Goal: Task Accomplishment & Management: Complete application form

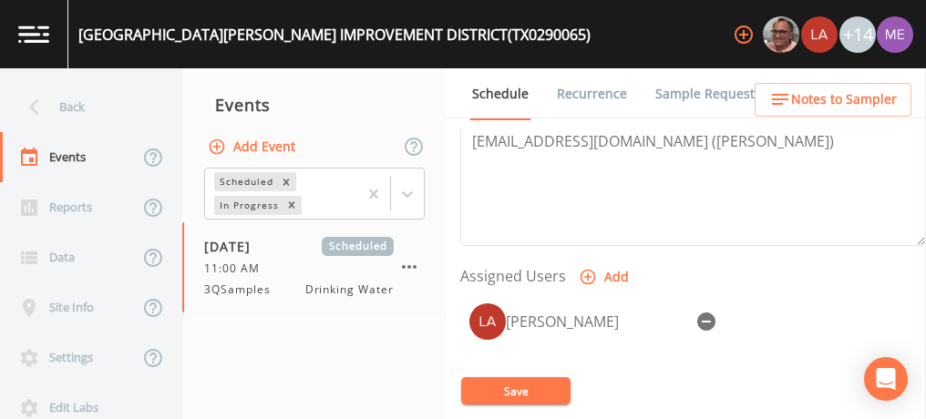
scroll to position [720, 0]
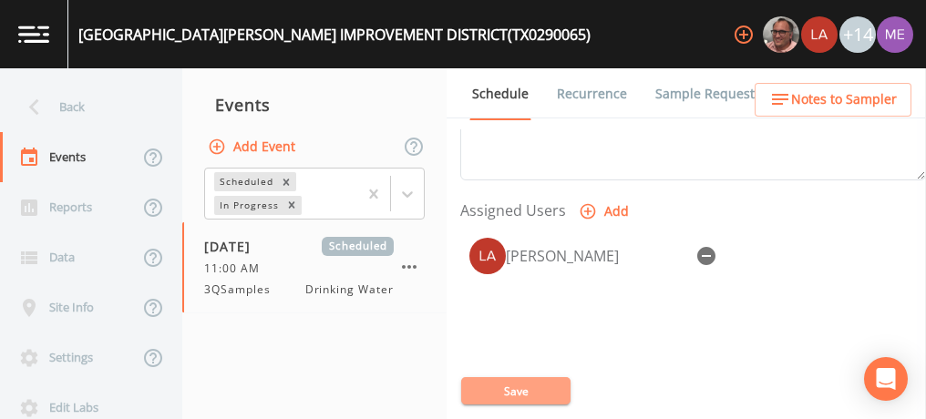
click at [509, 390] on button "Save" at bounding box center [515, 390] width 109 height 27
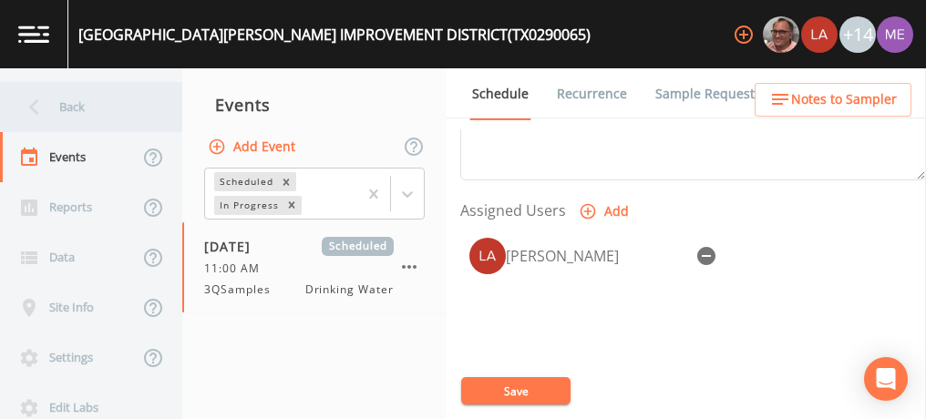
click at [79, 105] on div "Back" at bounding box center [82, 107] width 164 height 50
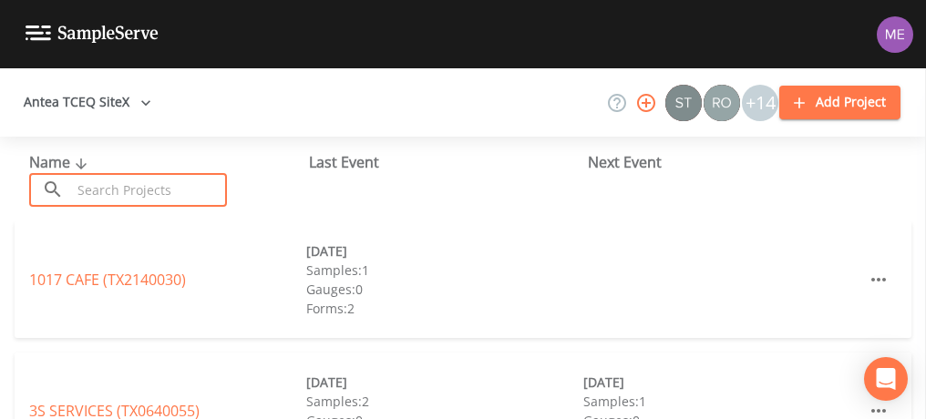
click at [117, 188] on input "text" at bounding box center [149, 190] width 156 height 34
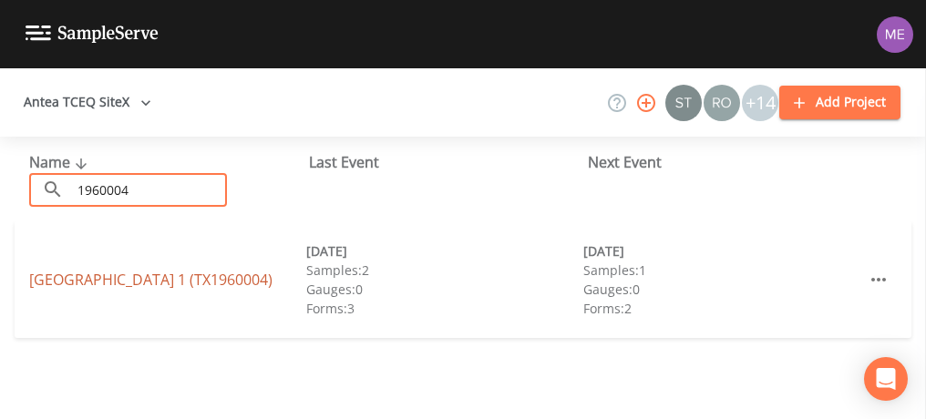
type input "1960004"
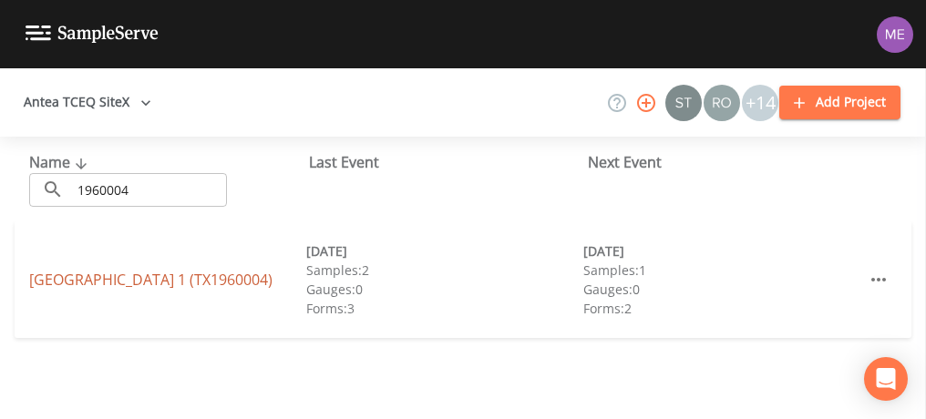
click at [87, 273] on link "[GEOGRAPHIC_DATA] 1 (TX1960004)" at bounding box center [150, 280] width 243 height 20
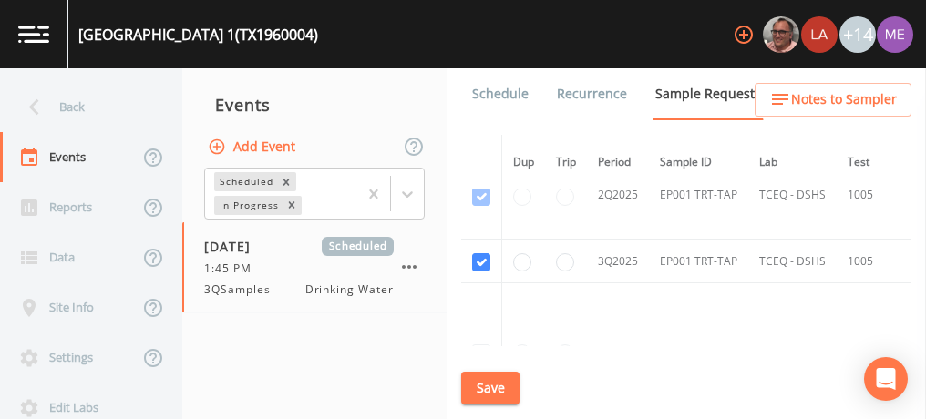
scroll to position [1630, 0]
click at [486, 384] on button "Save" at bounding box center [490, 389] width 58 height 34
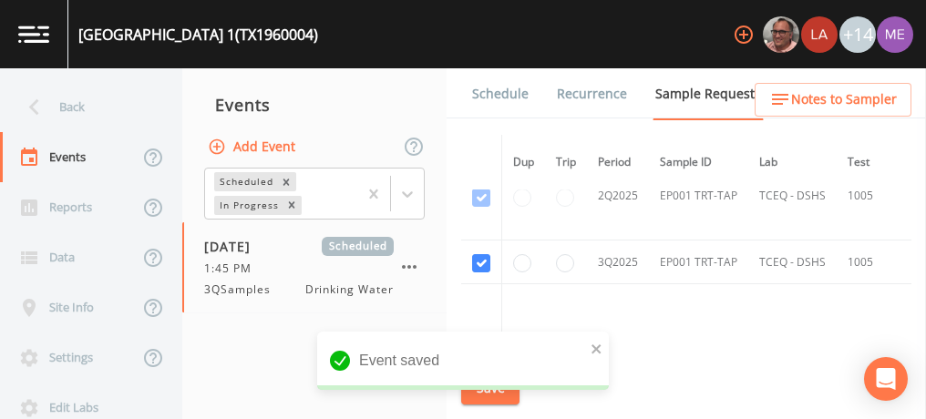
click at [478, 94] on link "Schedule" at bounding box center [500, 93] width 62 height 51
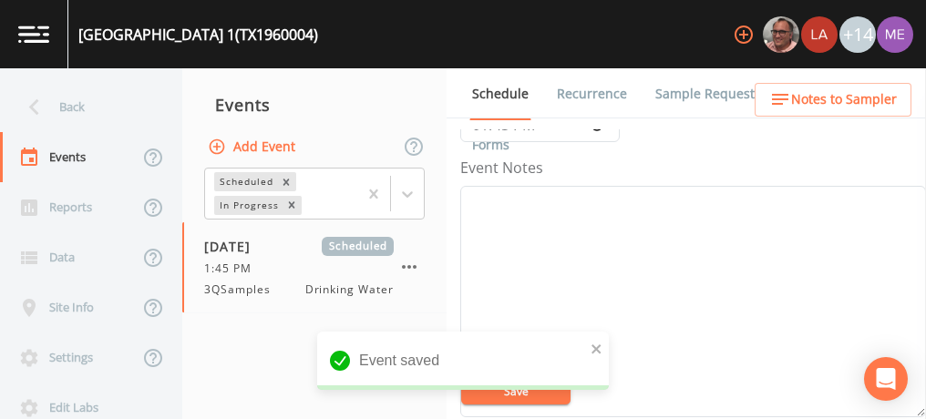
scroll to position [208, 0]
click at [654, 262] on textarea "Event Notes" at bounding box center [693, 302] width 466 height 232
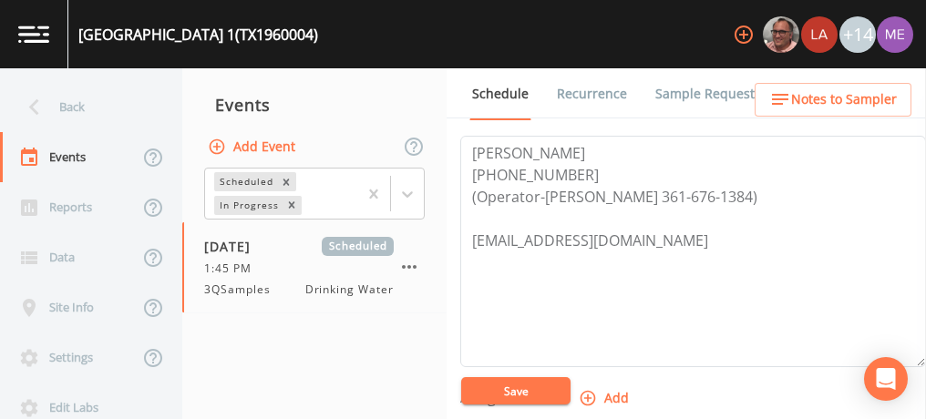
scroll to position [551, 0]
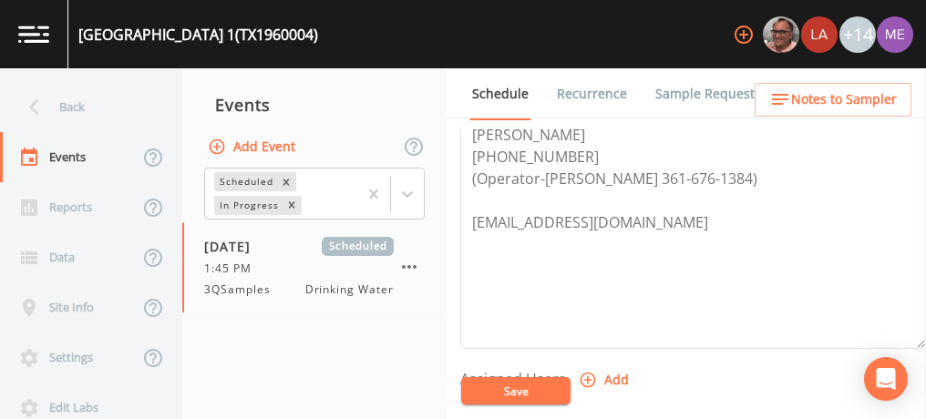
type textarea "confirmed with [PERSON_NAME] 9/9"
click at [592, 374] on icon "button" at bounding box center [588, 380] width 18 height 18
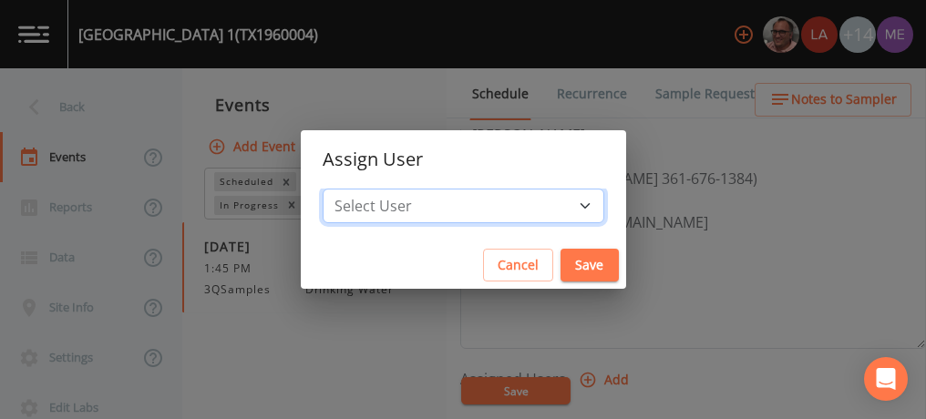
click at [558, 206] on select "Select User [PERSON_NAME] [PERSON_NAME] [PERSON_NAME] [PERSON_NAME] [PERSON_NAM…" at bounding box center [464, 206] width 282 height 35
select select "0c4ac92a-2052-4971-af99-d49bdd27a7b1"
click at [350, 189] on select "Select User [PERSON_NAME] [PERSON_NAME] [PERSON_NAME] [PERSON_NAME] [PERSON_NAM…" at bounding box center [464, 206] width 282 height 35
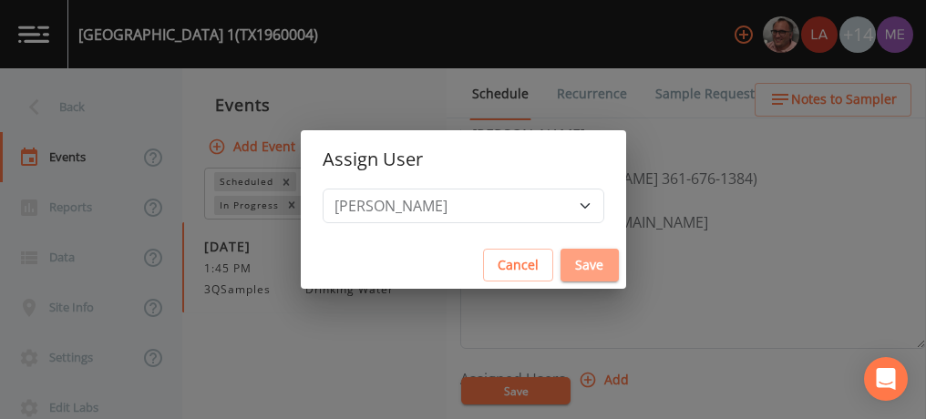
click at [561, 261] on button "Save" at bounding box center [590, 266] width 58 height 34
select select
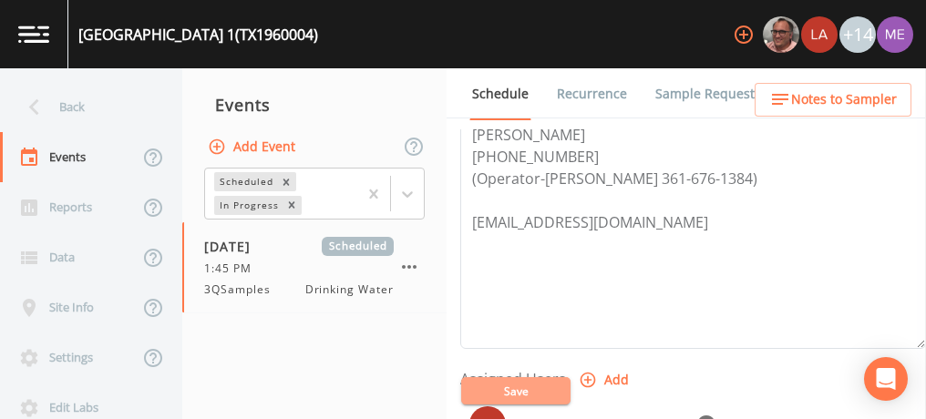
click at [543, 388] on button "Save" at bounding box center [515, 390] width 109 height 27
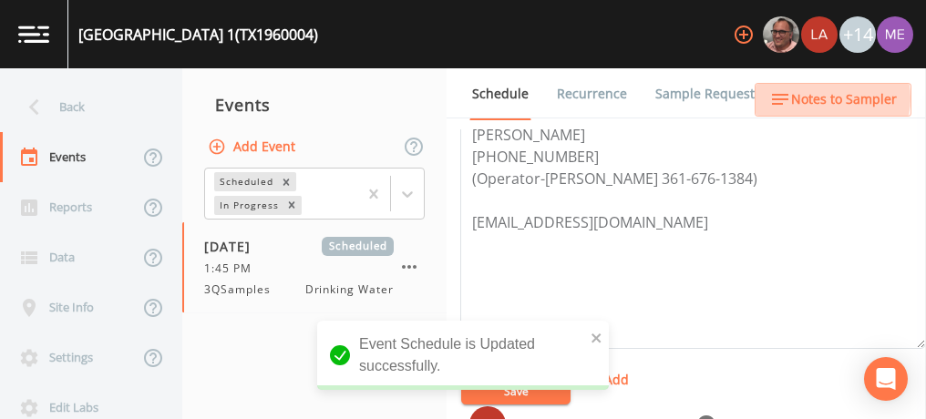
click at [826, 98] on span "Notes to Sampler" at bounding box center [844, 99] width 106 height 23
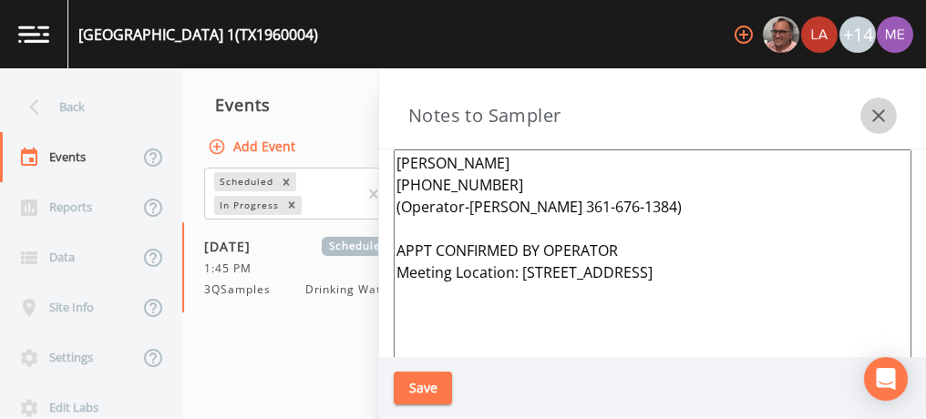
click at [875, 119] on icon "button" at bounding box center [879, 116] width 22 height 22
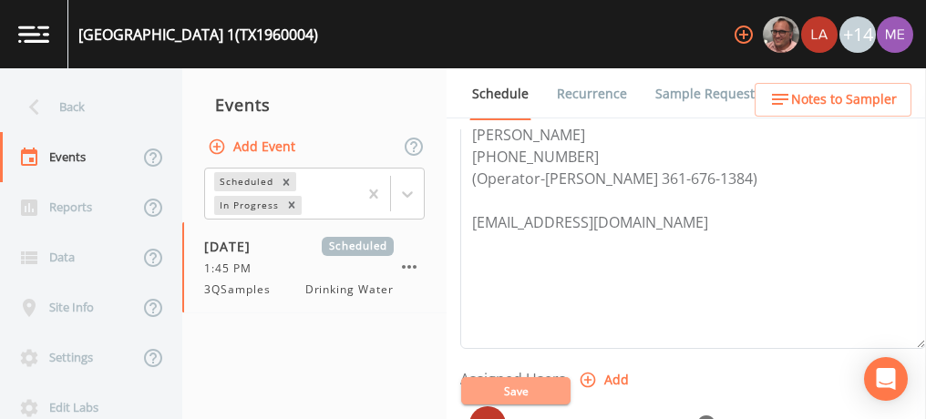
click at [520, 386] on button "Save" at bounding box center [515, 390] width 109 height 27
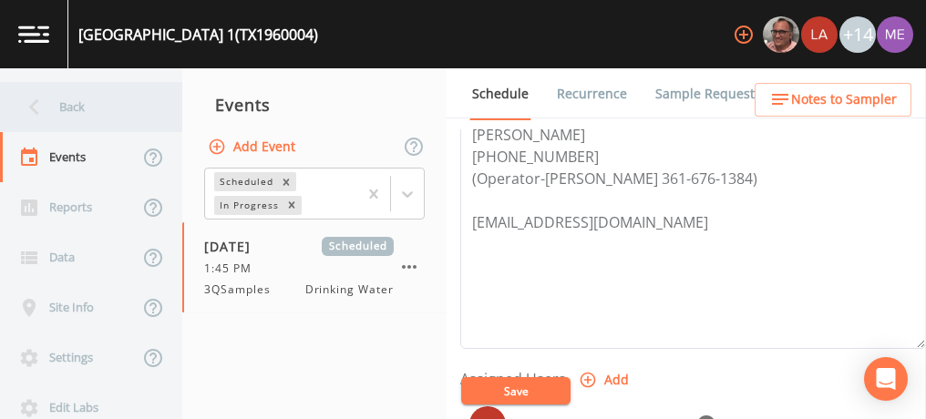
click at [67, 102] on div "Back" at bounding box center [82, 107] width 164 height 50
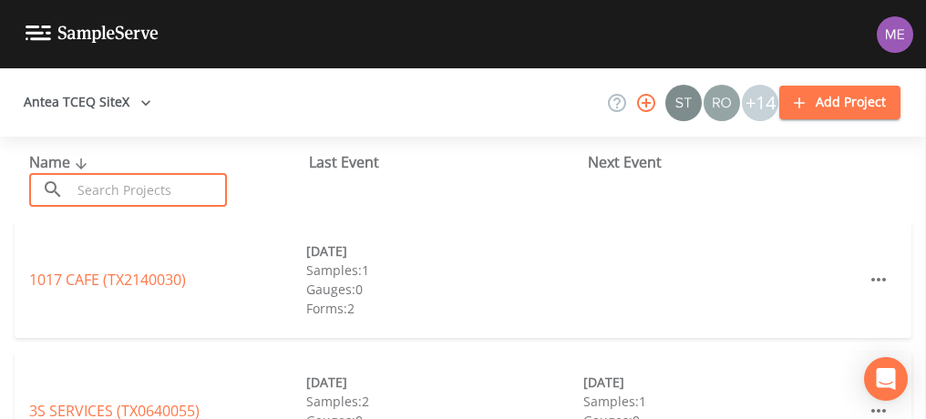
click at [193, 187] on input "text" at bounding box center [149, 190] width 156 height 34
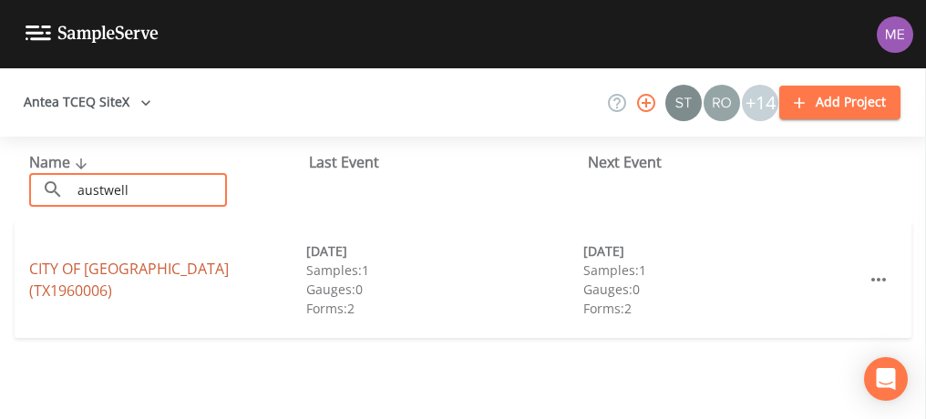
type input "austwell"
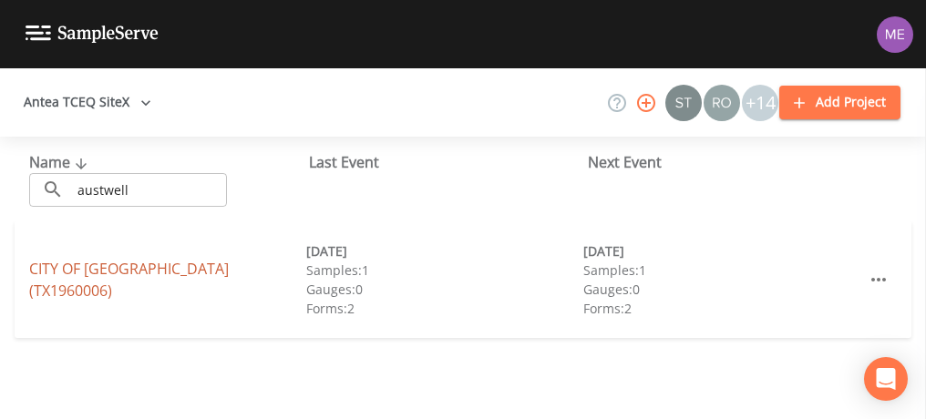
click at [154, 283] on link "CITY OF [GEOGRAPHIC_DATA] (TX1960006)" at bounding box center [129, 280] width 200 height 42
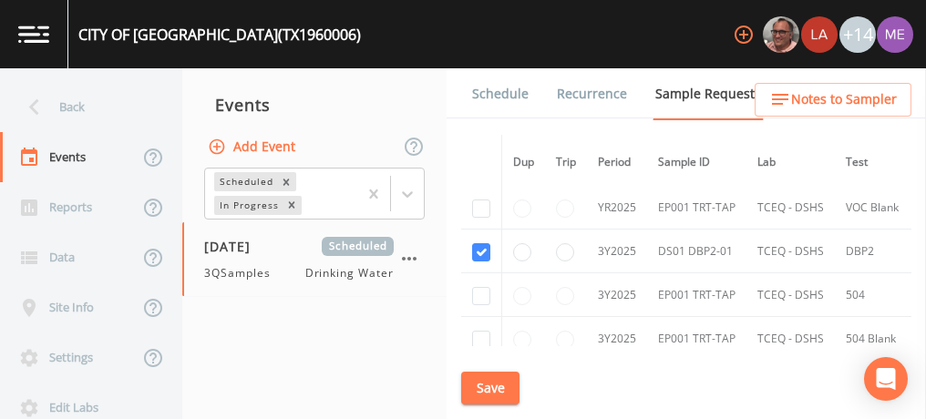
scroll to position [579, 0]
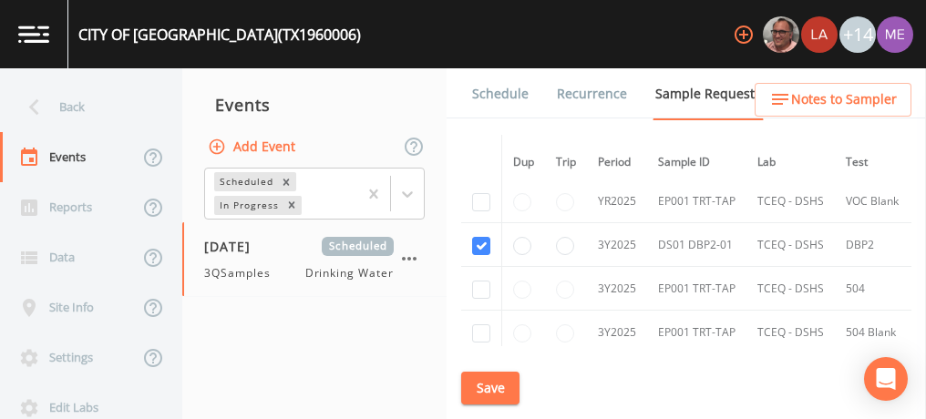
click at [514, 92] on link "Schedule" at bounding box center [500, 93] width 62 height 51
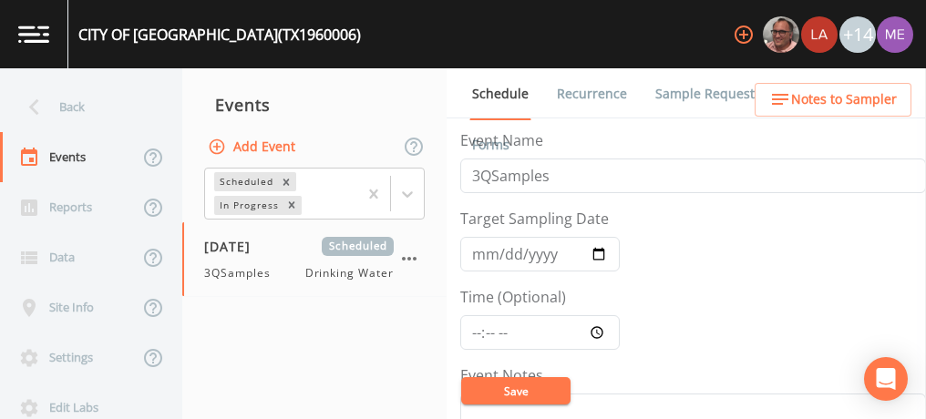
scroll to position [47, 0]
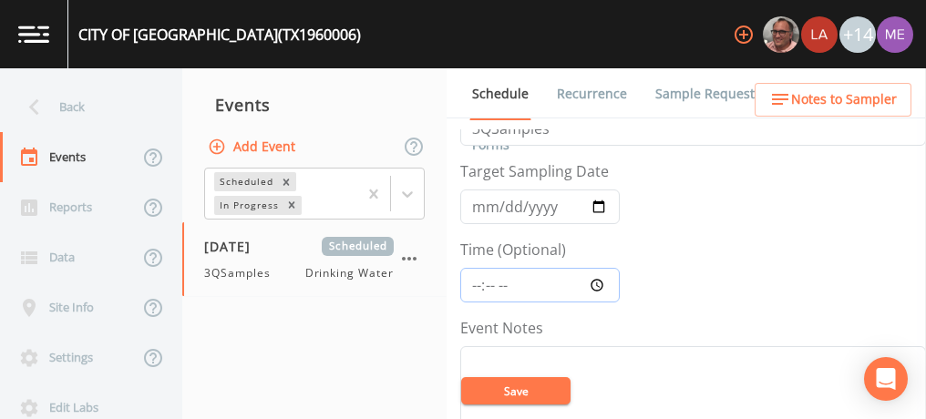
click at [473, 280] on input "Time (Optional)" at bounding box center [540, 285] width 160 height 35
click at [479, 282] on input "Time (Optional)" at bounding box center [540, 285] width 160 height 35
type input "13:00"
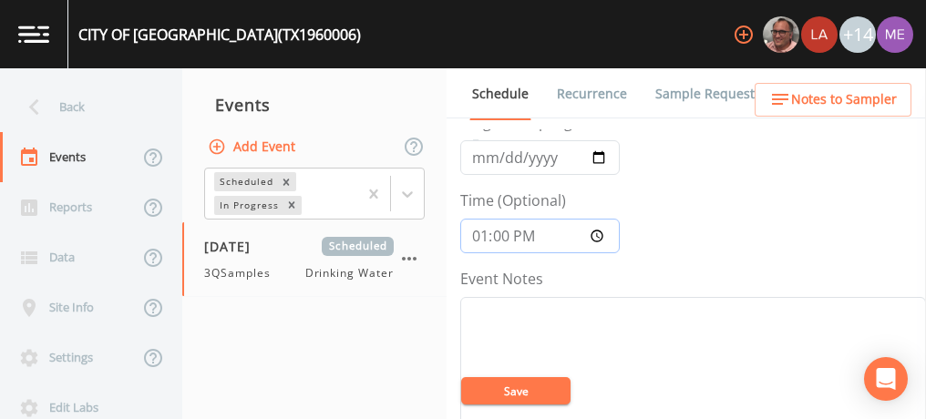
scroll to position [139, 0]
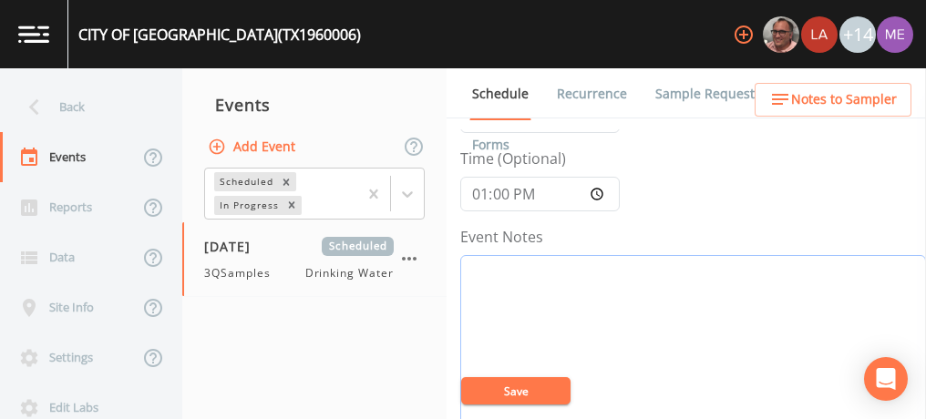
click at [479, 282] on textarea "Event Notes" at bounding box center [693, 371] width 466 height 232
type textarea "Confirmed with [PERSON_NAME] 9/9"
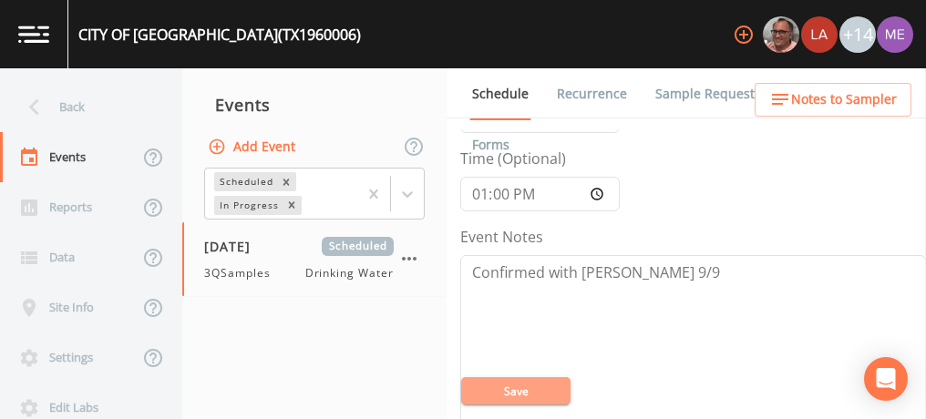
click at [486, 386] on button "Save" at bounding box center [515, 390] width 109 height 27
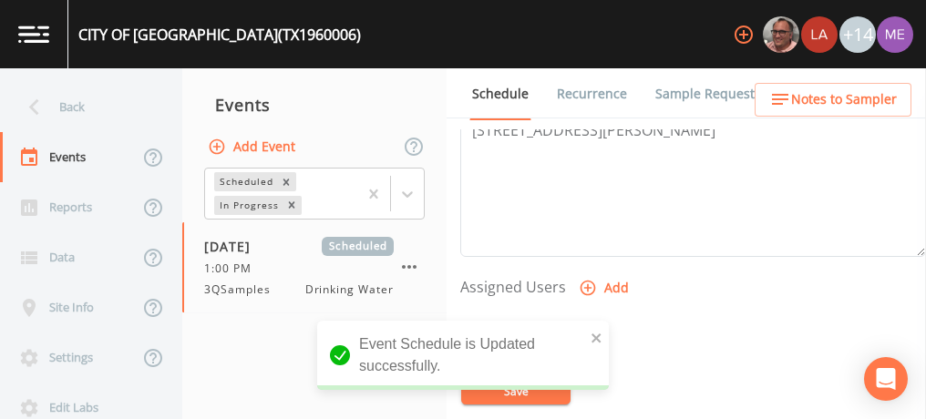
scroll to position [654, 0]
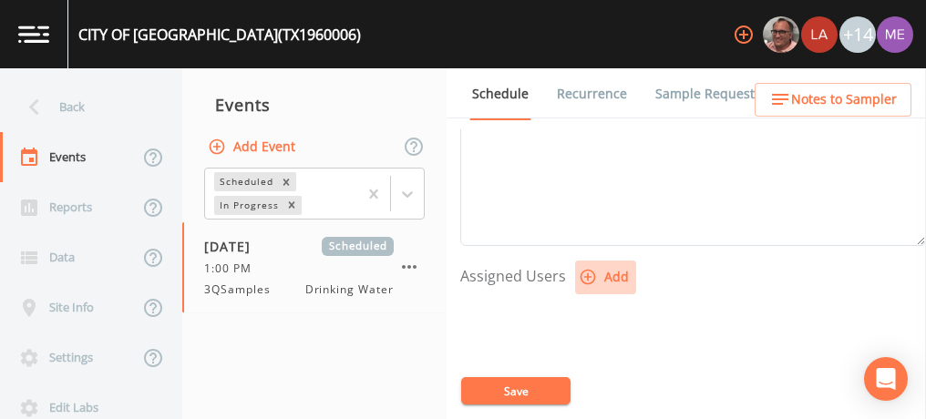
click at [585, 274] on icon "button" at bounding box center [588, 277] width 15 height 15
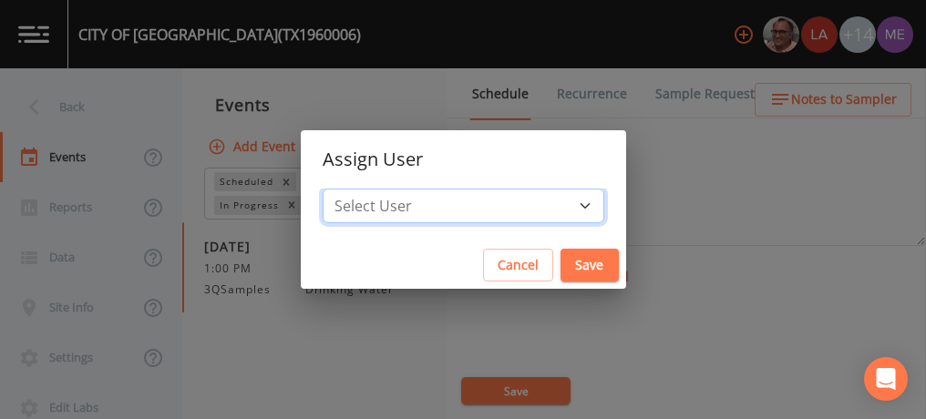
click at [555, 204] on select "Select User [PERSON_NAME] [PERSON_NAME] [PERSON_NAME] [PERSON_NAME] [PERSON_NAM…" at bounding box center [464, 206] width 282 height 35
select select "0c4ac92a-2052-4971-af99-d49bdd27a7b1"
click at [350, 189] on select "Select User [PERSON_NAME] [PERSON_NAME] [PERSON_NAME] [PERSON_NAME] [PERSON_NAM…" at bounding box center [464, 206] width 282 height 35
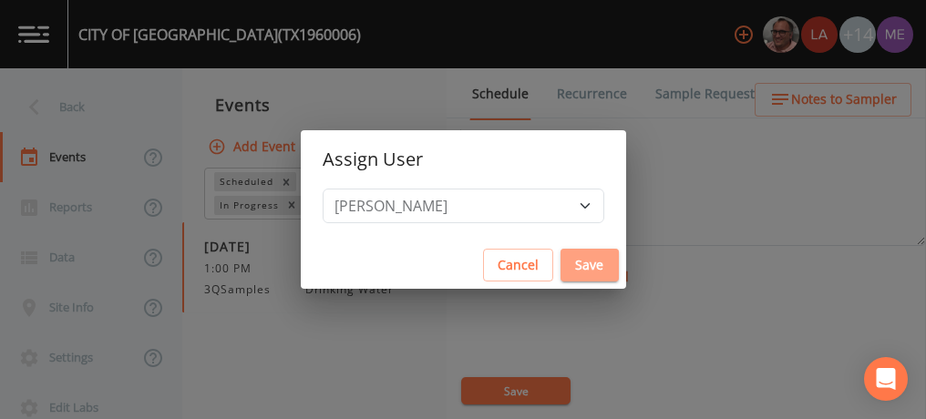
click at [561, 269] on button "Save" at bounding box center [590, 266] width 58 height 34
select select
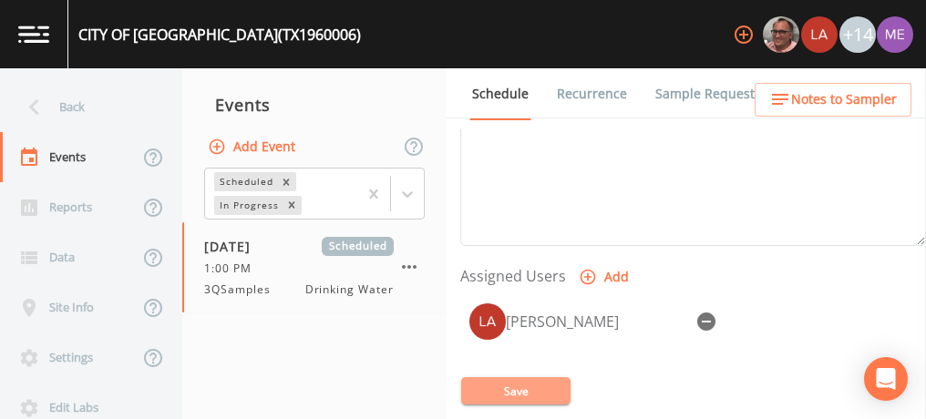
click at [546, 388] on button "Save" at bounding box center [515, 390] width 109 height 27
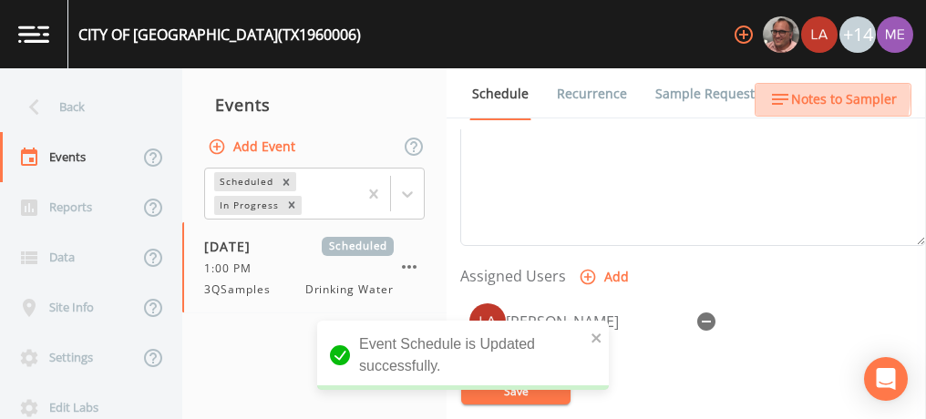
click at [823, 97] on span "Notes to Sampler" at bounding box center [844, 99] width 106 height 23
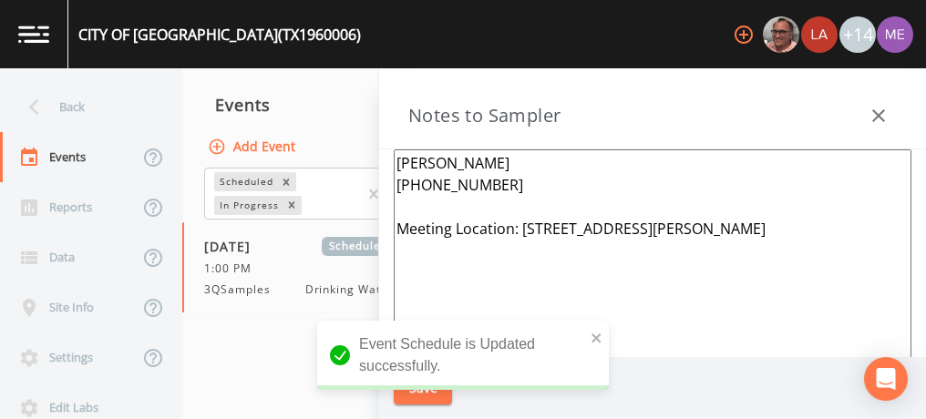
click at [709, 222] on textarea "[PERSON_NAME] [PHONE_NUMBER] Meeting Location: [STREET_ADDRESS][PERSON_NAME]" at bounding box center [653, 370] width 518 height 443
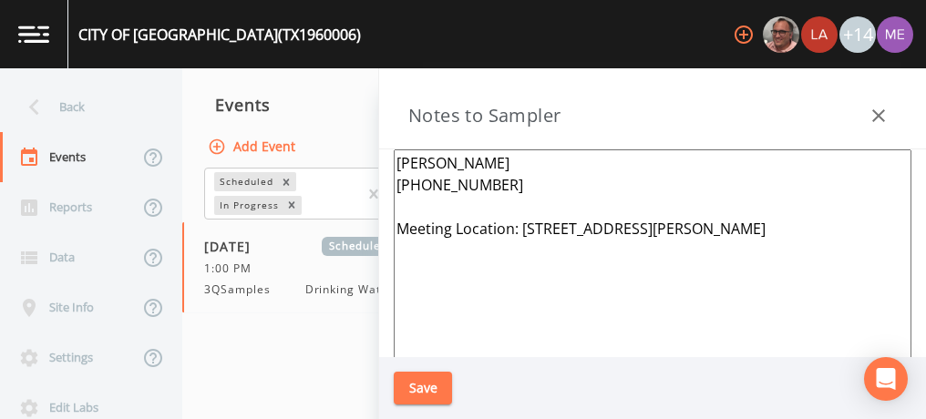
click at [601, 225] on textarea "[PERSON_NAME] [PHONE_NUMBER] Meeting Location: [STREET_ADDRESS][PERSON_NAME]" at bounding box center [653, 370] width 518 height 443
paste textarea "702 BAY"
type textarea "[PERSON_NAME] [PHONE_NUMBER] Meeting Location: [STREET_ADDRESS][PERSON_NAME]"
click at [424, 382] on button "Save" at bounding box center [423, 389] width 58 height 34
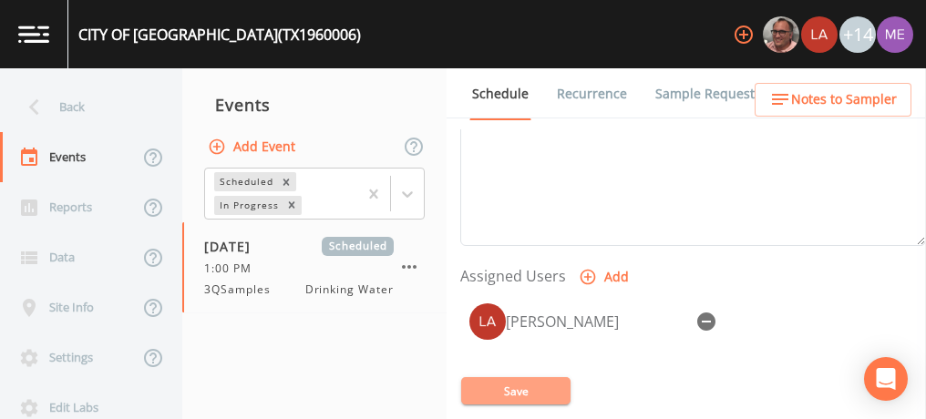
click at [509, 392] on button "Save" at bounding box center [515, 390] width 109 height 27
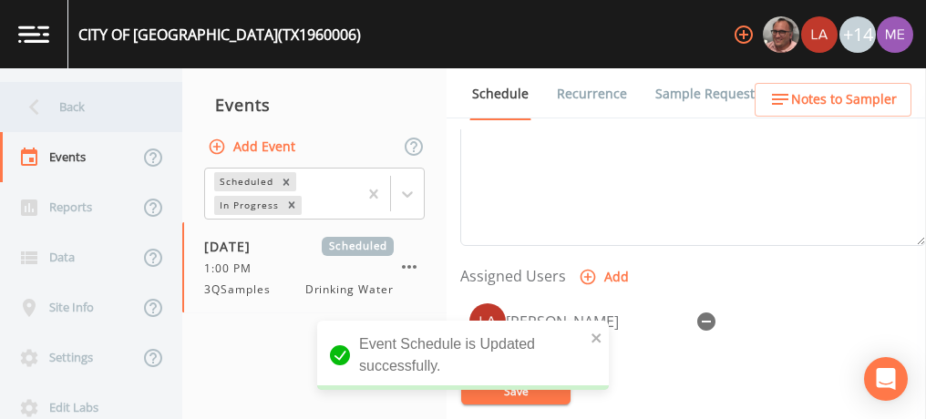
click at [77, 106] on div "Back" at bounding box center [82, 107] width 164 height 50
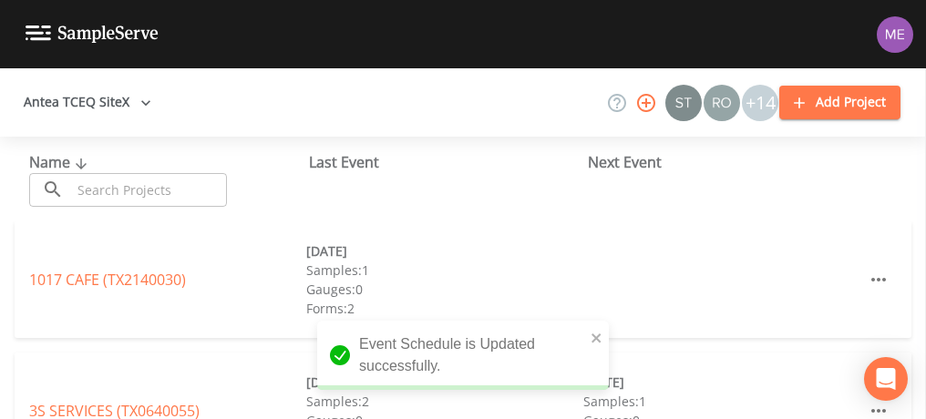
click at [109, 172] on div "Name ​ ​" at bounding box center [169, 179] width 280 height 56
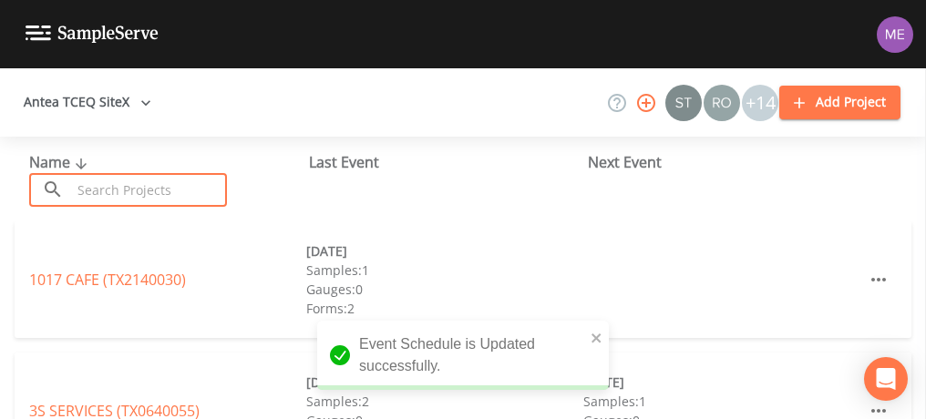
click at [115, 181] on input "text" at bounding box center [149, 190] width 156 height 34
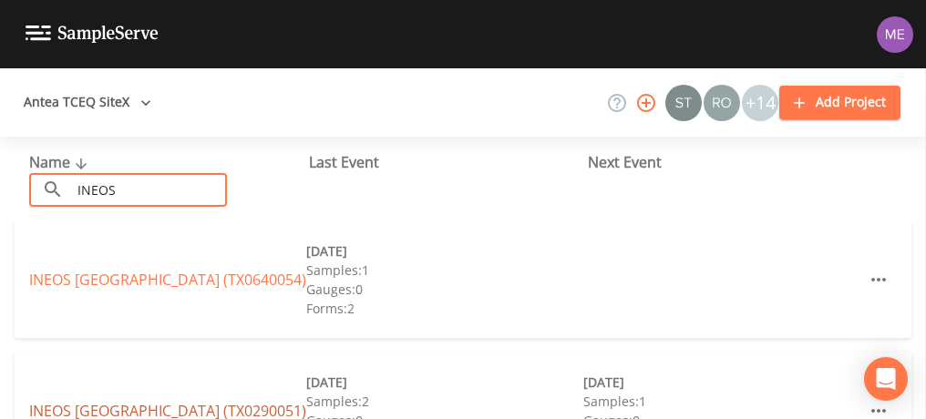
type input "INEOS"
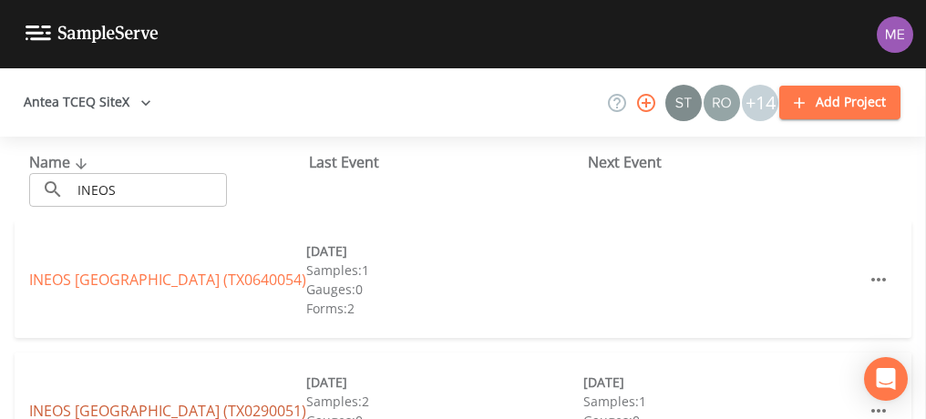
click at [149, 409] on link "INEOS [GEOGRAPHIC_DATA] (TX0290051)" at bounding box center [167, 411] width 277 height 20
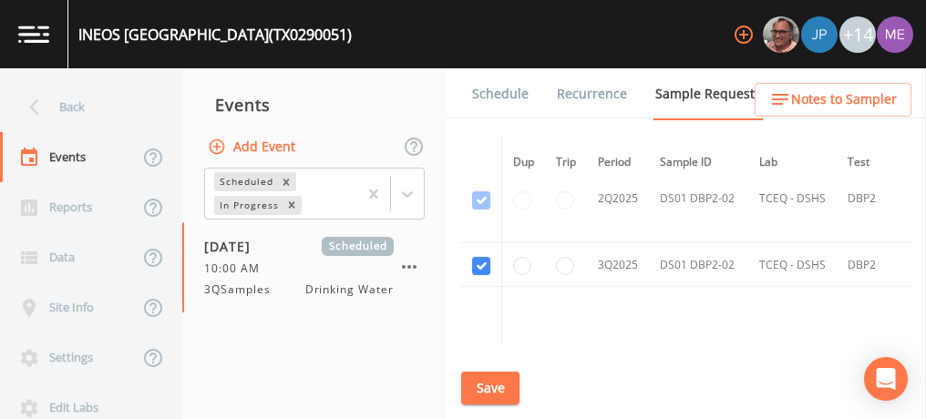
scroll to position [1891, 0]
click at [476, 95] on link "Schedule" at bounding box center [500, 93] width 62 height 51
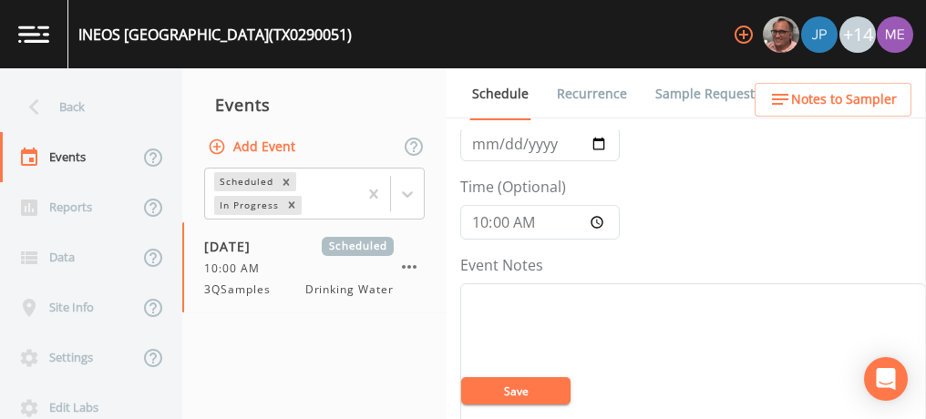
scroll to position [126, 0]
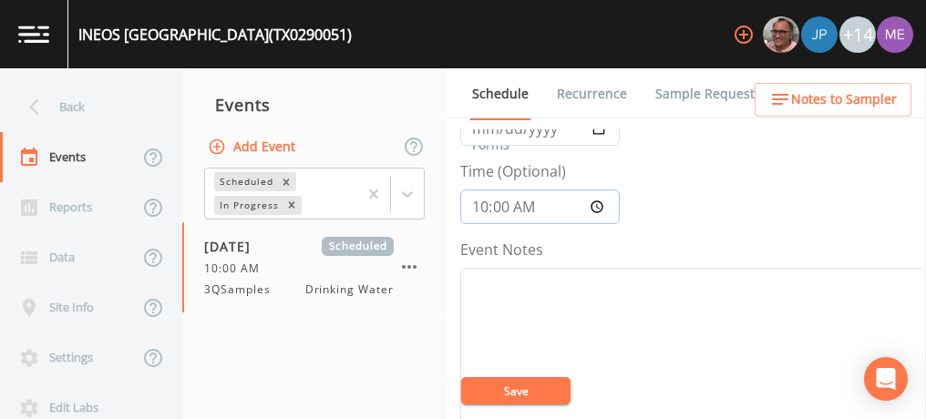
click at [479, 211] on input "10:00:00" at bounding box center [540, 207] width 160 height 35
type input "12:15"
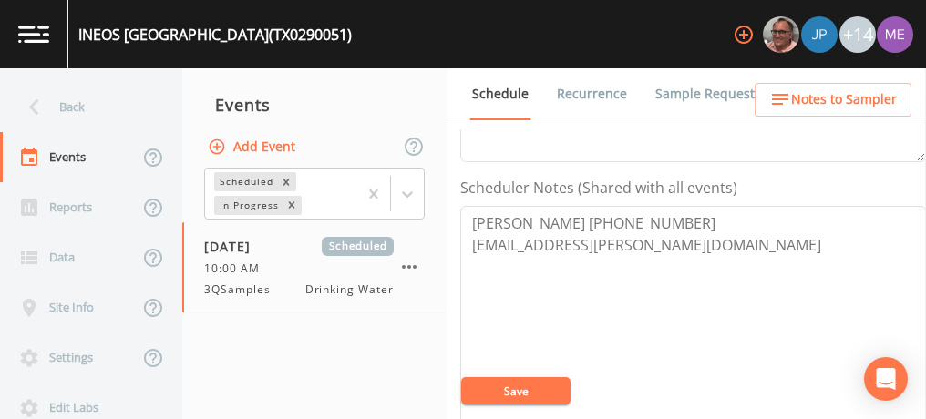
scroll to position [482, 0]
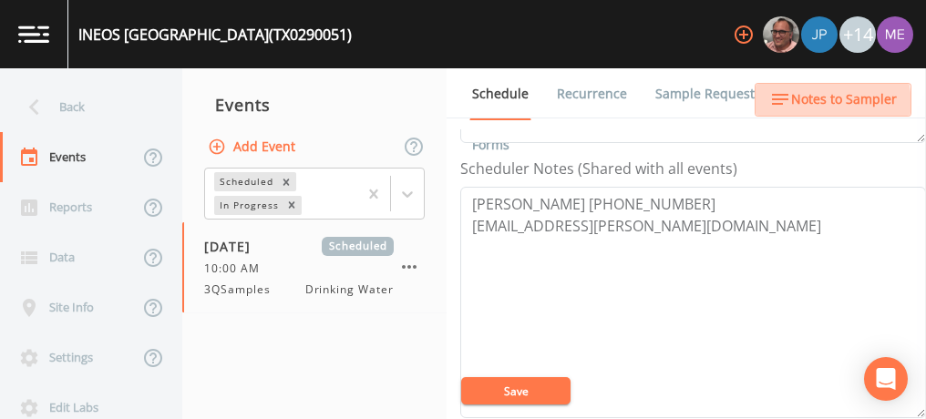
click at [789, 108] on icon "button" at bounding box center [780, 99] width 22 height 22
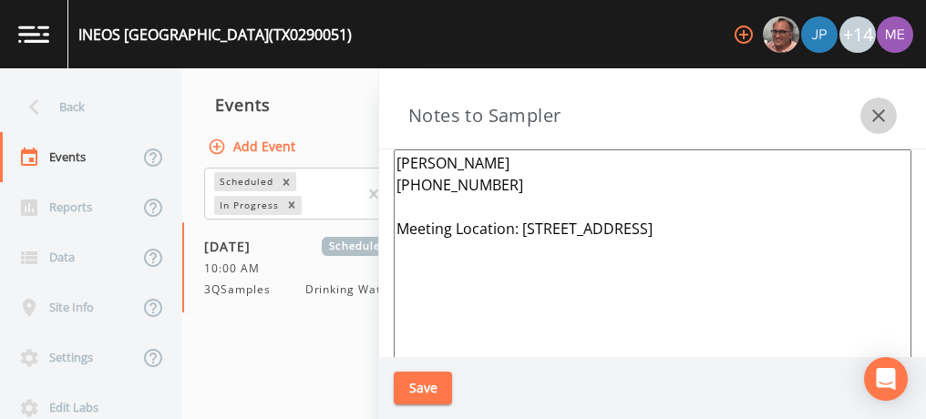
click at [880, 118] on icon "button" at bounding box center [878, 115] width 13 height 13
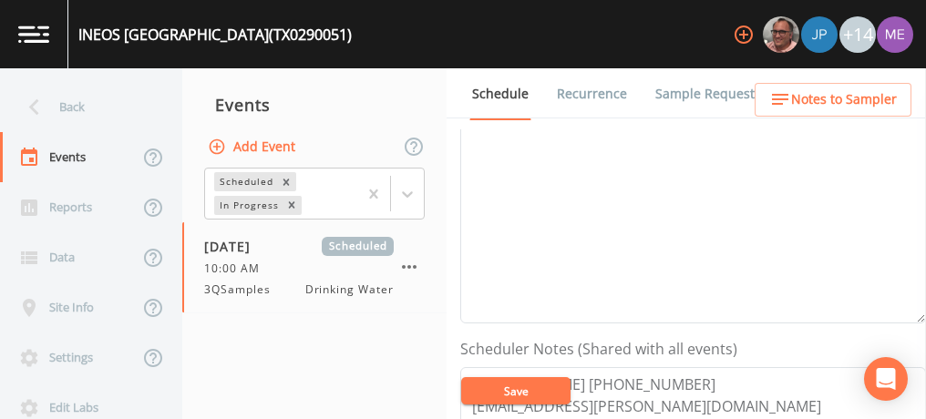
scroll to position [263, 0]
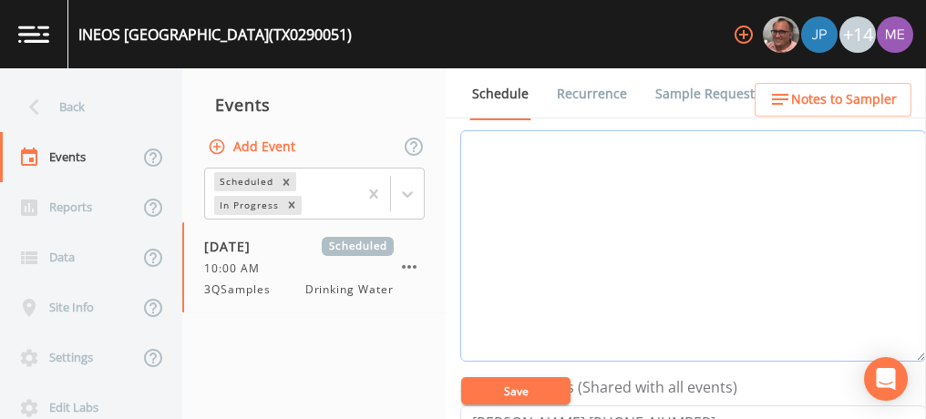
click at [793, 195] on textarea "Event Notes" at bounding box center [693, 246] width 466 height 232
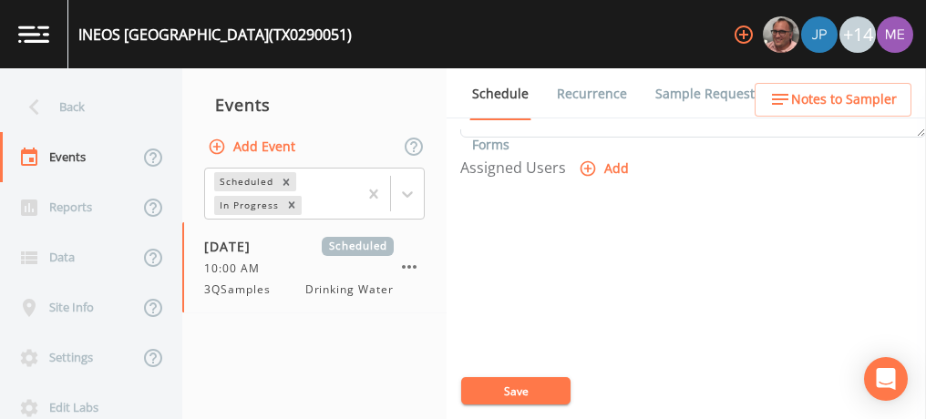
scroll to position [767, 0]
type textarea "CONFIRMED WITH [PERSON_NAME] 9/9"
click at [589, 160] on icon "button" at bounding box center [588, 164] width 15 height 15
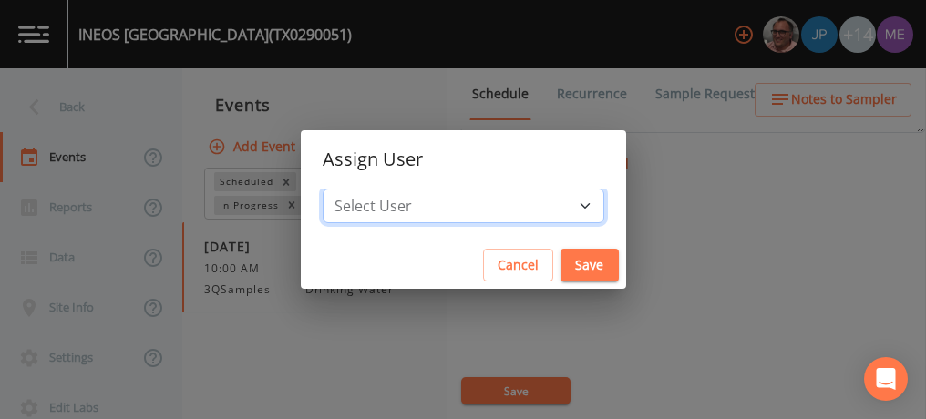
click at [558, 205] on select "Select User [PERSON_NAME] [PERSON_NAME] [PERSON_NAME] [PERSON_NAME] [PERSON_NAM…" at bounding box center [464, 206] width 282 height 35
select select "0c4ac92a-2052-4971-af99-d49bdd27a7b1"
click at [350, 189] on select "Select User [PERSON_NAME] [PERSON_NAME] [PERSON_NAME] [PERSON_NAME] [PERSON_NAM…" at bounding box center [464, 206] width 282 height 35
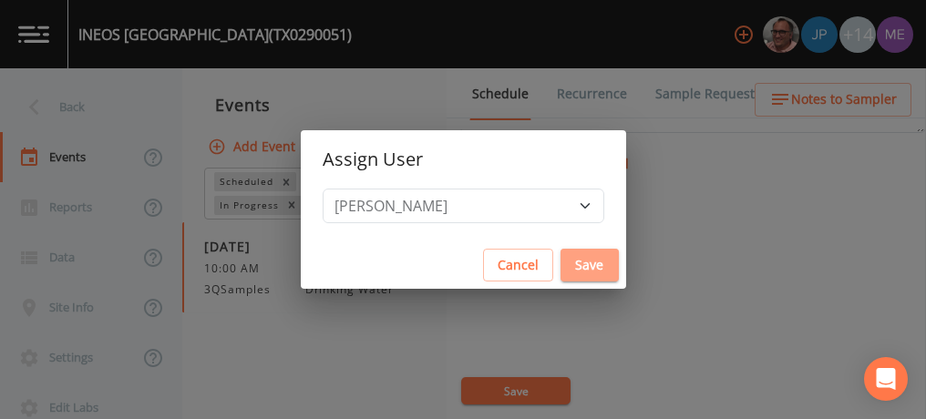
click at [561, 262] on button "Save" at bounding box center [590, 266] width 58 height 34
select select
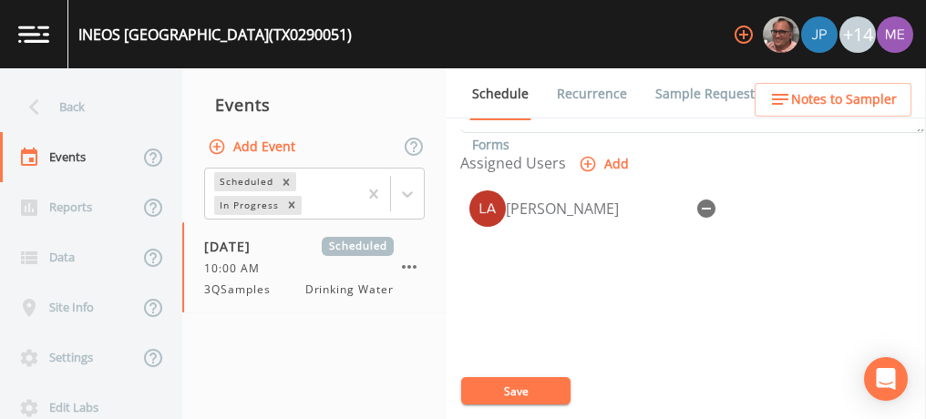
click at [529, 388] on button "Save" at bounding box center [515, 390] width 109 height 27
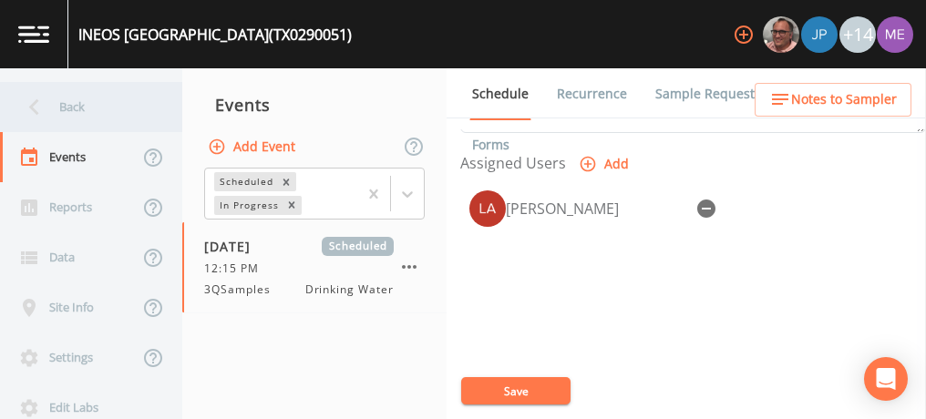
click at [76, 106] on div "Back" at bounding box center [82, 107] width 164 height 50
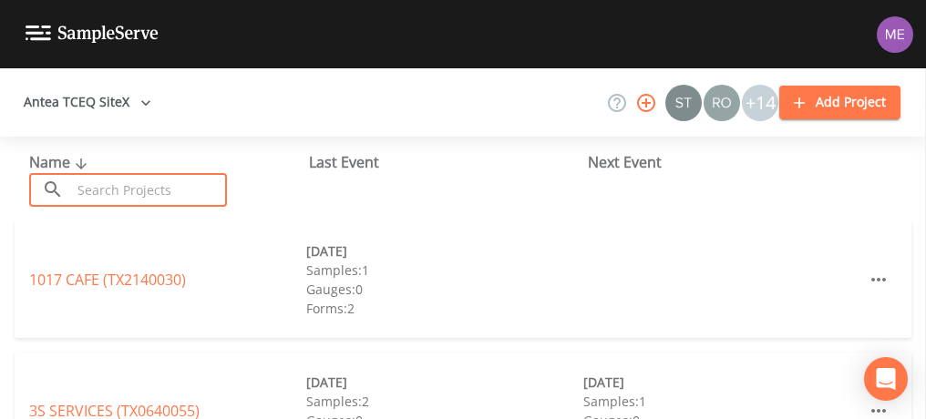
click at [100, 191] on input "text" at bounding box center [149, 190] width 156 height 34
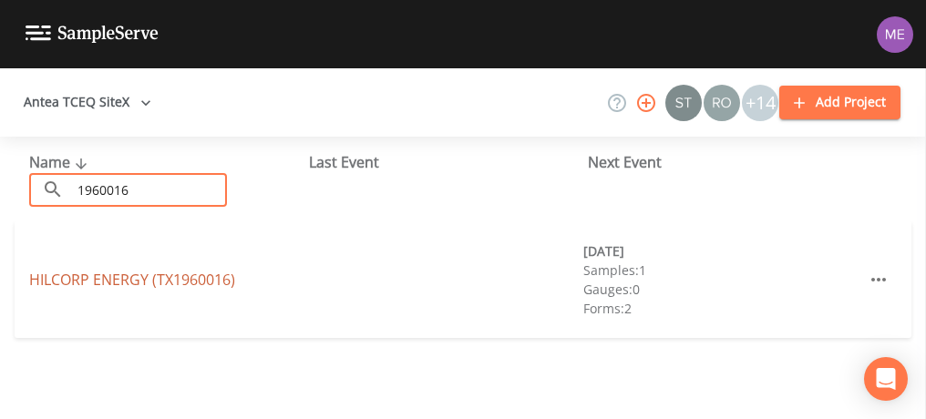
type input "1960016"
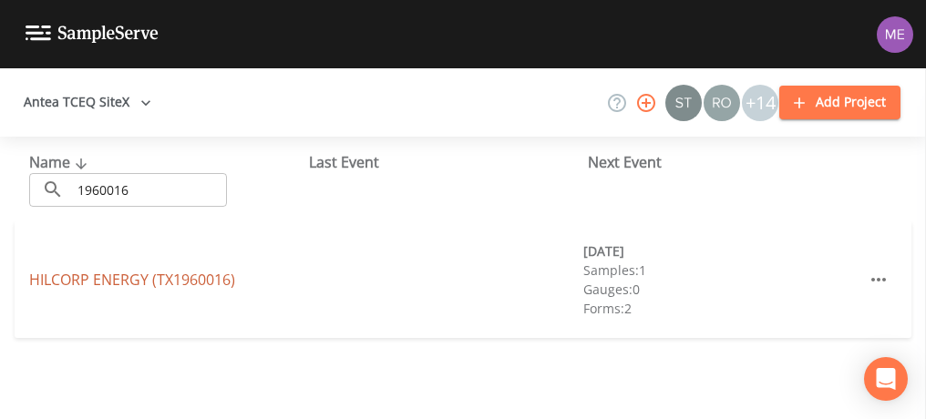
click at [86, 286] on link "HILCORP ENERGY (TX1960016)" at bounding box center [132, 280] width 206 height 20
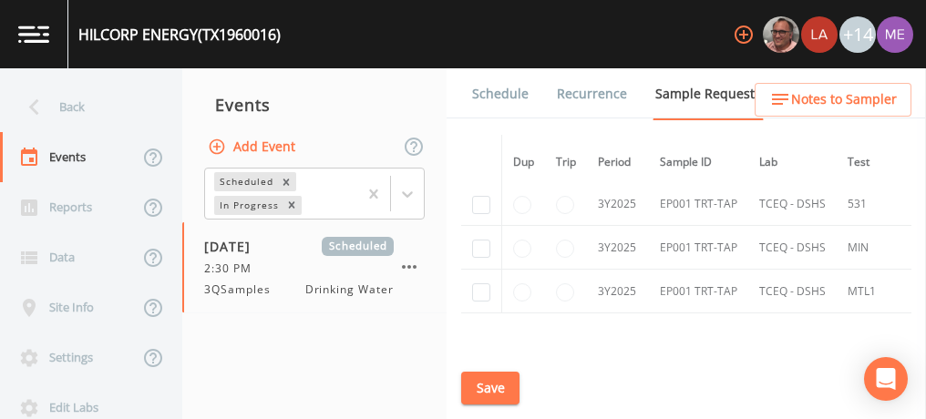
scroll to position [849, 0]
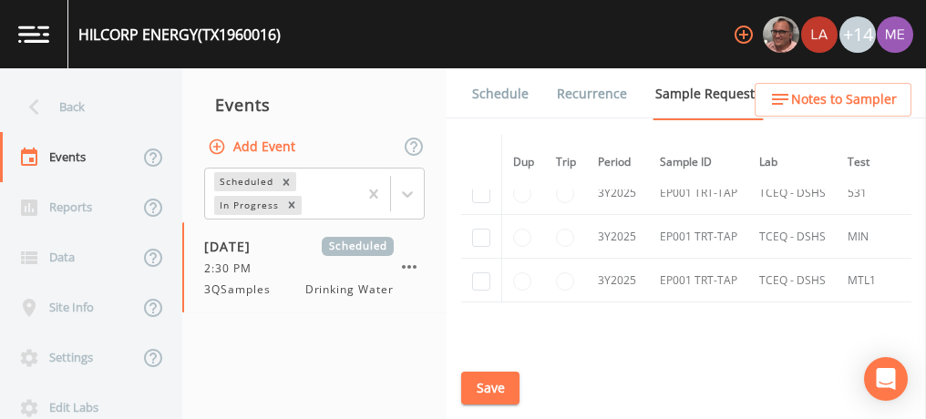
click at [495, 88] on link "Schedule" at bounding box center [500, 93] width 62 height 51
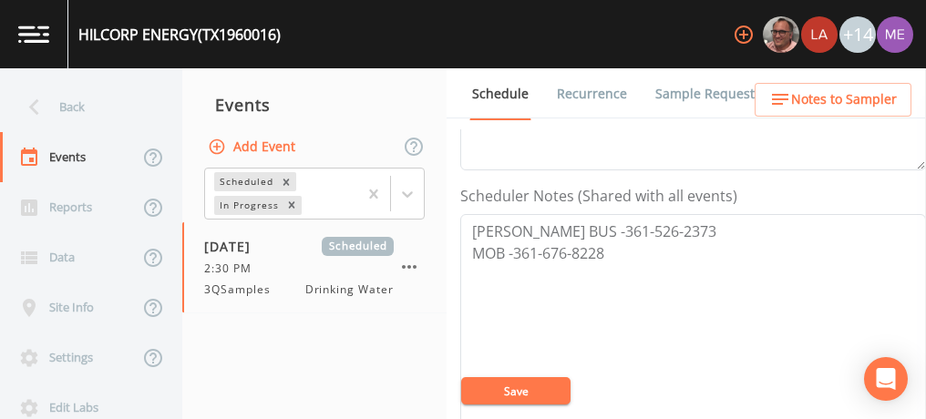
scroll to position [465, 0]
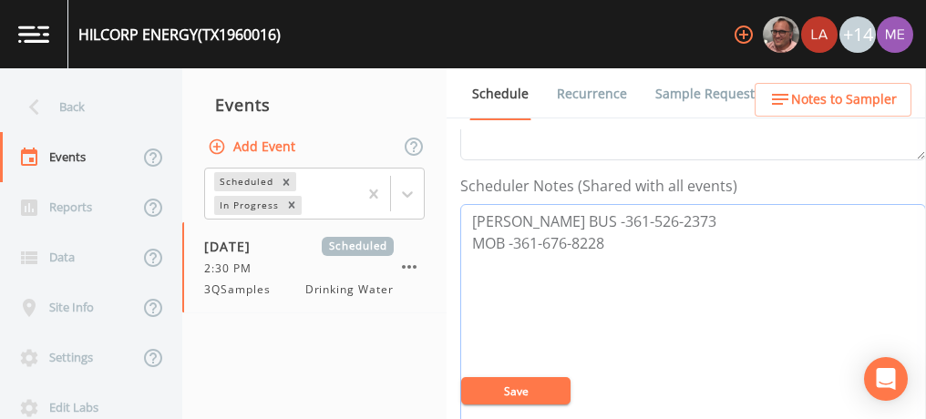
click at [647, 249] on textarea "[PERSON_NAME] BUS -361-526-2373 MOB -361-676-8228" at bounding box center [693, 320] width 466 height 232
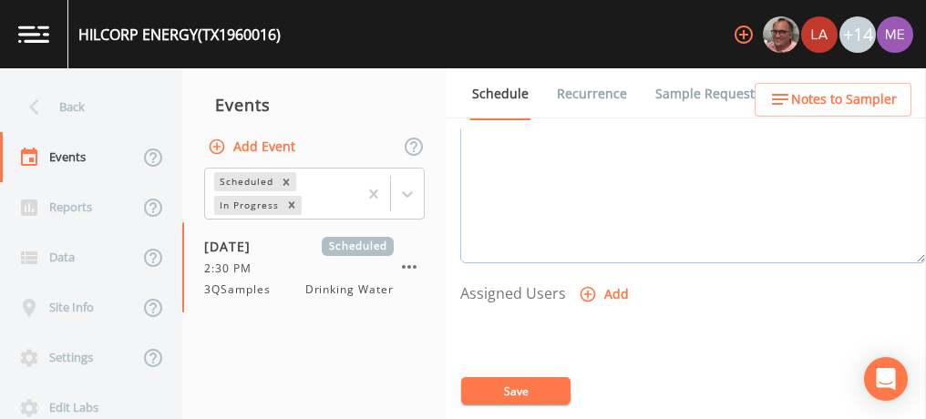
scroll to position [639, 0]
type textarea "[PERSON_NAME] BUS -361-526-2373 MOB -361-676-8228 [EMAIL_ADDRESS][DOMAIN_NAME]"
click at [582, 285] on icon "button" at bounding box center [588, 292] width 15 height 15
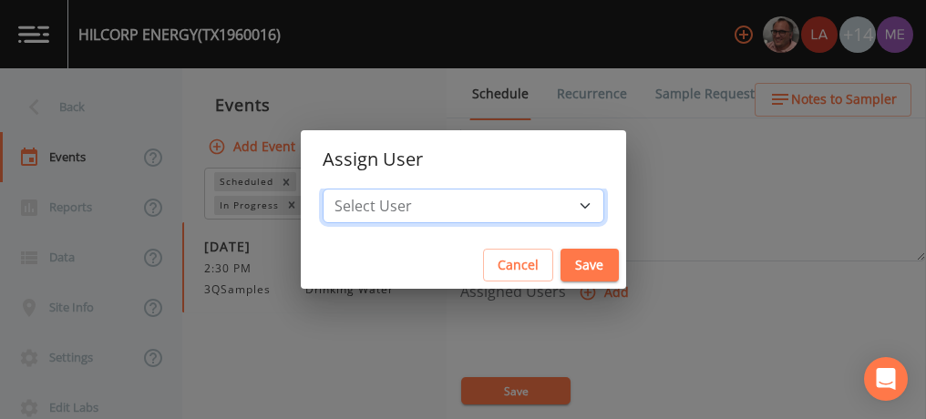
click at [556, 207] on select "Select User [PERSON_NAME] [PERSON_NAME] [PERSON_NAME] [PERSON_NAME] [PERSON_NAM…" at bounding box center [464, 206] width 282 height 35
select select "0c4ac92a-2052-4971-af99-d49bdd27a7b1"
click at [350, 189] on select "Select User [PERSON_NAME] [PERSON_NAME] [PERSON_NAME] [PERSON_NAME] [PERSON_NAM…" at bounding box center [464, 206] width 282 height 35
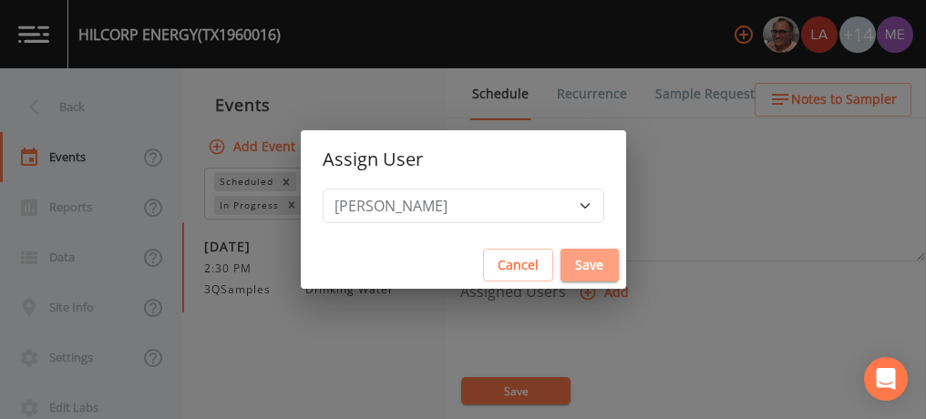
click at [561, 262] on button "Save" at bounding box center [590, 266] width 58 height 34
select select
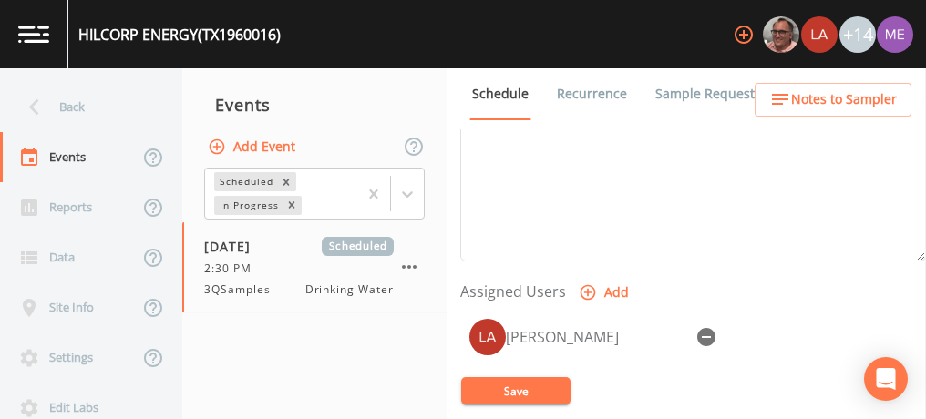
click at [700, 98] on link "Sample Requests" at bounding box center [708, 93] width 111 height 51
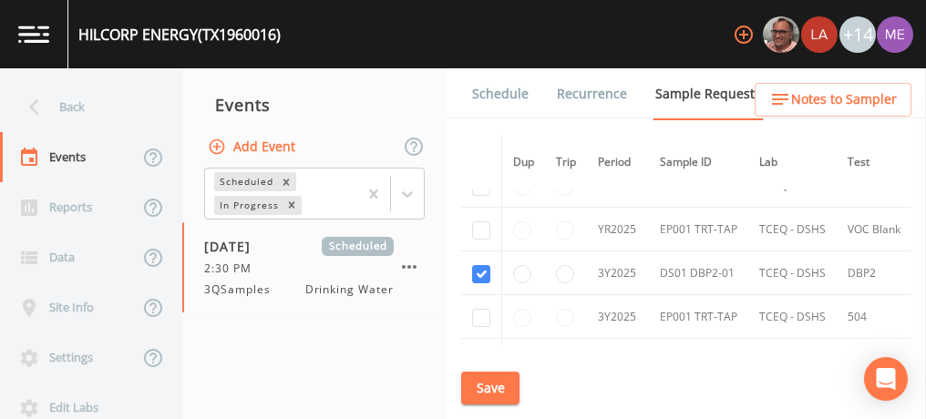
scroll to position [599, 0]
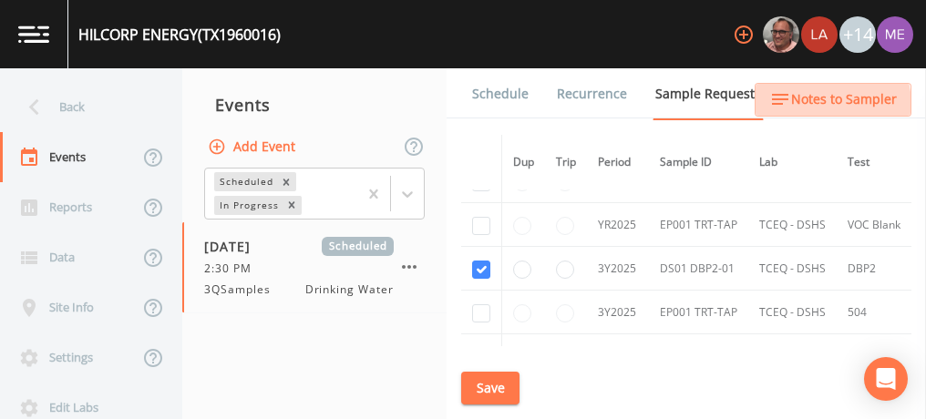
click at [814, 106] on span "Notes to Sampler" at bounding box center [844, 99] width 106 height 23
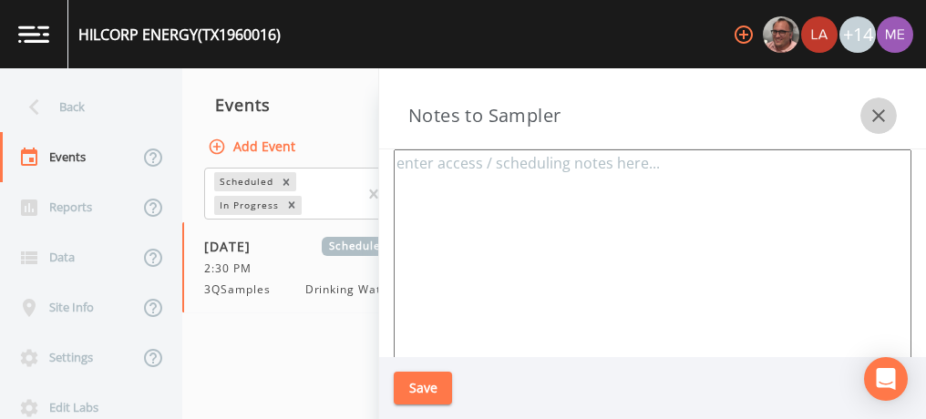
click at [873, 121] on icon "button" at bounding box center [878, 115] width 13 height 13
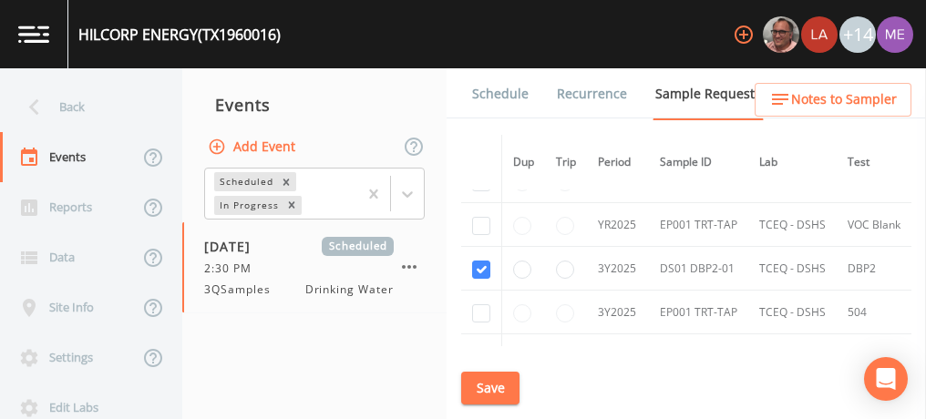
click at [496, 96] on link "Schedule" at bounding box center [500, 93] width 62 height 51
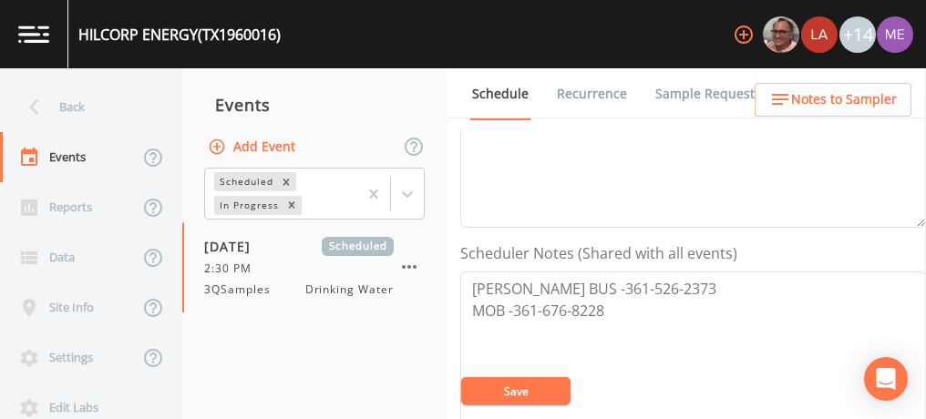
scroll to position [398, 0]
drag, startPoint x: 468, startPoint y: 280, endPoint x: 618, endPoint y: 308, distance: 153.0
click at [618, 308] on textarea "[PERSON_NAME] BUS -361-526-2373 MOB -361-676-8228" at bounding box center [693, 387] width 466 height 232
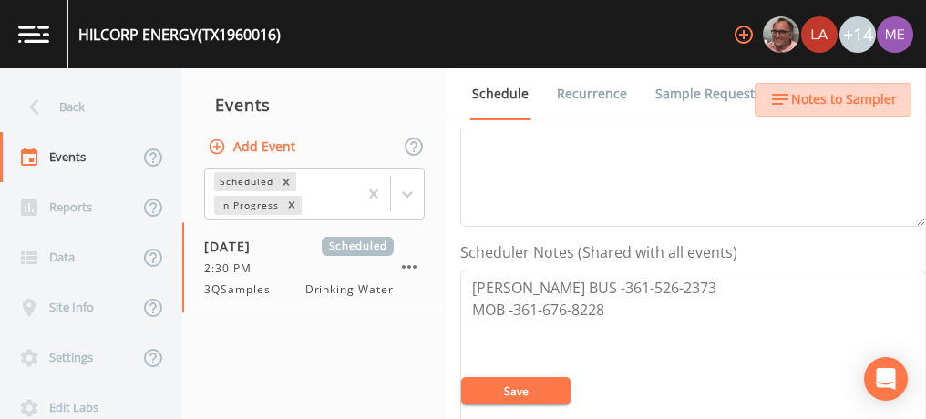
click at [828, 103] on span "Notes to Sampler" at bounding box center [844, 99] width 106 height 23
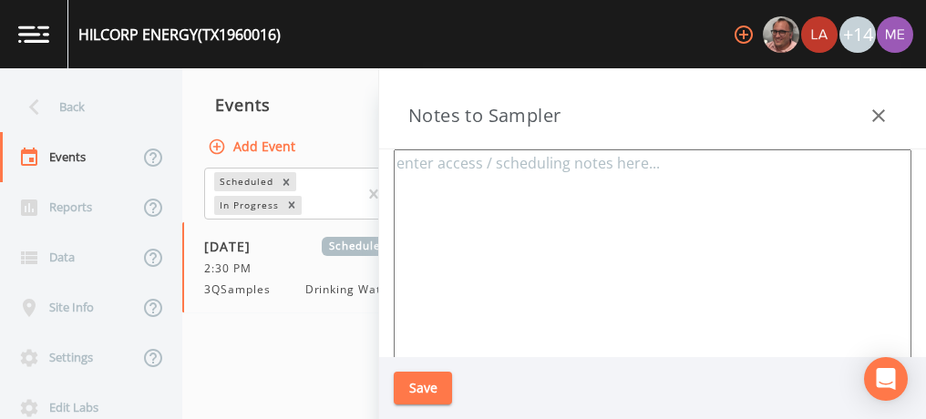
click at [689, 170] on textarea at bounding box center [653, 370] width 518 height 443
paste textarea "[PERSON_NAME] BUS -361-526-2373 MOB -361-676-8228"
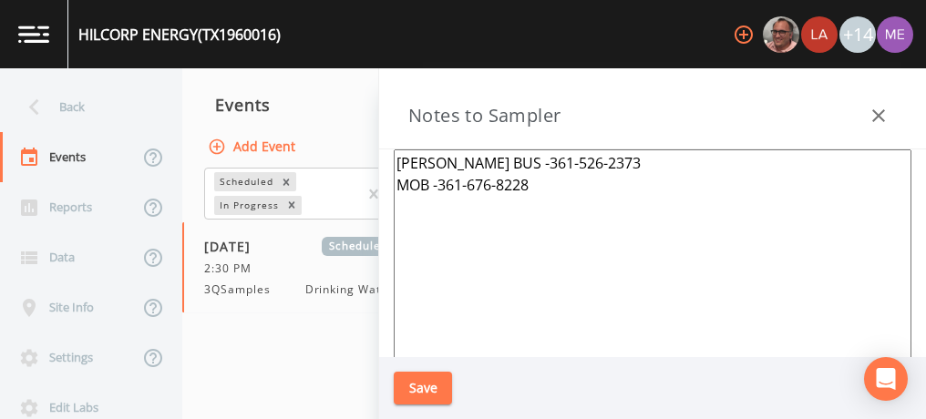
type textarea "[PERSON_NAME] BUS -361-526-2373 MOB -361-676-8228"
click at [432, 381] on button "Save" at bounding box center [423, 389] width 58 height 34
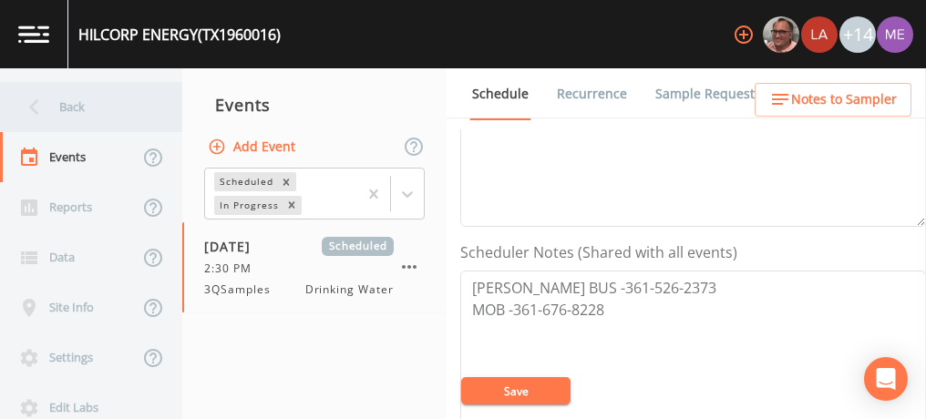
click at [69, 111] on div "Back" at bounding box center [82, 107] width 164 height 50
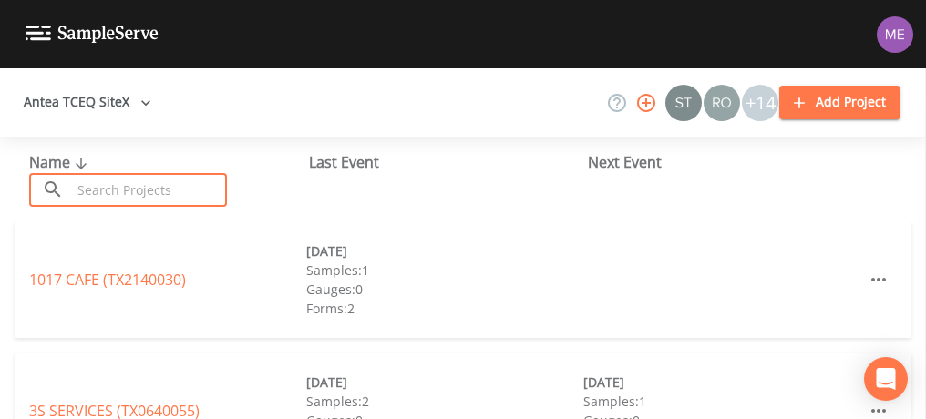
click at [113, 187] on input "text" at bounding box center [149, 190] width 156 height 34
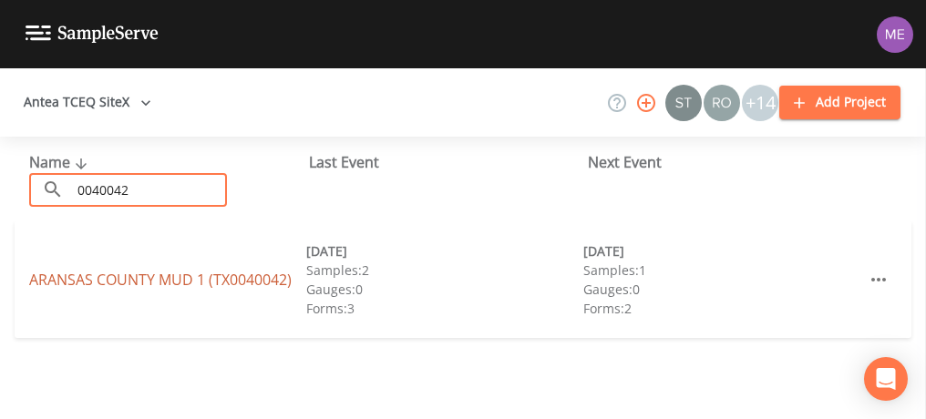
type input "0040042"
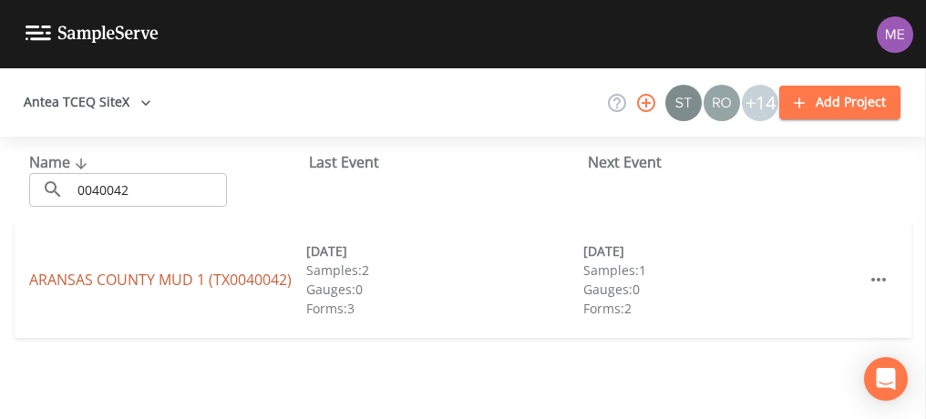
click at [79, 281] on link "[GEOGRAPHIC_DATA] 1 (TX0040042)" at bounding box center [160, 280] width 262 height 20
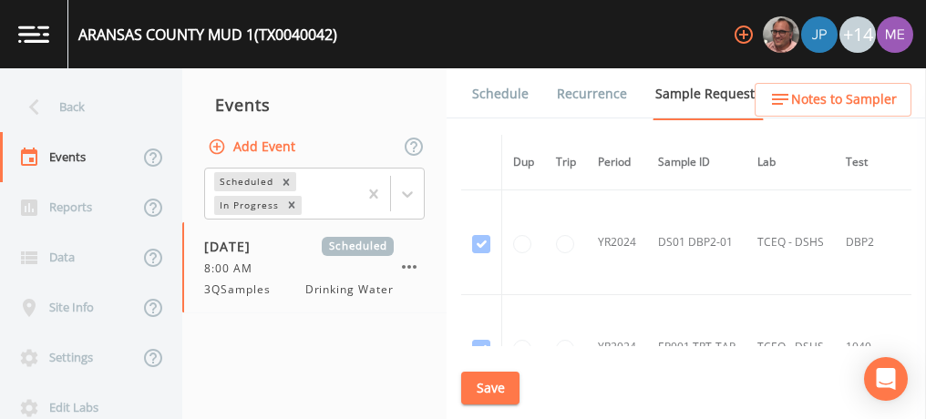
click at [504, 90] on link "Schedule" at bounding box center [500, 93] width 62 height 51
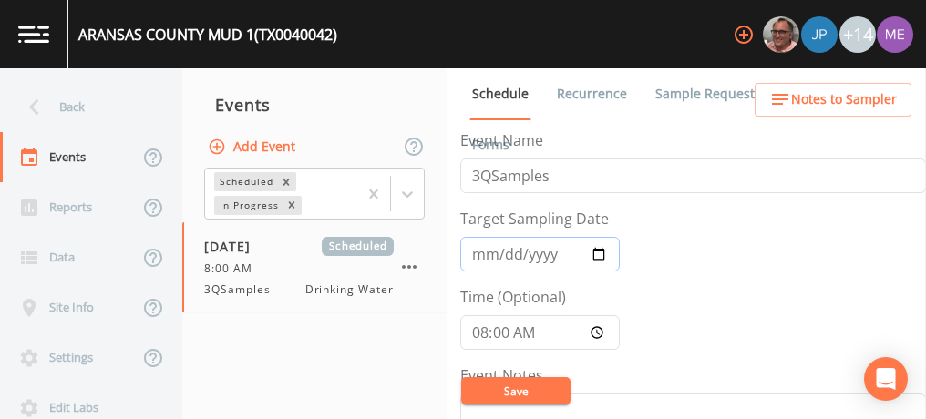
click at [507, 257] on input "[DATE]" at bounding box center [540, 254] width 160 height 35
type input "[DATE]"
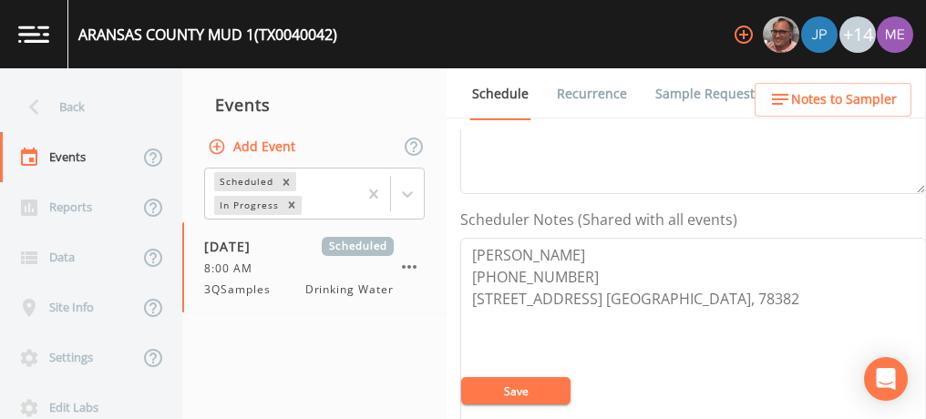
scroll to position [432, 0]
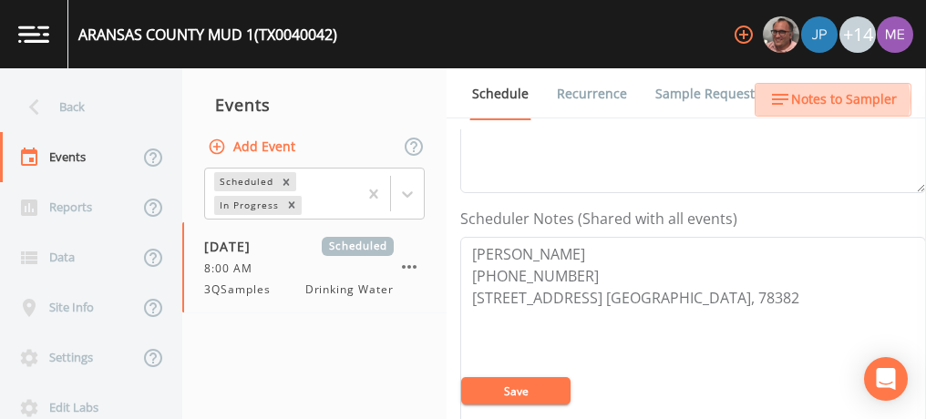
click at [832, 100] on span "Notes to Sampler" at bounding box center [844, 99] width 106 height 23
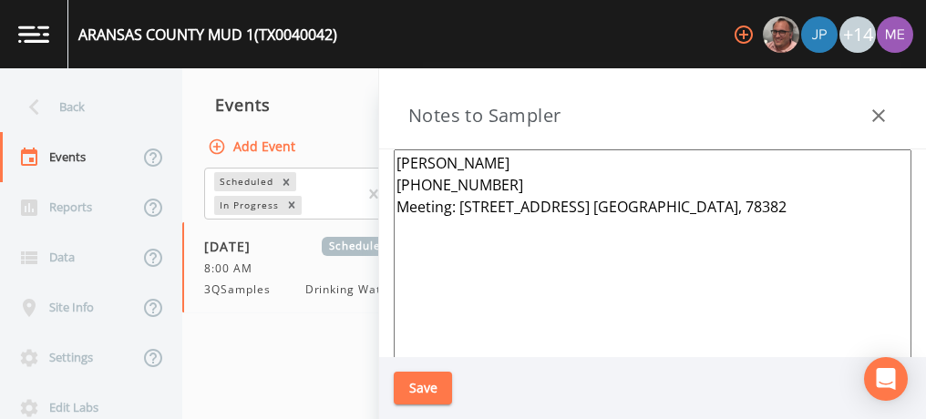
click at [875, 113] on icon "button" at bounding box center [878, 115] width 13 height 13
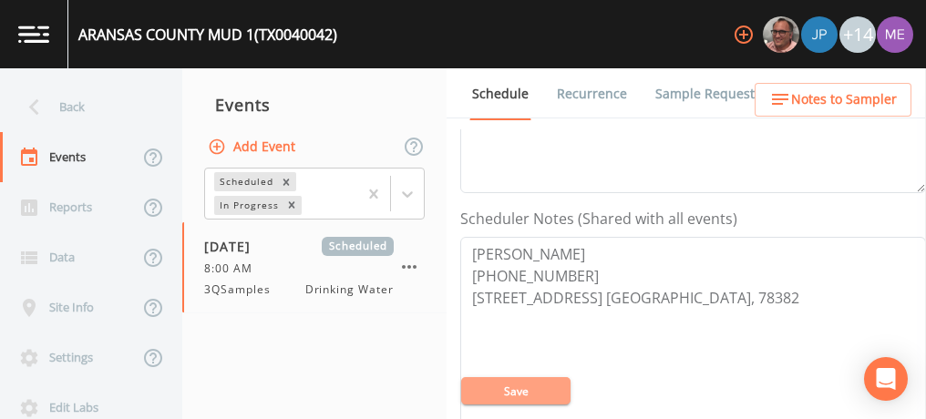
click at [500, 382] on button "Save" at bounding box center [515, 390] width 109 height 27
click at [654, 98] on link "Sample Requests" at bounding box center [708, 93] width 111 height 51
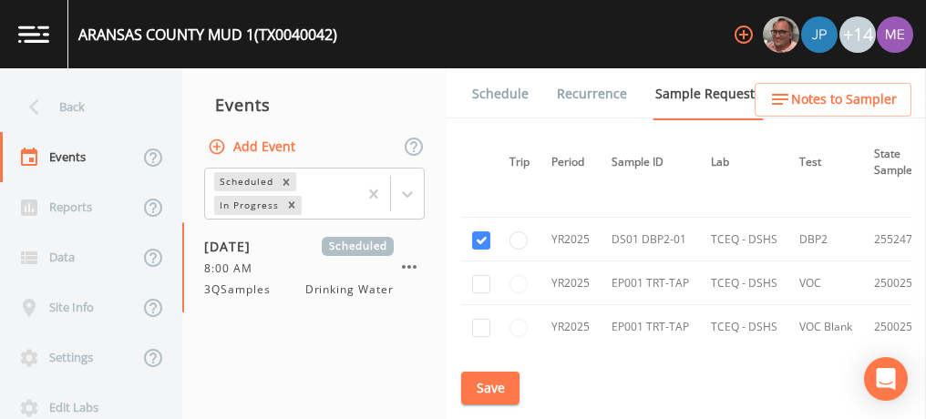
scroll to position [916, 0]
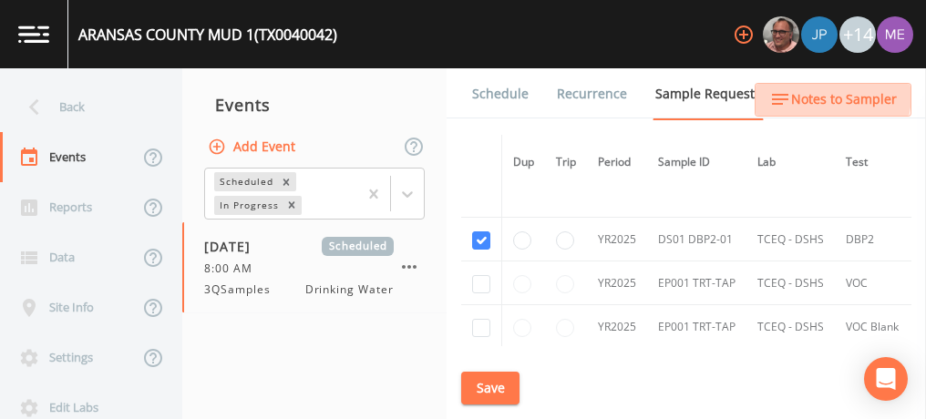
click at [817, 94] on span "Notes to Sampler" at bounding box center [844, 99] width 106 height 23
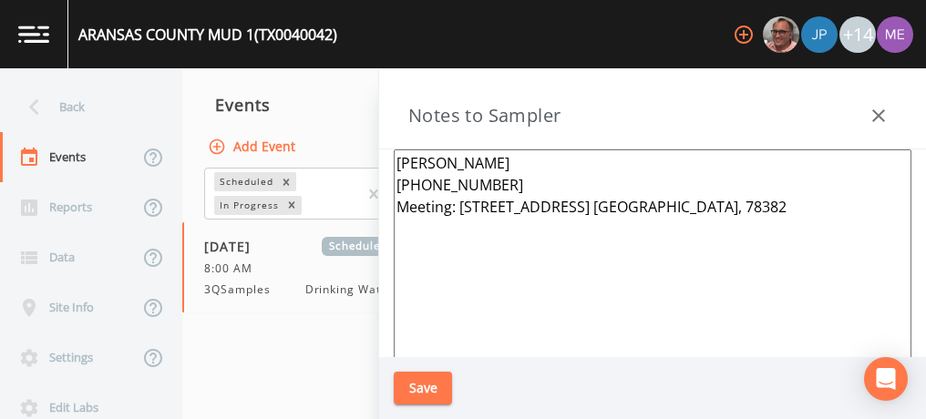
click at [686, 205] on textarea "[PERSON_NAME] [PHONE_NUMBER] Meeting: [STREET_ADDRESS] [GEOGRAPHIC_DATA], 78382" at bounding box center [653, 370] width 518 height 443
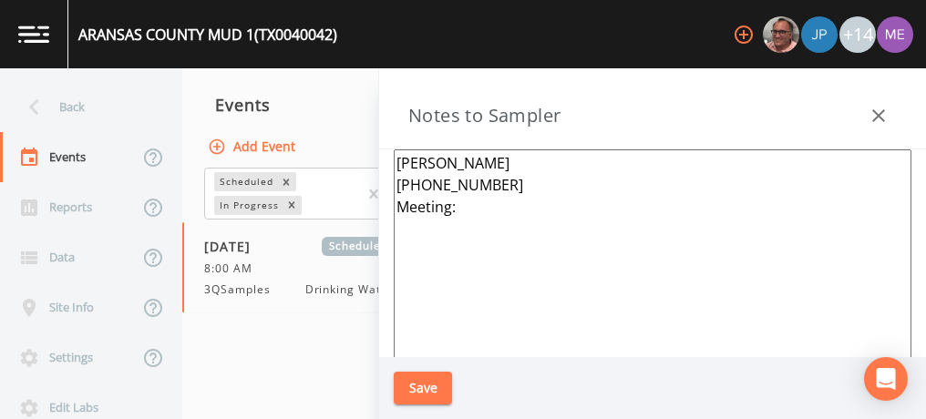
paste textarea "[STREET_ADDRESS]"
click at [489, 184] on textarea "[PERSON_NAME] [PHONE_NUMBER] Meeting: [STREET_ADDRESS]" at bounding box center [653, 370] width 518 height 443
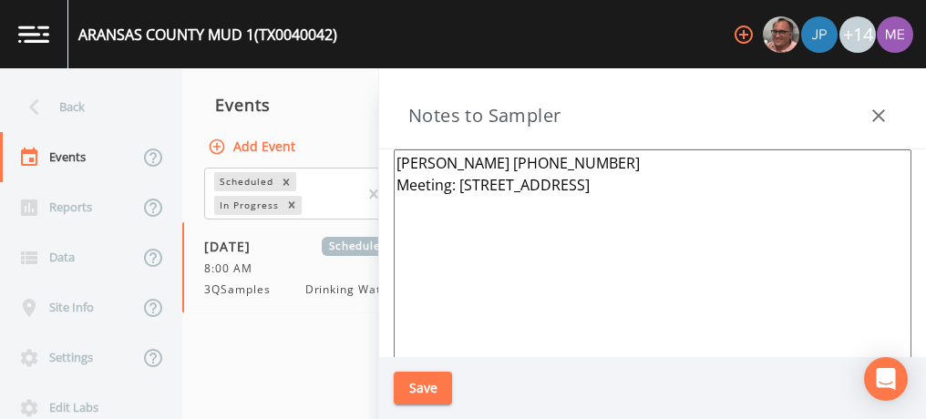
type textarea "[PERSON_NAME] [PHONE_NUMBER] Meeting: [STREET_ADDRESS]"
click at [420, 386] on button "Save" at bounding box center [423, 389] width 58 height 34
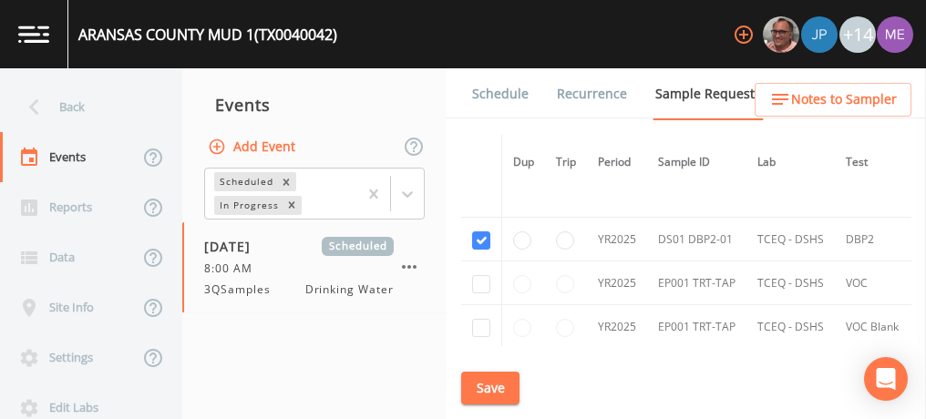
click at [507, 86] on link "Schedule" at bounding box center [500, 93] width 62 height 51
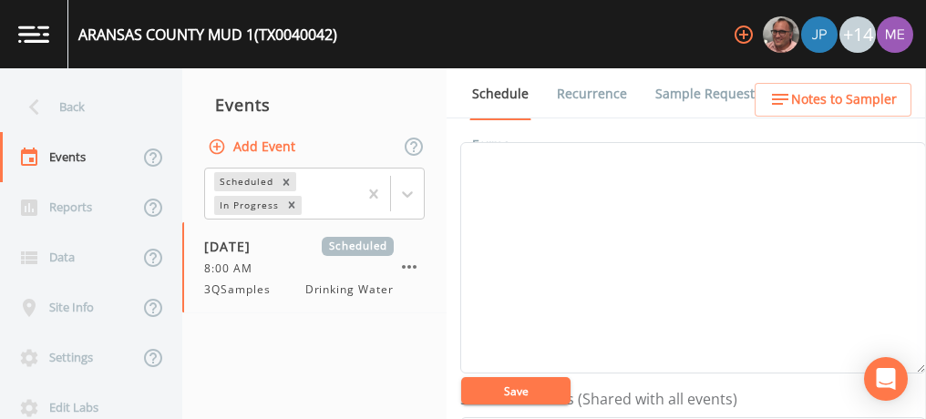
scroll to position [252, 0]
click at [770, 251] on textarea "Event Notes" at bounding box center [693, 257] width 466 height 232
type textarea "CONFIRMED WITH [PERSON_NAME] 9/9"
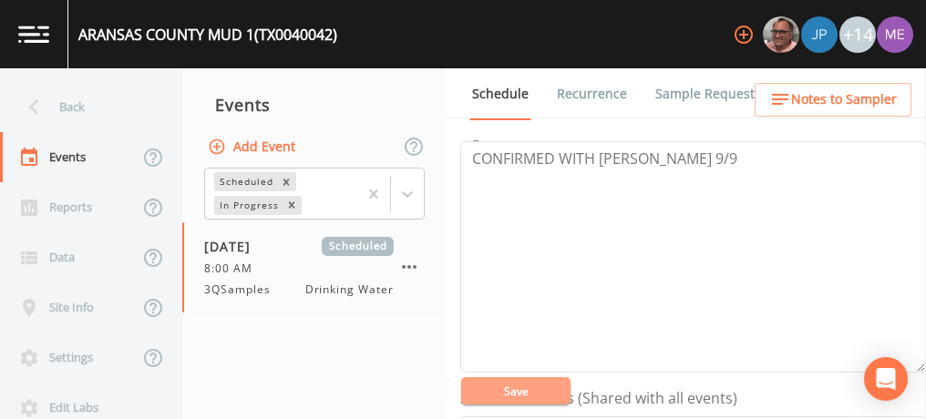
click at [521, 404] on button "Save" at bounding box center [515, 390] width 109 height 27
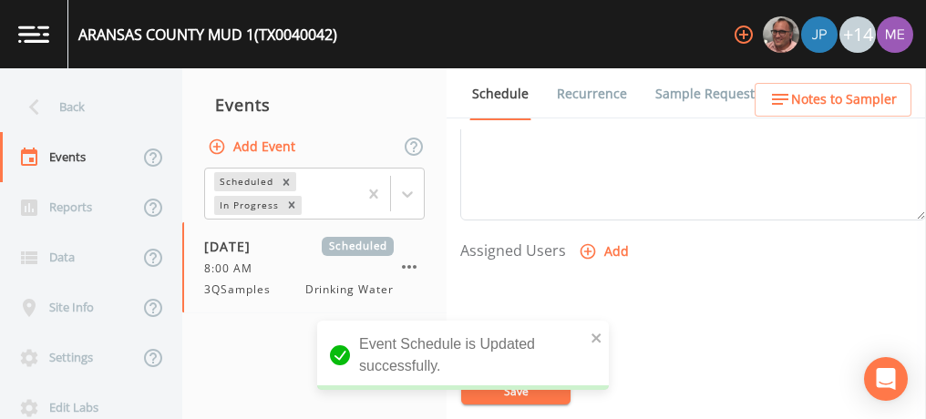
scroll to position [681, 0]
click at [589, 242] on icon "button" at bounding box center [588, 251] width 18 height 18
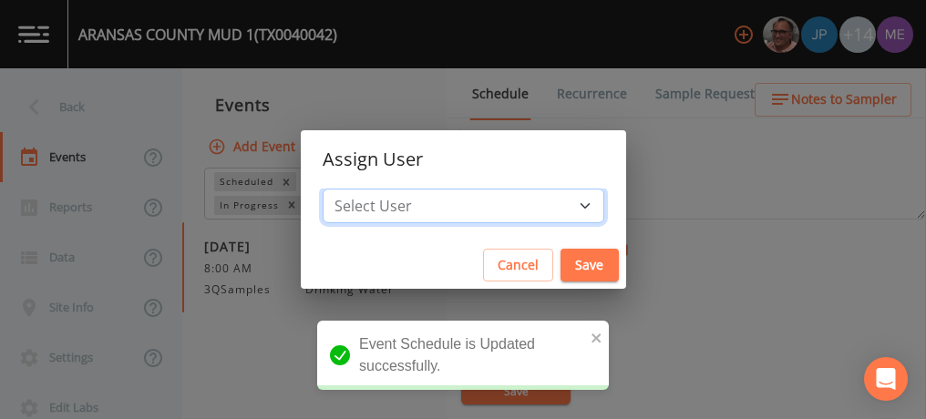
click at [559, 201] on select "Select User [PERSON_NAME] [PERSON_NAME] [PERSON_NAME] [PERSON_NAME] [PERSON_NAM…" at bounding box center [464, 206] width 282 height 35
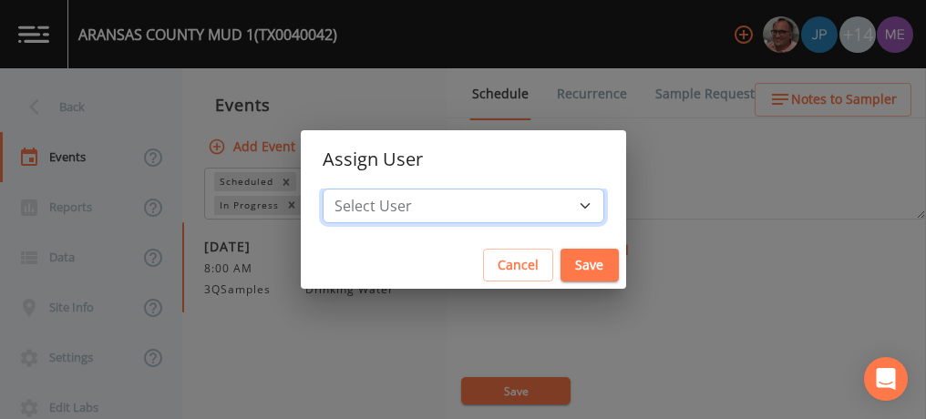
select select "0c4ac92a-2052-4971-af99-d49bdd27a7b1"
click at [350, 189] on select "Select User [PERSON_NAME] [PERSON_NAME] [PERSON_NAME] [PERSON_NAME] [PERSON_NAM…" at bounding box center [464, 206] width 282 height 35
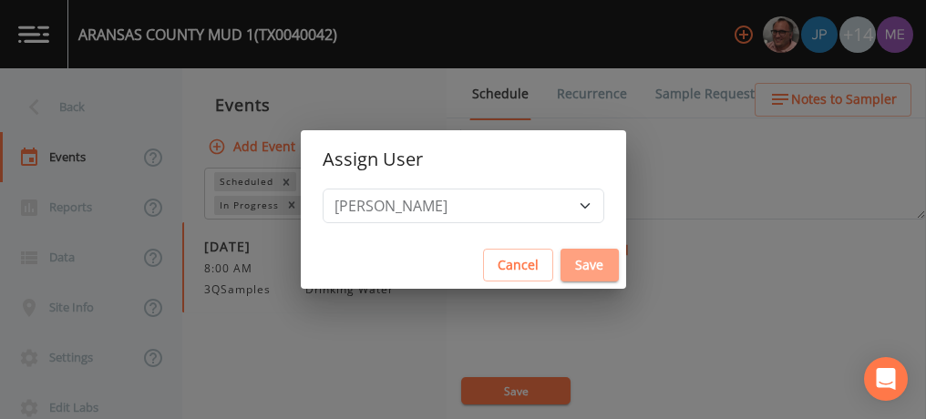
click at [563, 259] on button "Save" at bounding box center [590, 266] width 58 height 34
select select
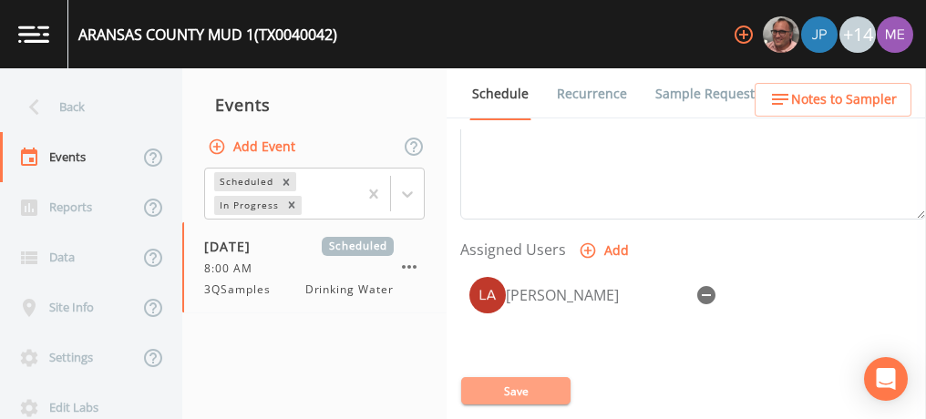
click at [530, 383] on button "Save" at bounding box center [515, 390] width 109 height 27
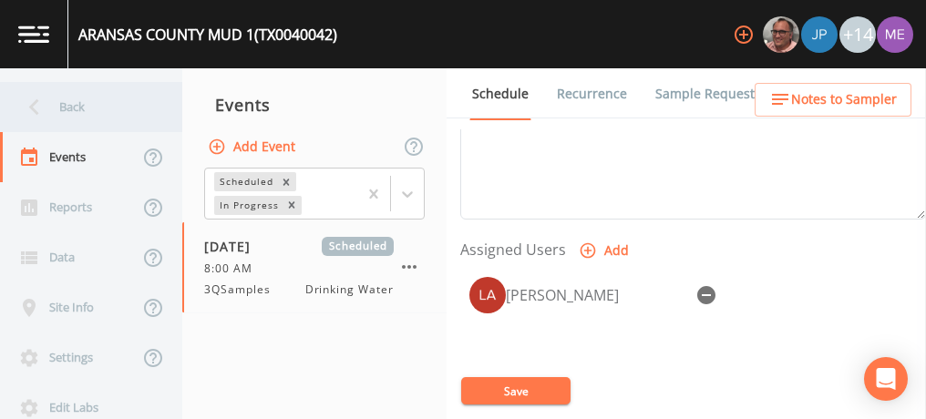
click at [77, 109] on div "Back" at bounding box center [82, 107] width 164 height 50
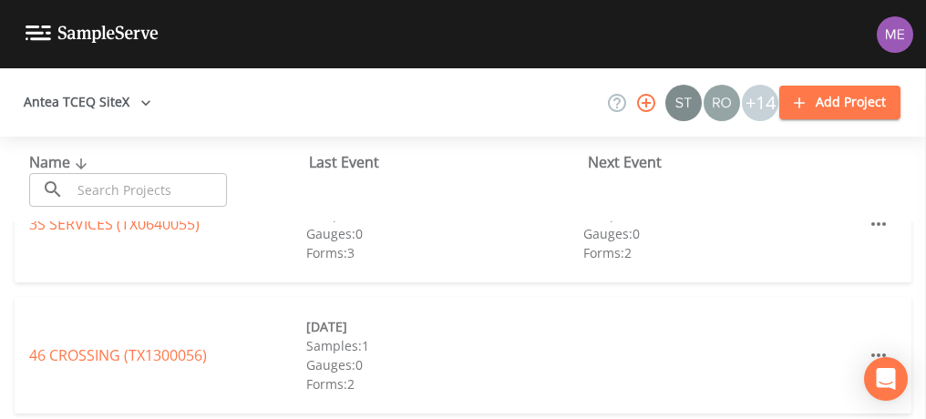
scroll to position [201, 0]
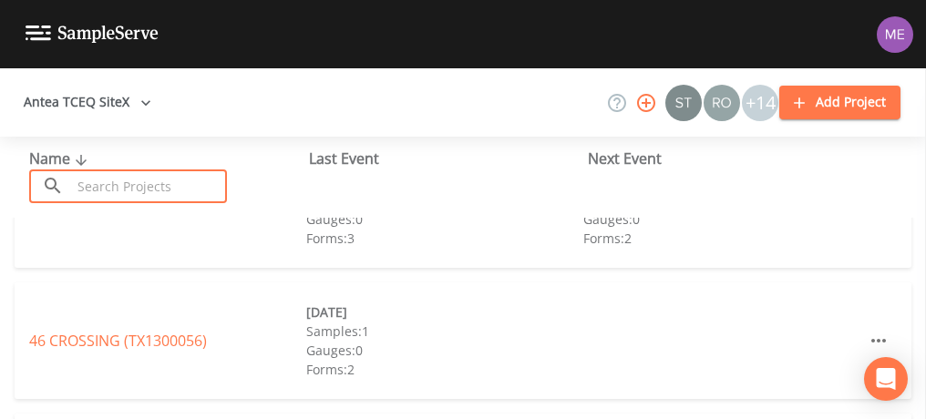
click at [138, 184] on input "text" at bounding box center [149, 187] width 156 height 34
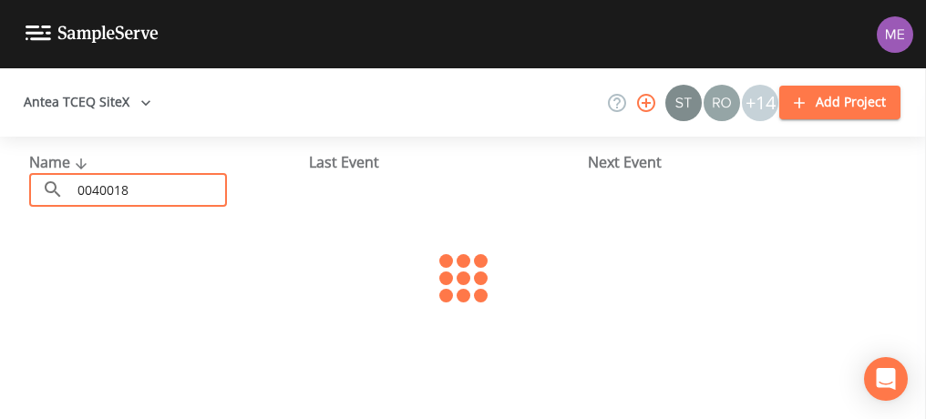
scroll to position [0, 0]
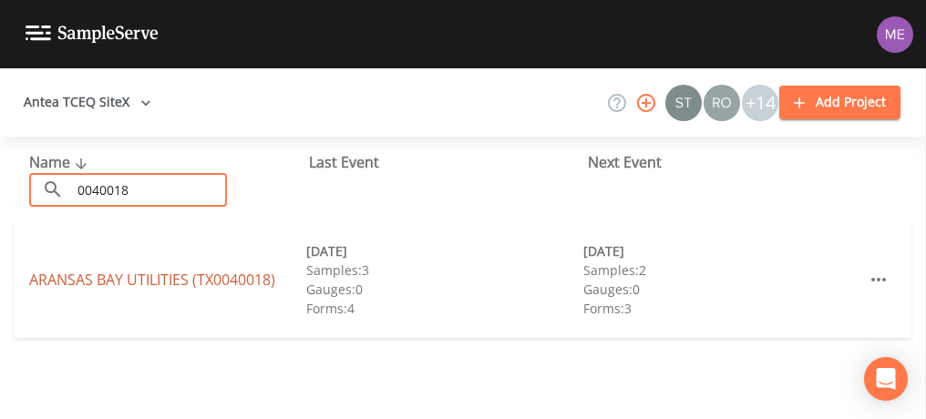
type input "0040018"
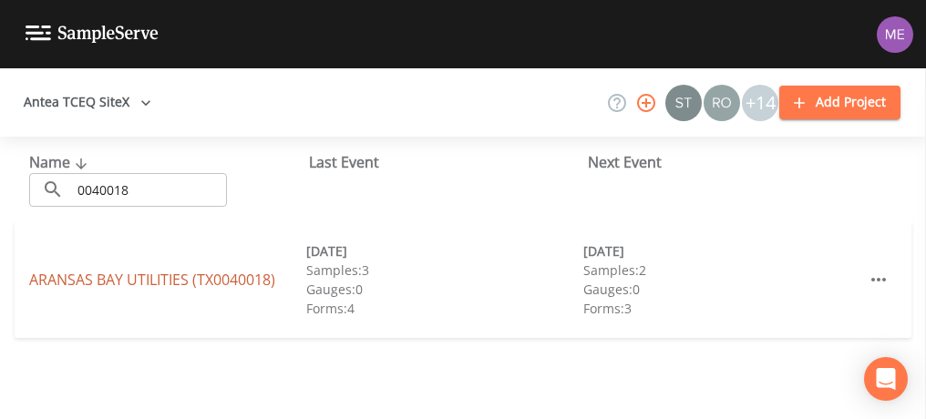
click at [75, 280] on link "ARANSAS BAY UTILITIES (TX0040018)" at bounding box center [152, 280] width 246 height 20
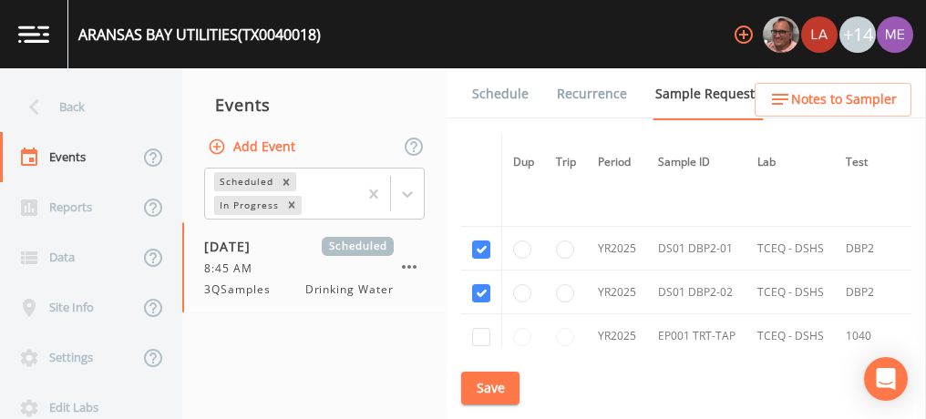
scroll to position [1223, 0]
click at [484, 381] on button "Save" at bounding box center [490, 389] width 58 height 34
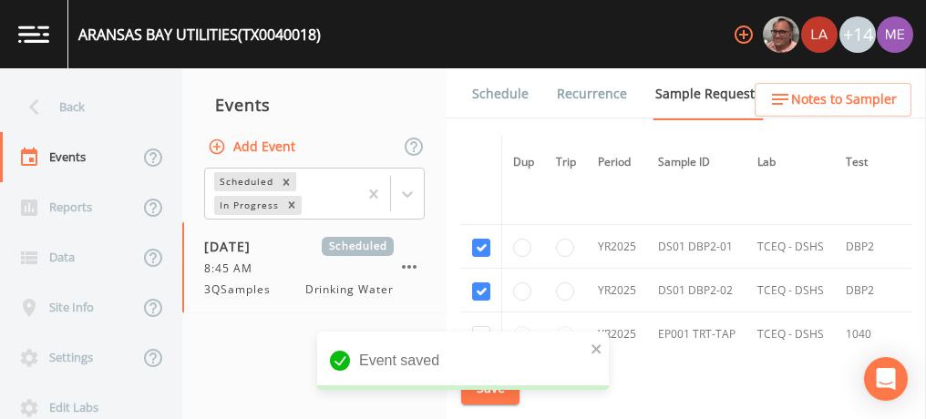
click at [504, 94] on link "Schedule" at bounding box center [500, 93] width 62 height 51
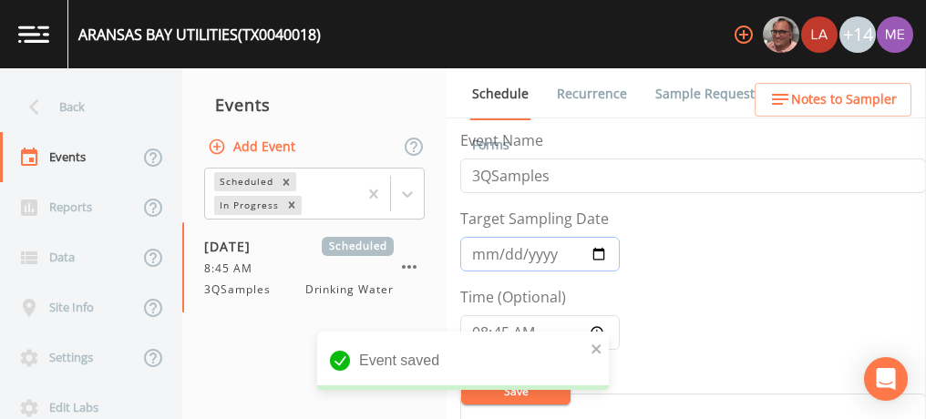
click at [502, 257] on input "[DATE]" at bounding box center [540, 254] width 160 height 35
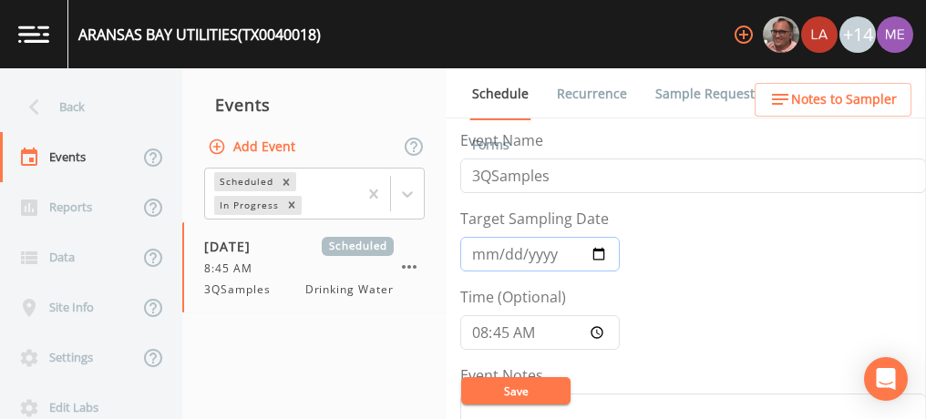
type input "[DATE]"
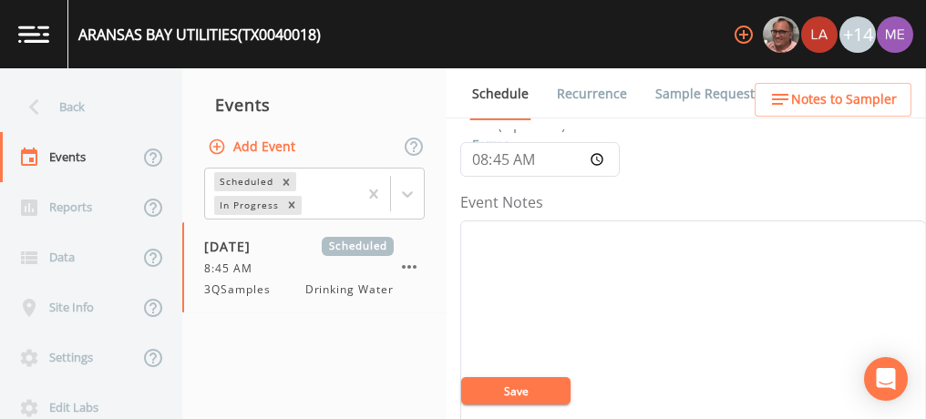
scroll to position [175, 0]
click at [502, 257] on textarea "Event Notes" at bounding box center [693, 335] width 466 height 232
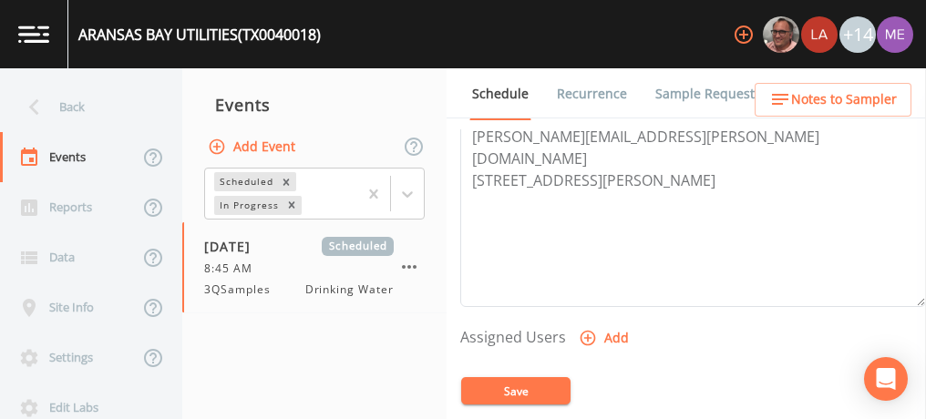
scroll to position [598, 0]
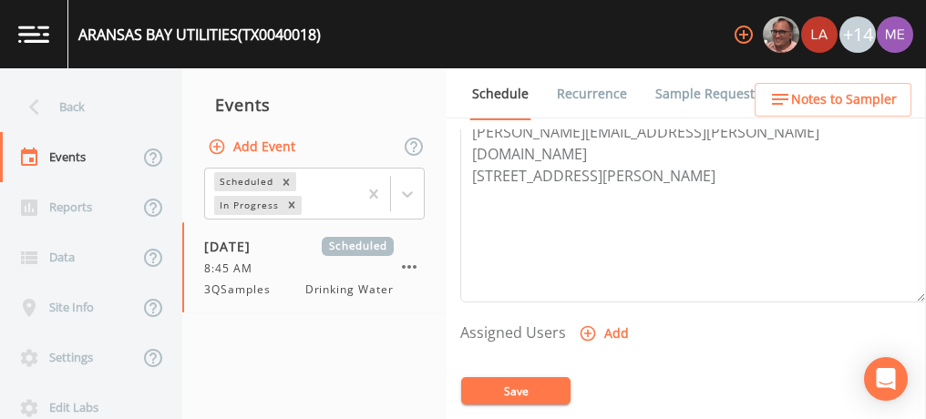
type textarea "CONFIRMED WITH [PERSON_NAME] 9/9"
click at [584, 329] on icon "button" at bounding box center [588, 333] width 15 height 15
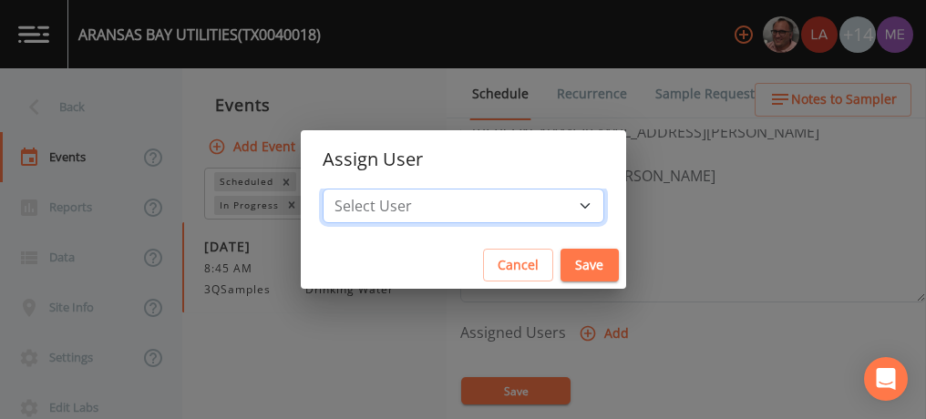
click at [555, 206] on select "Select User [PERSON_NAME] [PERSON_NAME] [PERSON_NAME] [PERSON_NAME] [PERSON_NAM…" at bounding box center [464, 206] width 282 height 35
select select "0c4ac92a-2052-4971-af99-d49bdd27a7b1"
click at [350, 189] on select "Select User [PERSON_NAME] [PERSON_NAME] [PERSON_NAME] [PERSON_NAME] [PERSON_NAM…" at bounding box center [464, 206] width 282 height 35
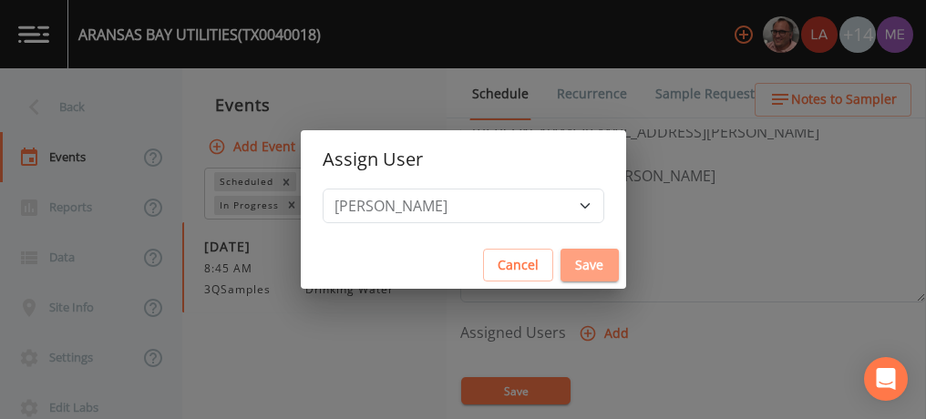
click at [561, 266] on button "Save" at bounding box center [590, 266] width 58 height 34
select select
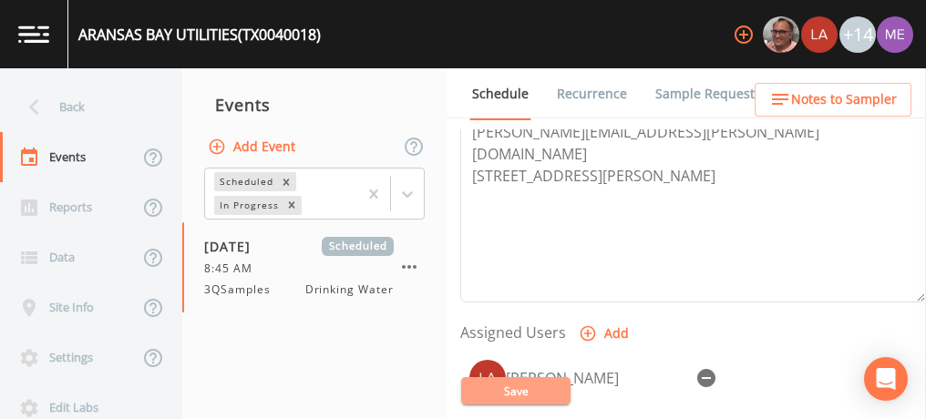
click at [527, 393] on button "Save" at bounding box center [515, 390] width 109 height 27
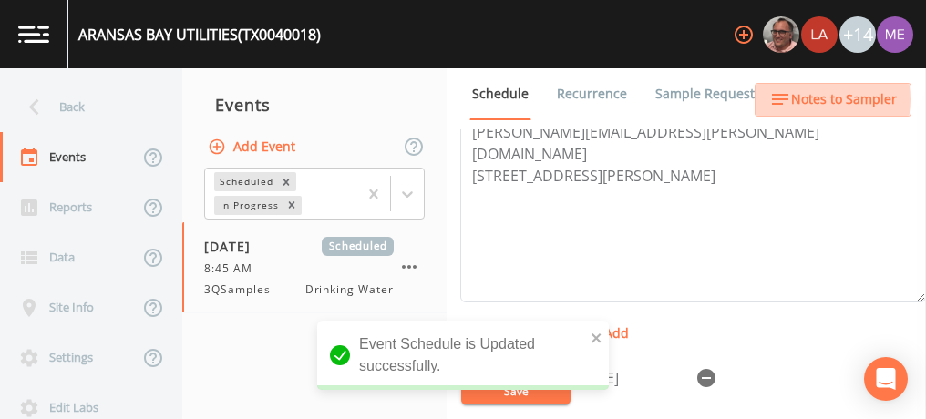
click at [814, 99] on span "Notes to Sampler" at bounding box center [844, 99] width 106 height 23
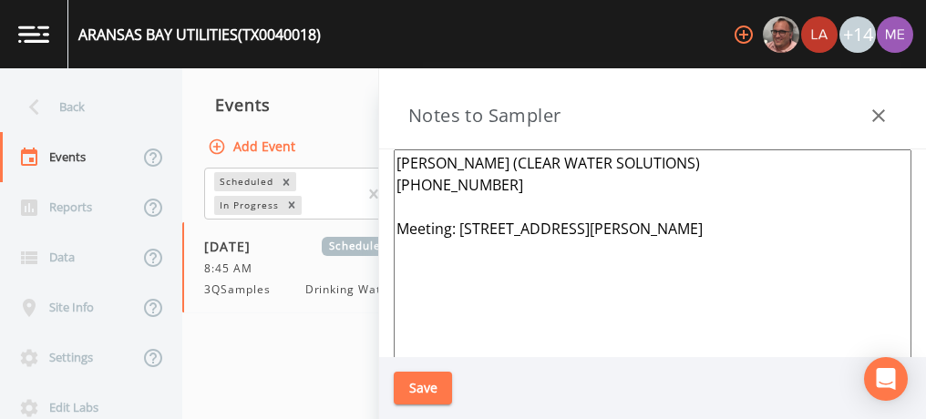
drag, startPoint x: 395, startPoint y: 161, endPoint x: 681, endPoint y: 218, distance: 291.7
click at [681, 218] on textarea "[PERSON_NAME] (CLEAR WATER SOLUTIONS) [PHONE_NUMBER] Meeting: [STREET_ADDRESS][…" at bounding box center [653, 370] width 518 height 443
click at [656, 199] on textarea "[PERSON_NAME] (CLEAR WATER SOLUTIONS) [PHONE_NUMBER] Meeting: [STREET_ADDRESS][…" at bounding box center [653, 370] width 518 height 443
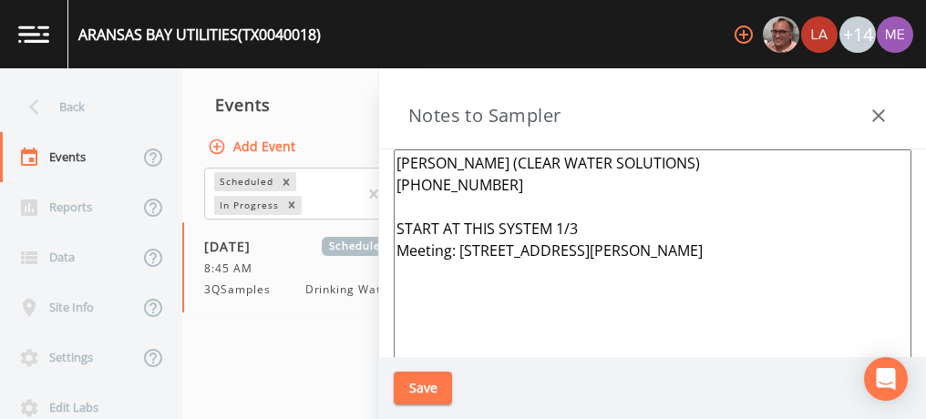
type textarea "[PERSON_NAME] (CLEAR WATER SOLUTIONS) [PHONE_NUMBER] START AT THIS SYSTEM 1/3 M…"
click at [441, 381] on button "Save" at bounding box center [423, 389] width 58 height 34
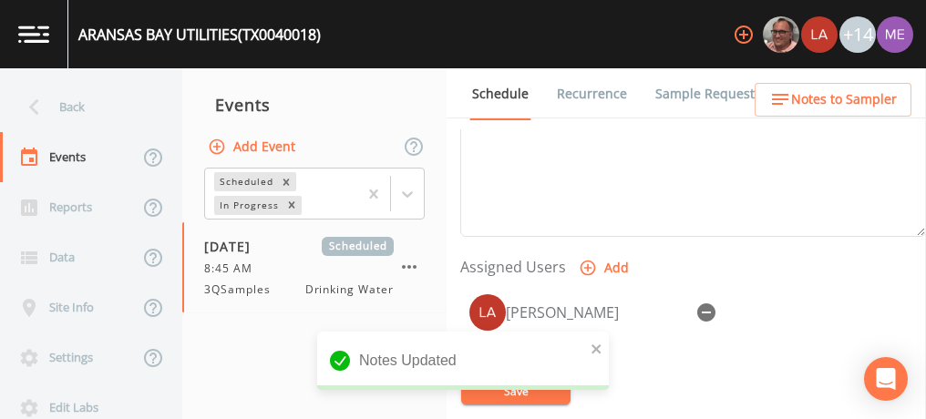
scroll to position [708, 0]
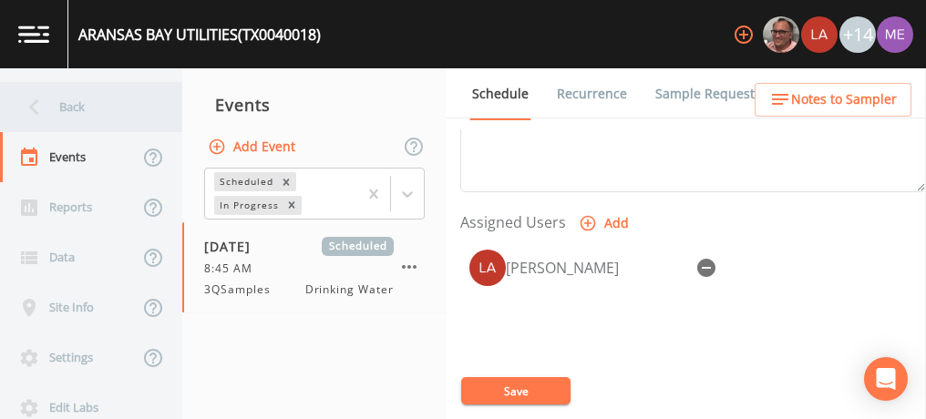
click at [67, 103] on div "Back" at bounding box center [82, 107] width 164 height 50
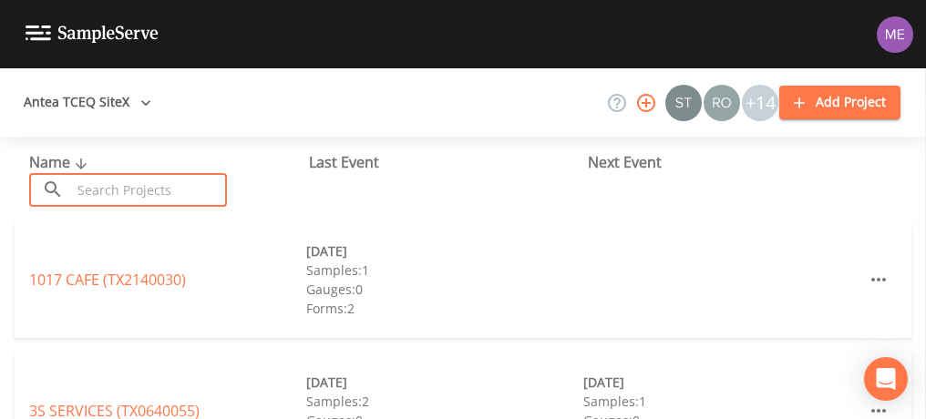
click at [205, 203] on input "text" at bounding box center [149, 190] width 156 height 34
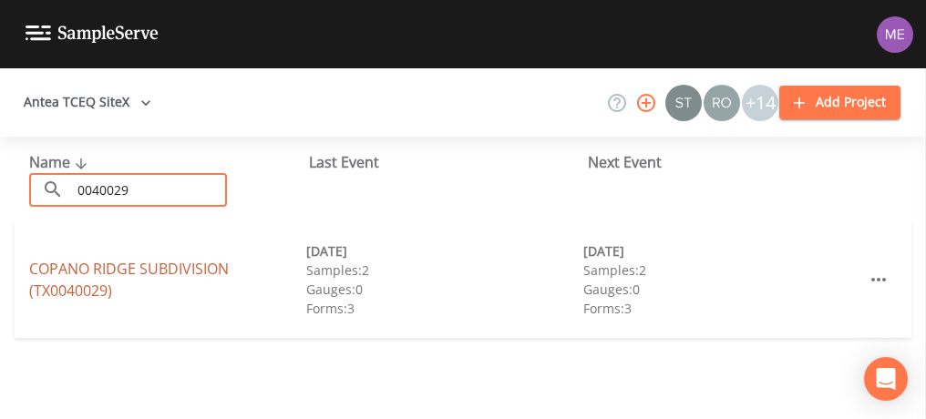
type input "0040029"
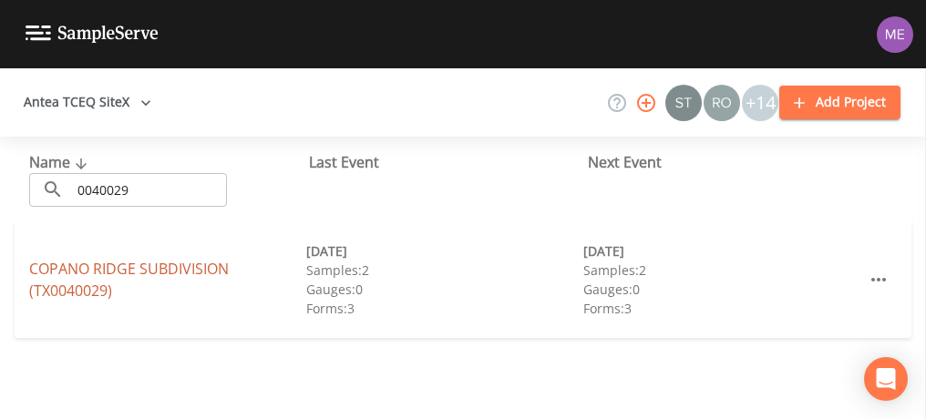
click at [76, 268] on link "[GEOGRAPHIC_DATA] (TX0040029)" at bounding box center [129, 280] width 200 height 42
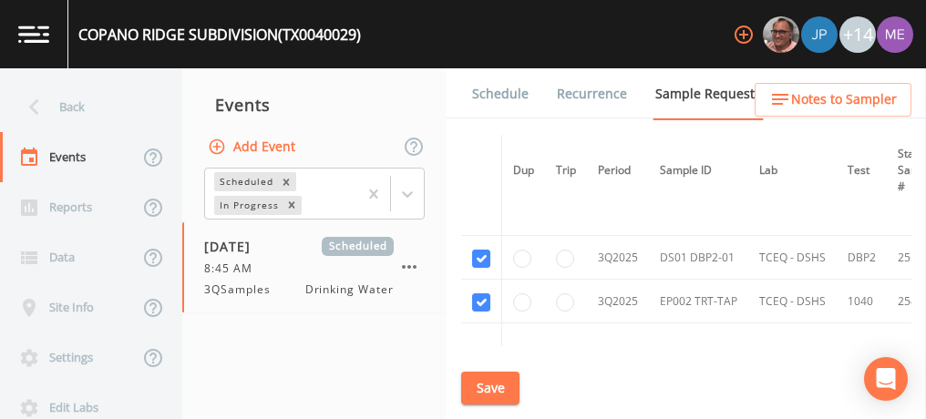
scroll to position [1216, 0]
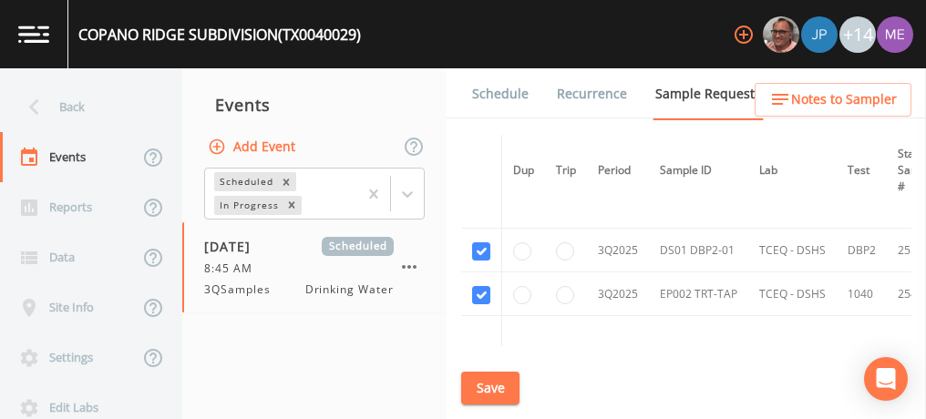
click at [494, 96] on link "Schedule" at bounding box center [500, 93] width 62 height 51
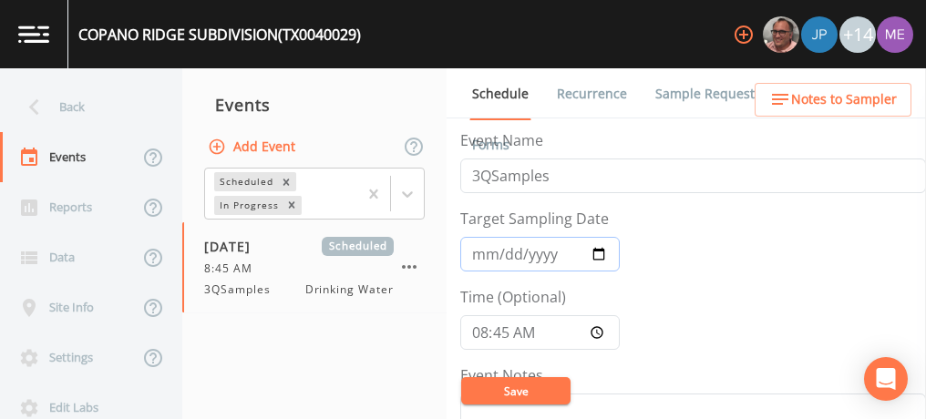
click at [502, 253] on input "[DATE]" at bounding box center [540, 254] width 160 height 35
type input "[DATE]"
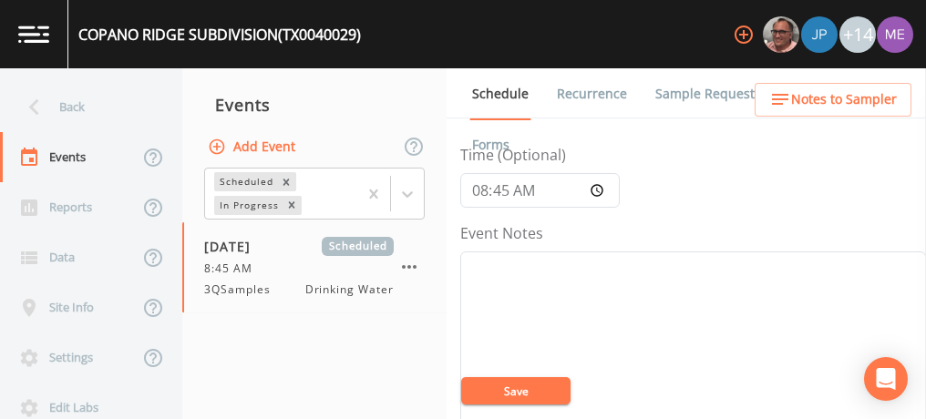
scroll to position [184, 0]
click at [502, 253] on textarea "Event Notes" at bounding box center [693, 326] width 466 height 232
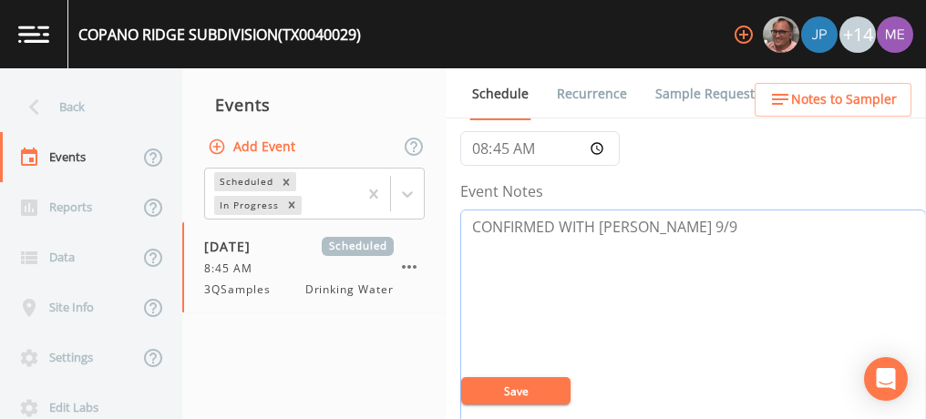
type textarea "CONFIRMED WITH [PERSON_NAME] 9/9"
click at [532, 391] on button "Save" at bounding box center [515, 390] width 109 height 27
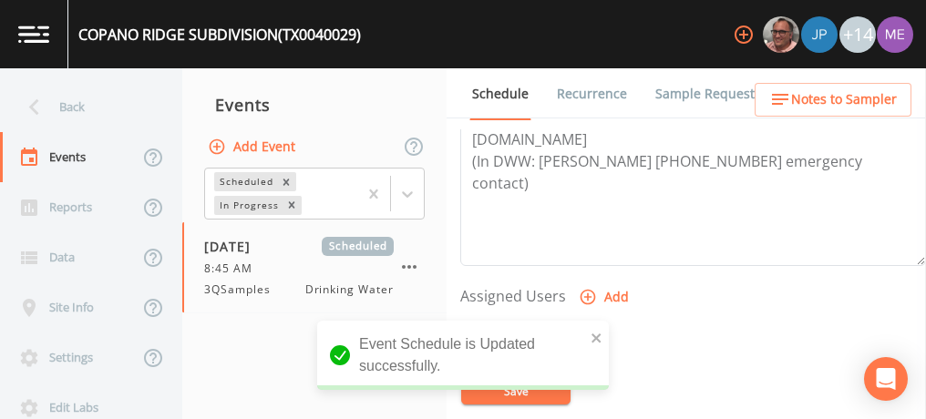
scroll to position [660, 0]
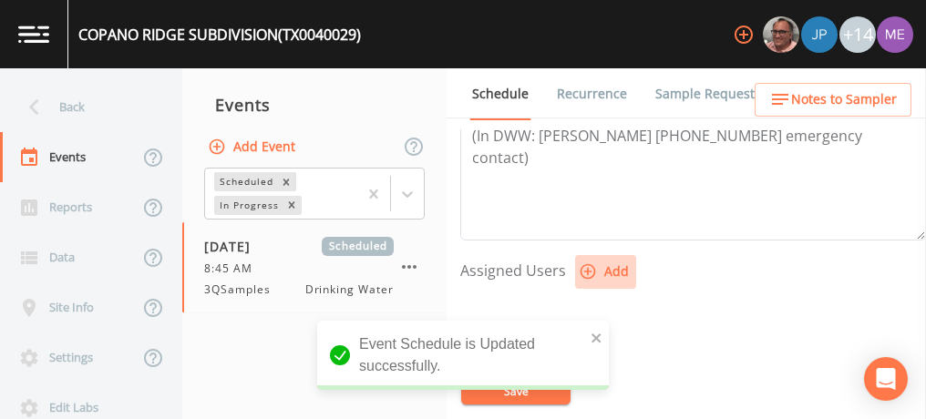
click at [584, 270] on icon "button" at bounding box center [588, 271] width 15 height 15
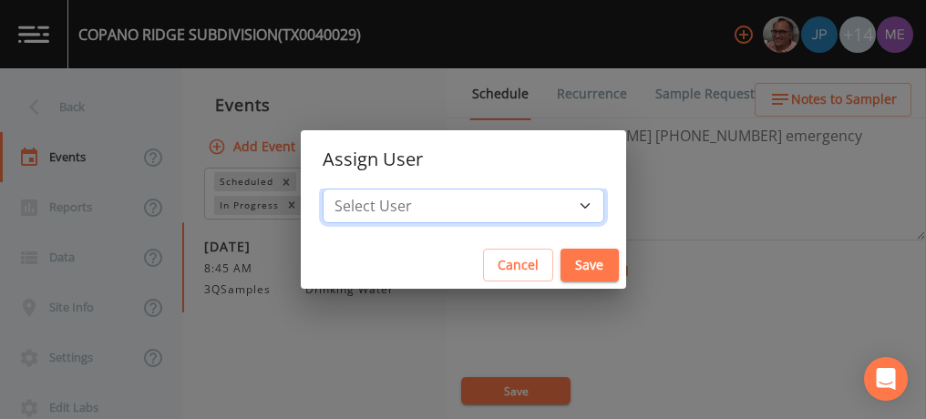
click at [554, 200] on select "Select User [PERSON_NAME] [PERSON_NAME] [PERSON_NAME] [PERSON_NAME] [PERSON_NAM…" at bounding box center [464, 206] width 282 height 35
select select "0c4ac92a-2052-4971-af99-d49bdd27a7b1"
click at [350, 189] on select "Select User [PERSON_NAME] [PERSON_NAME] [PERSON_NAME] [PERSON_NAME] [PERSON_NAM…" at bounding box center [464, 206] width 282 height 35
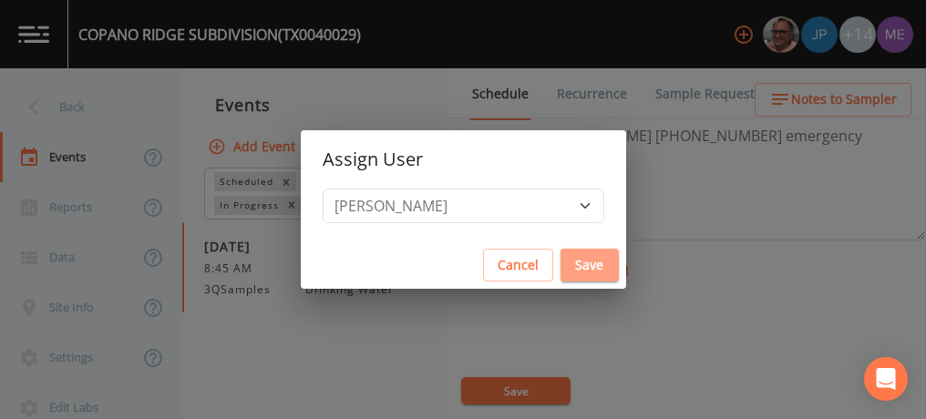
click at [561, 271] on button "Save" at bounding box center [590, 266] width 58 height 34
select select
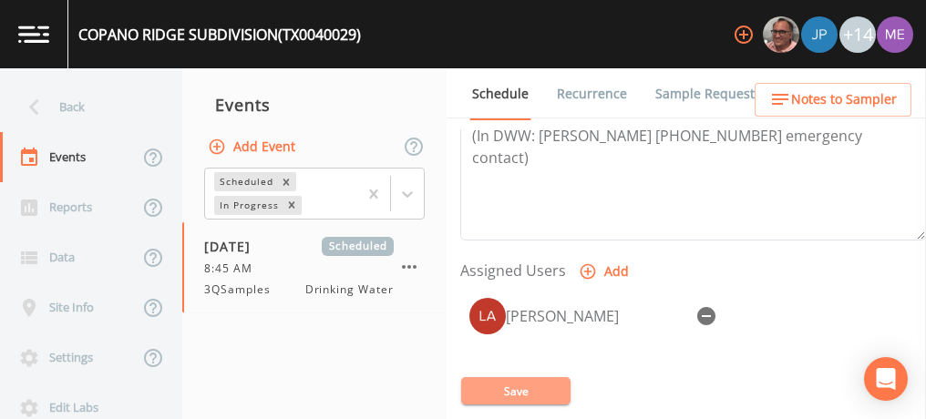
click at [533, 386] on button "Save" at bounding box center [515, 390] width 109 height 27
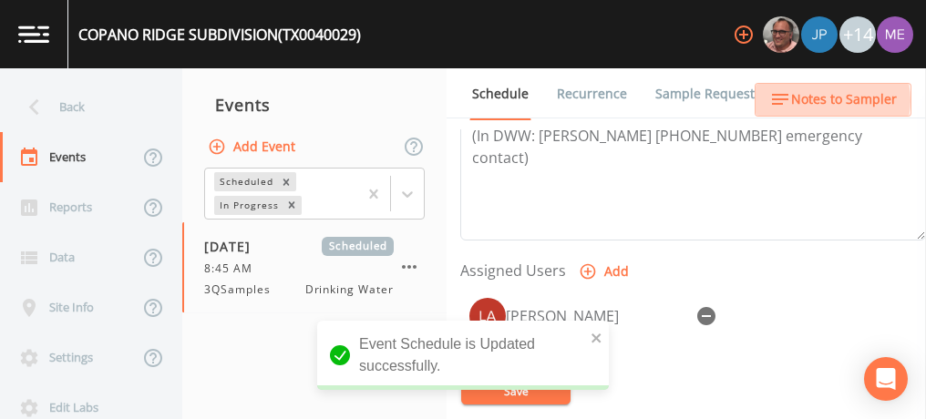
click at [828, 100] on span "Notes to Sampler" at bounding box center [844, 99] width 106 height 23
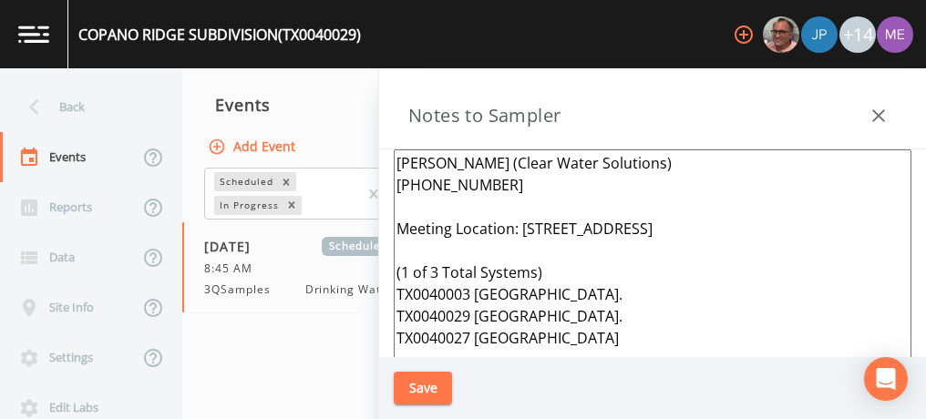
drag, startPoint x: 396, startPoint y: 291, endPoint x: 629, endPoint y: 330, distance: 235.7
click at [629, 330] on textarea "[PERSON_NAME] (Clear Water Solutions) [PHONE_NUMBER] Meeting Location: [STREET_…" at bounding box center [653, 370] width 518 height 443
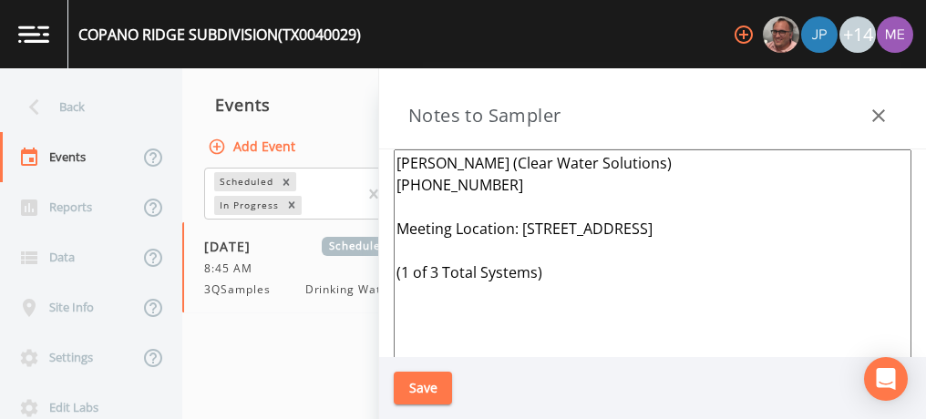
drag, startPoint x: 521, startPoint y: 230, endPoint x: 724, endPoint y: 239, distance: 202.5
click at [724, 239] on textarea "[PERSON_NAME] (Clear Water Solutions) [PHONE_NUMBER] Meeting Location: [STREET_…" at bounding box center [653, 370] width 518 height 443
paste textarea "[PERSON_NAME] (CLEAR WATER SOLUTIONS) [PHONE_NUMBER] Meeting: [STREET_ADDRESS][…"
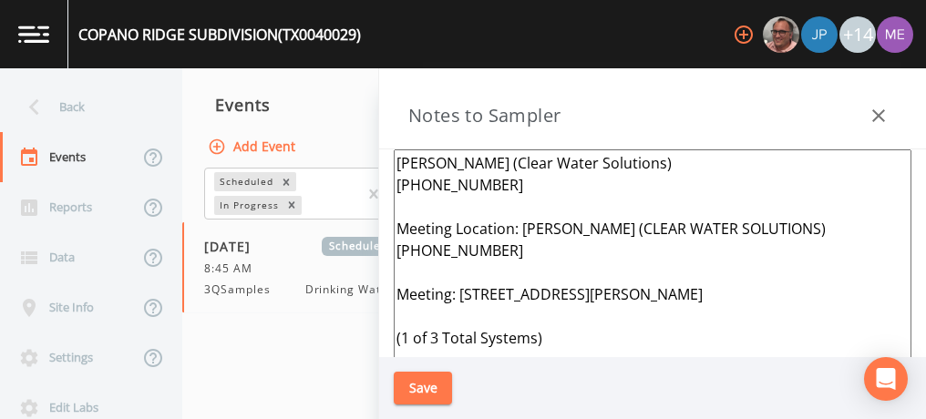
drag, startPoint x: 400, startPoint y: 227, endPoint x: 498, endPoint y: 242, distance: 98.6
click at [498, 242] on textarea "[PERSON_NAME] (Clear Water Solutions) [PHONE_NUMBER] Meeting Location: [PERSON_…" at bounding box center [653, 370] width 518 height 443
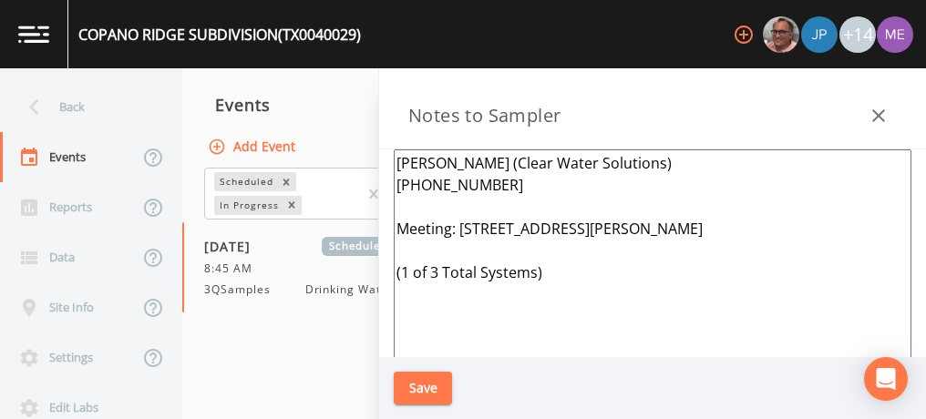
type textarea "[PERSON_NAME] (Clear Water Solutions) [PHONE_NUMBER] Meeting: [STREET_ADDRESS][…"
click at [437, 385] on button "Save" at bounding box center [423, 389] width 58 height 34
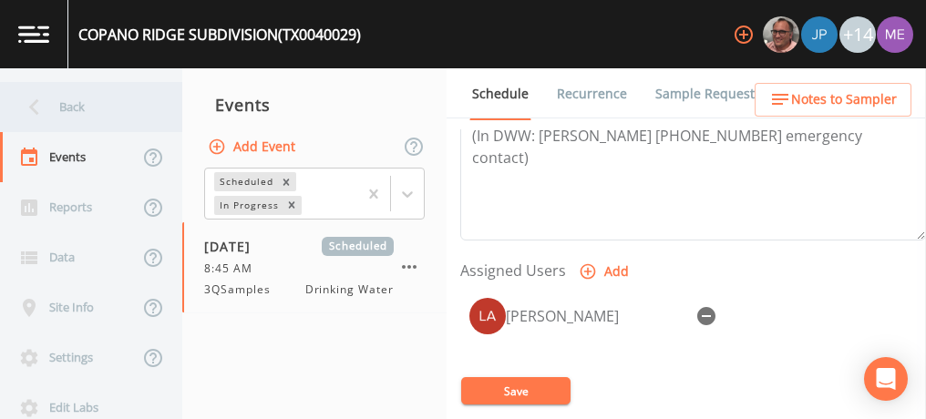
click at [79, 109] on div "Back" at bounding box center [82, 107] width 164 height 50
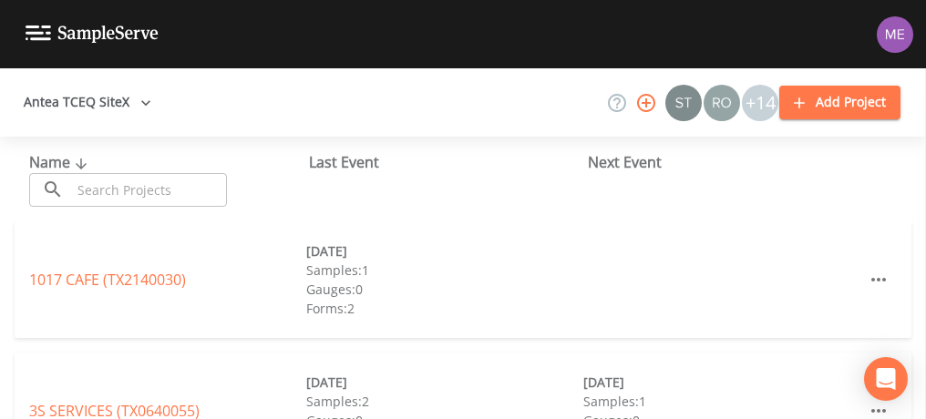
click at [131, 196] on input "text" at bounding box center [149, 190] width 156 height 34
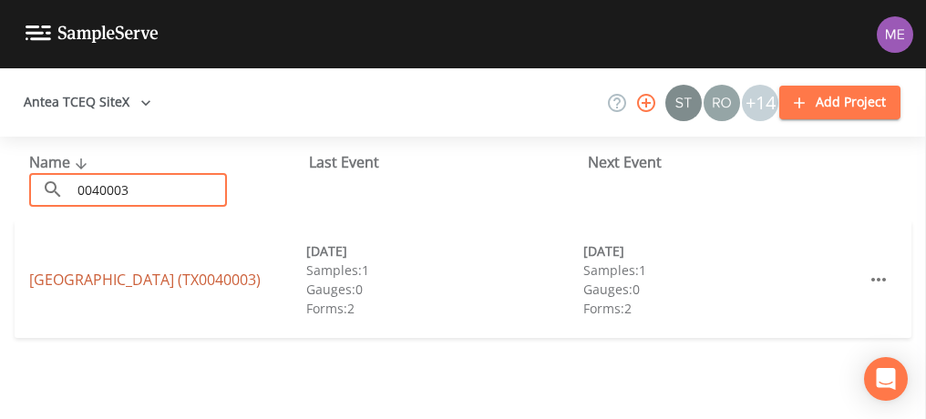
type input "0040003"
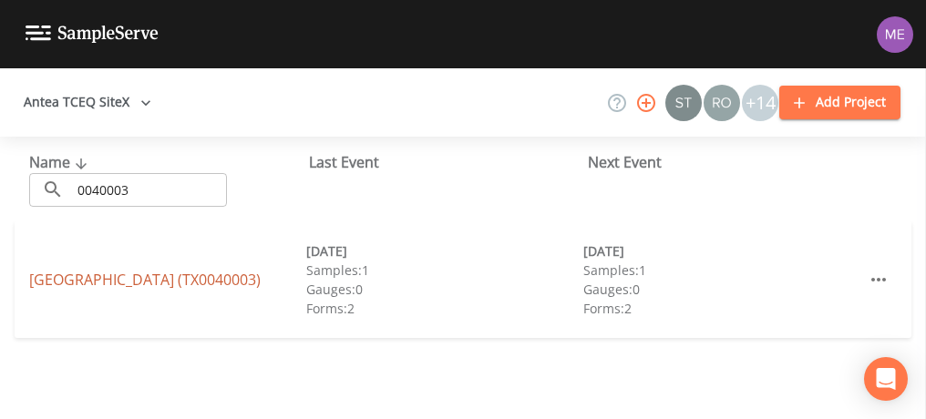
click at [78, 275] on link "[GEOGRAPHIC_DATA] (TX0040003)" at bounding box center [145, 280] width 232 height 20
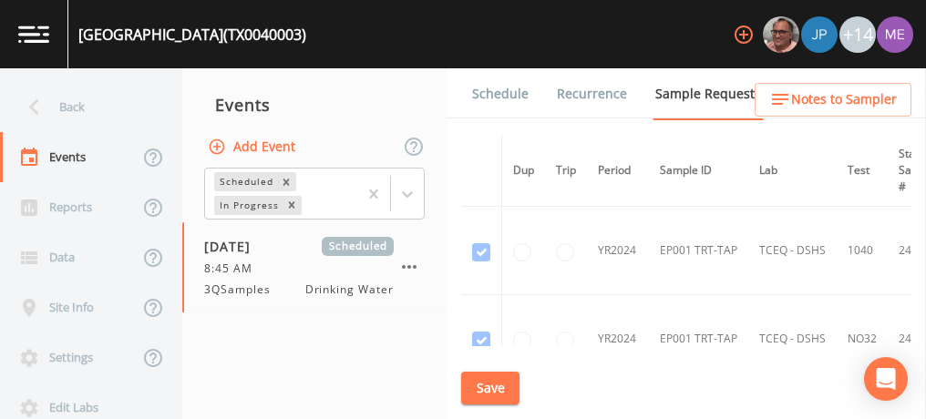
click at [494, 94] on link "Schedule" at bounding box center [500, 93] width 62 height 51
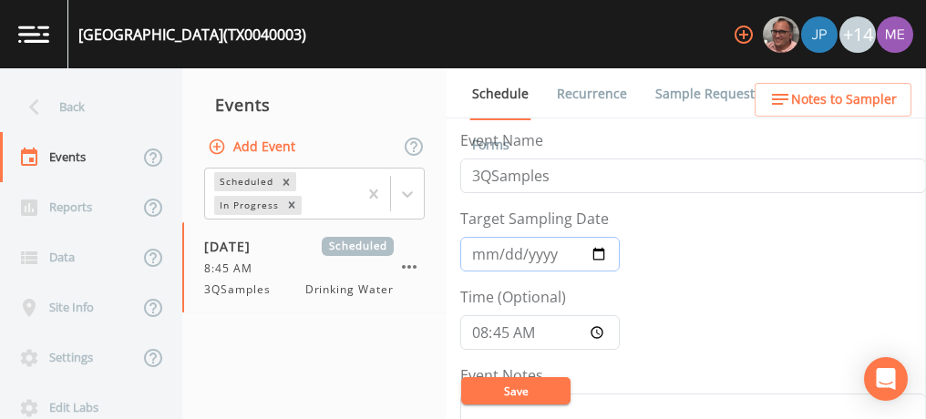
click at [507, 252] on input "[DATE]" at bounding box center [540, 254] width 160 height 35
type input "[DATE]"
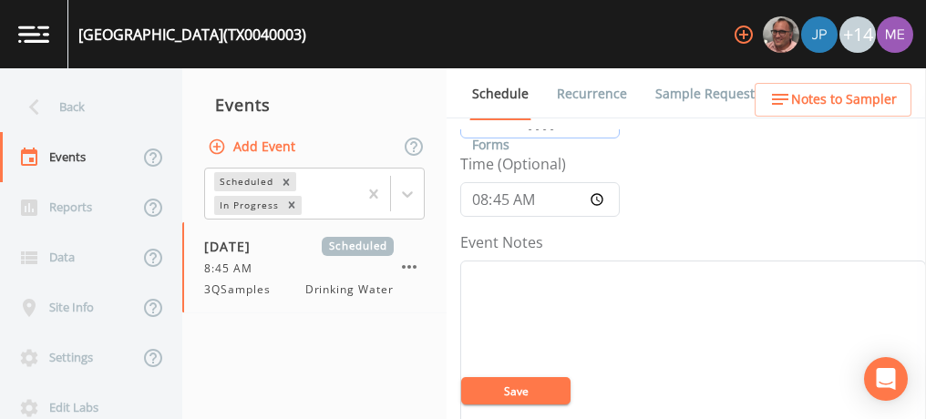
scroll to position [139, 0]
click at [507, 277] on textarea "Event Notes" at bounding box center [693, 370] width 466 height 232
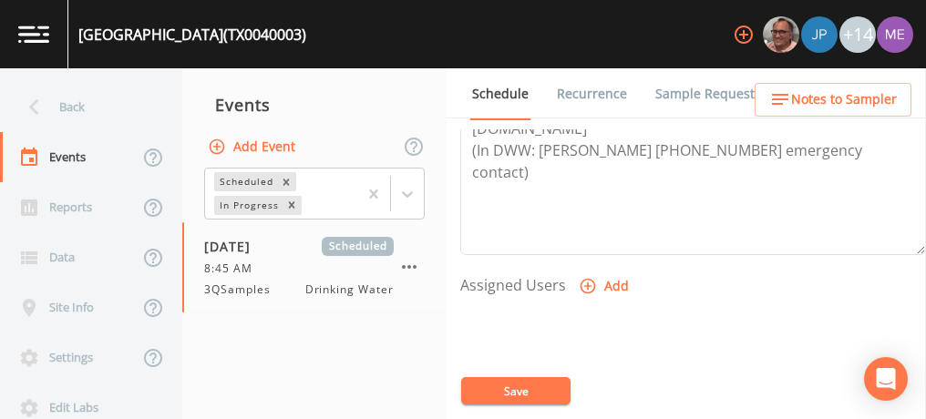
scroll to position [647, 0]
type textarea "CONFIRMED WITH [PERSON_NAME] 9/9"
click at [592, 276] on icon "button" at bounding box center [588, 284] width 18 height 18
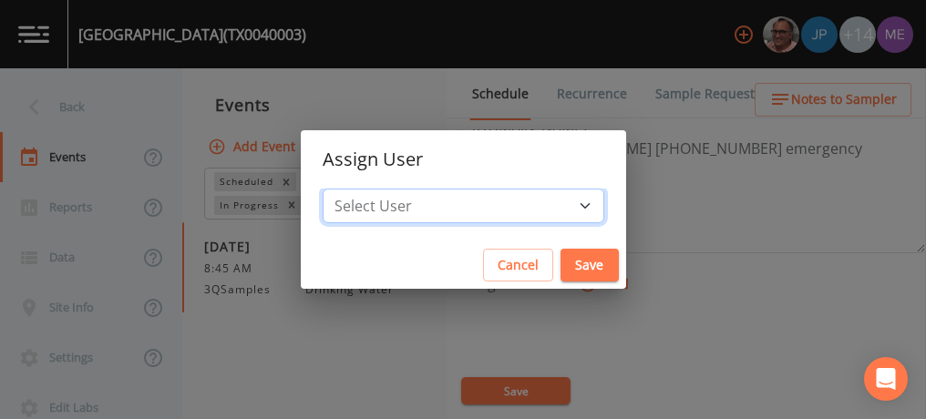
click at [551, 194] on select "Select User [PERSON_NAME] [PERSON_NAME] [PERSON_NAME] [PERSON_NAME] [PERSON_NAM…" at bounding box center [464, 206] width 282 height 35
select select "0c4ac92a-2052-4971-af99-d49bdd27a7b1"
click at [350, 189] on select "Select User [PERSON_NAME] [PERSON_NAME] [PERSON_NAME] [PERSON_NAME] [PERSON_NAM…" at bounding box center [464, 206] width 282 height 35
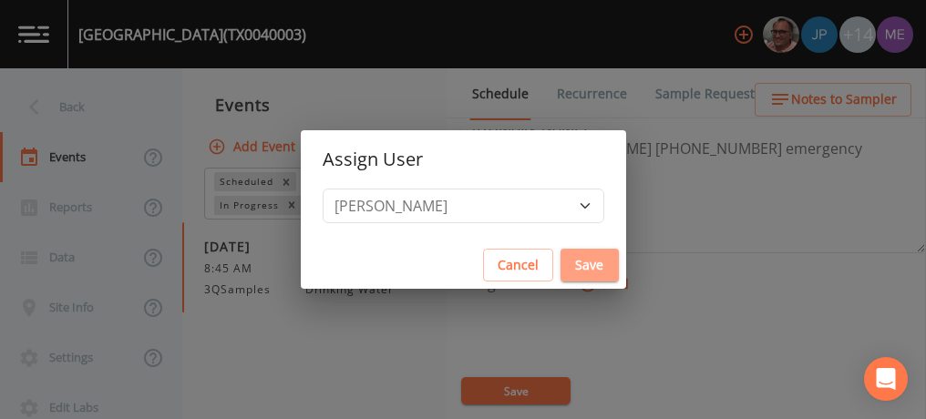
click at [561, 263] on button "Save" at bounding box center [590, 266] width 58 height 34
select select
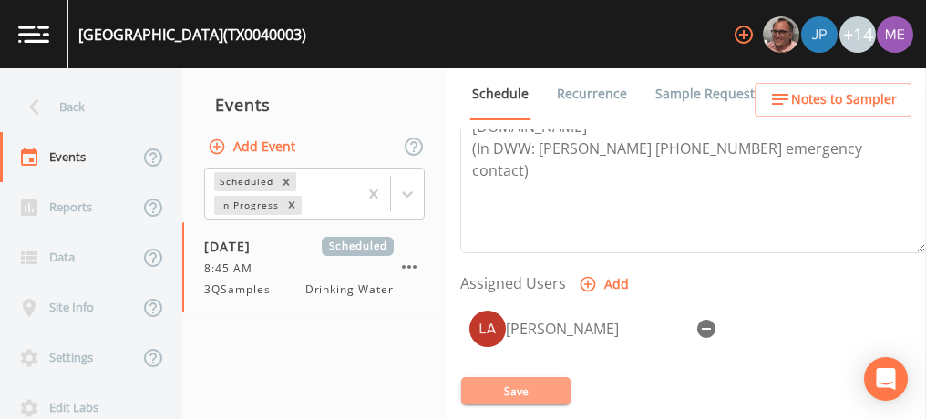
click at [541, 382] on button "Save" at bounding box center [515, 390] width 109 height 27
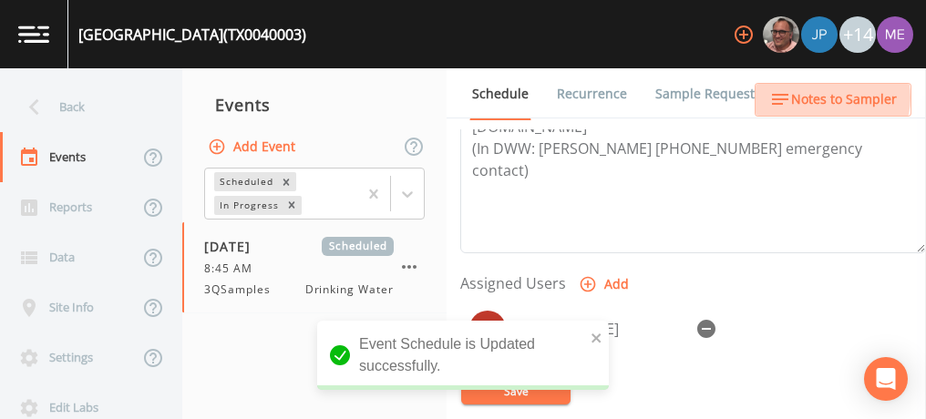
click at [830, 98] on span "Notes to Sampler" at bounding box center [844, 99] width 106 height 23
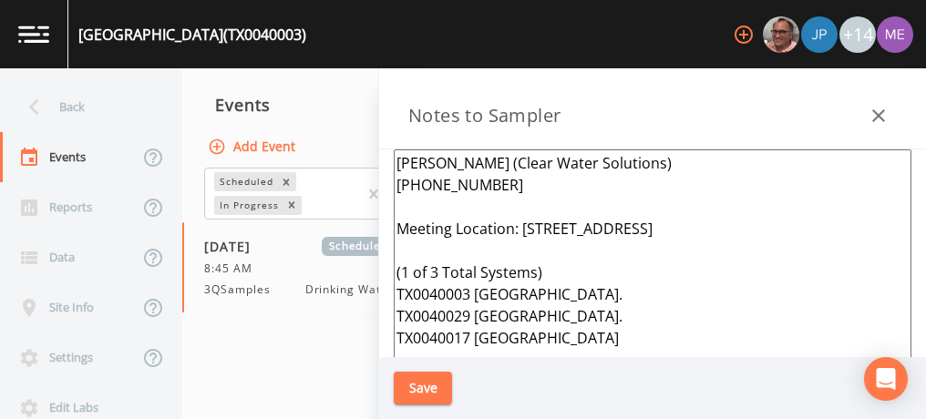
click at [401, 230] on textarea "[PERSON_NAME] (Clear Water Solutions) [PHONE_NUMBER] Meeting Location: [STREET_…" at bounding box center [653, 370] width 518 height 443
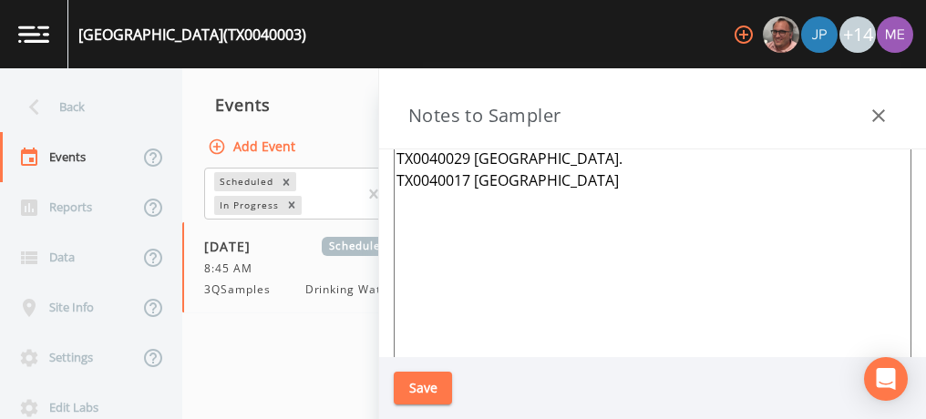
drag, startPoint x: 401, startPoint y: 230, endPoint x: 609, endPoint y: 355, distance: 242.9
click at [609, 355] on textarea "[PERSON_NAME] (Clear Water Solutions) [PHONE_NUMBER] Meeting Location: [STREET_…" at bounding box center [653, 213] width 518 height 443
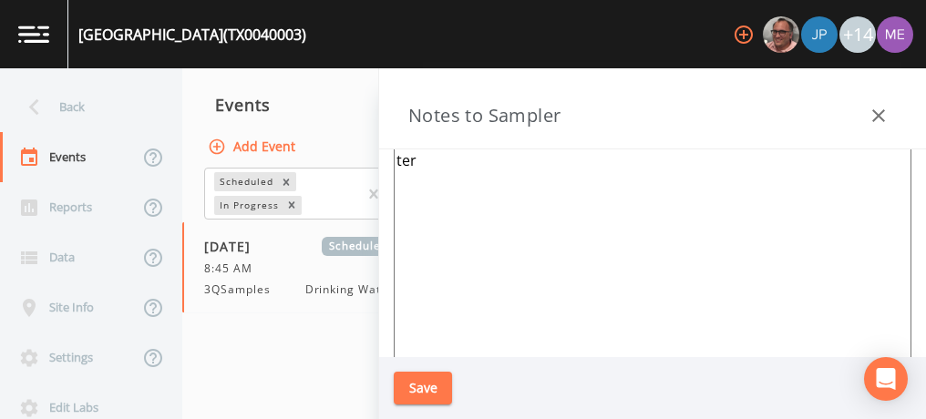
paste textarea "[PERSON_NAME] (CLEAR WATER SOLUTIONS) [PHONE_NUMBER] Meeting: [STREET_ADDRESS][…"
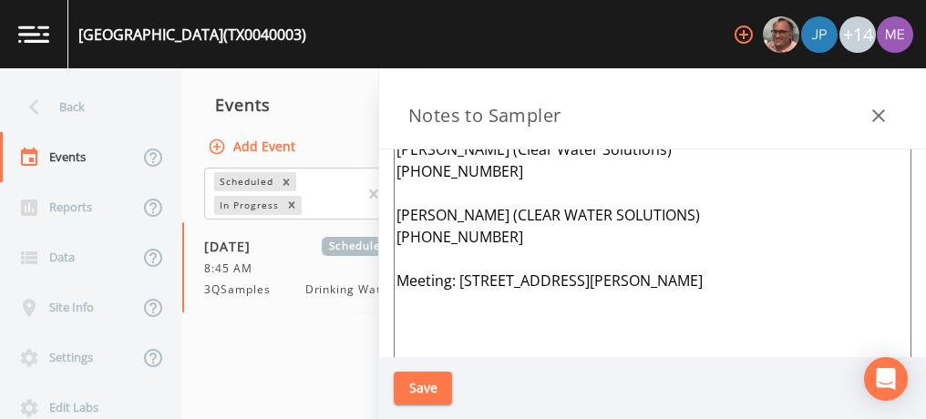
scroll to position [0, 0]
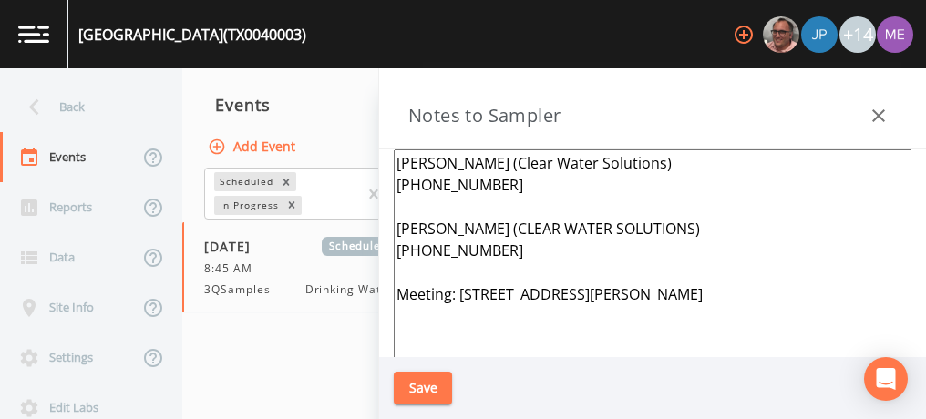
drag, startPoint x: 393, startPoint y: 162, endPoint x: 532, endPoint y: 207, distance: 146.4
click at [532, 207] on textarea "[PERSON_NAME] (Clear Water Solutions) [PHONE_NUMBER] [PERSON_NAME] (CLEAR WATER…" at bounding box center [653, 370] width 518 height 443
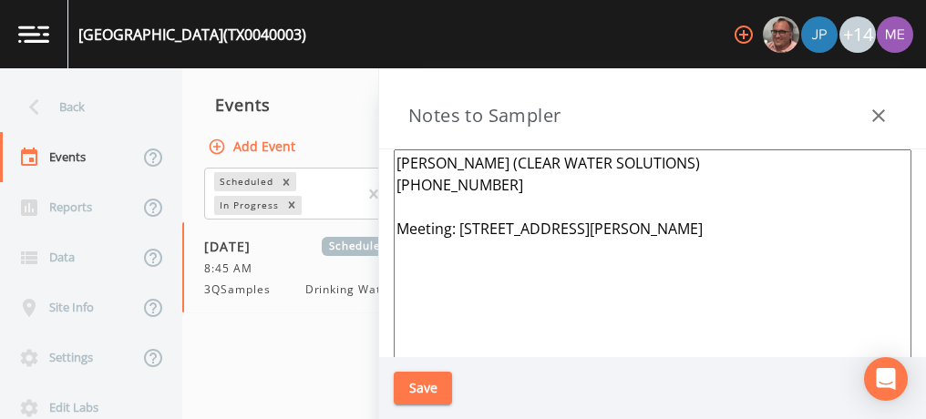
type textarea "[PERSON_NAME] (CLEAR WATER SOLUTIONS) [PHONE_NUMBER] Meeting: [STREET_ADDRESS][…"
click at [421, 386] on button "Save" at bounding box center [423, 389] width 58 height 34
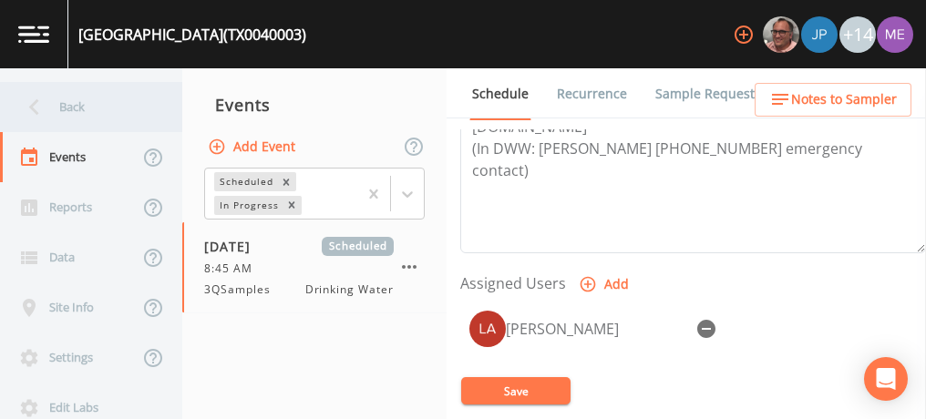
click at [67, 105] on div "Back" at bounding box center [82, 107] width 164 height 50
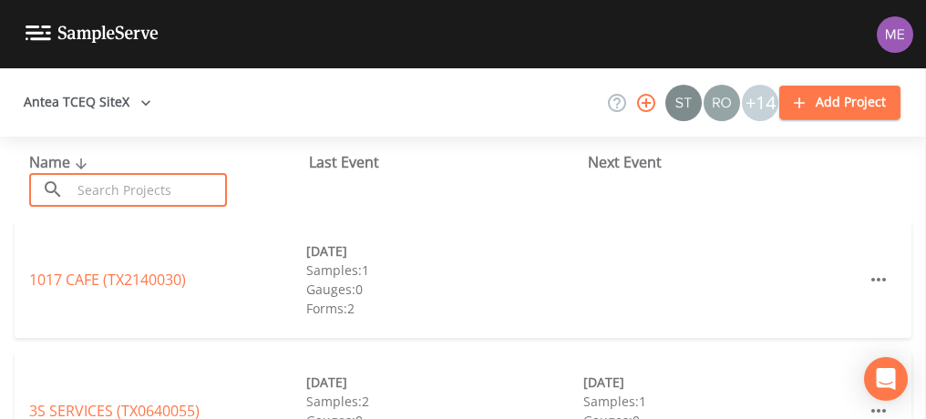
click at [159, 186] on input "text" at bounding box center [149, 190] width 156 height 34
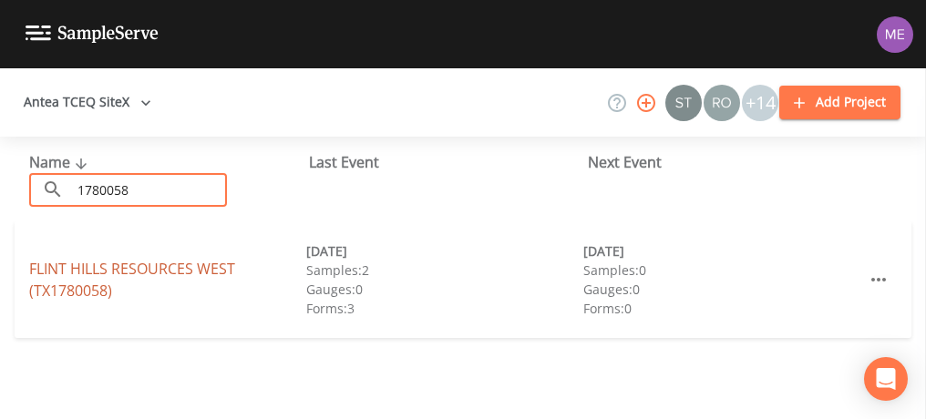
type input "1780058"
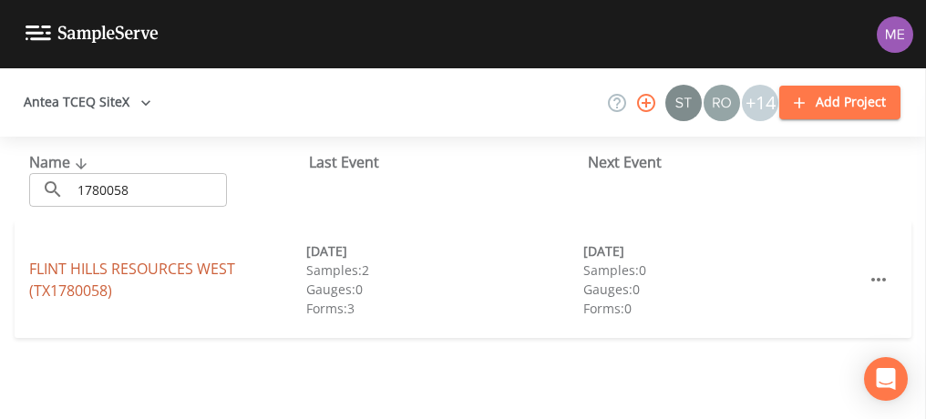
click at [80, 273] on link "[GEOGRAPHIC_DATA] (TX1780058)" at bounding box center [132, 280] width 206 height 42
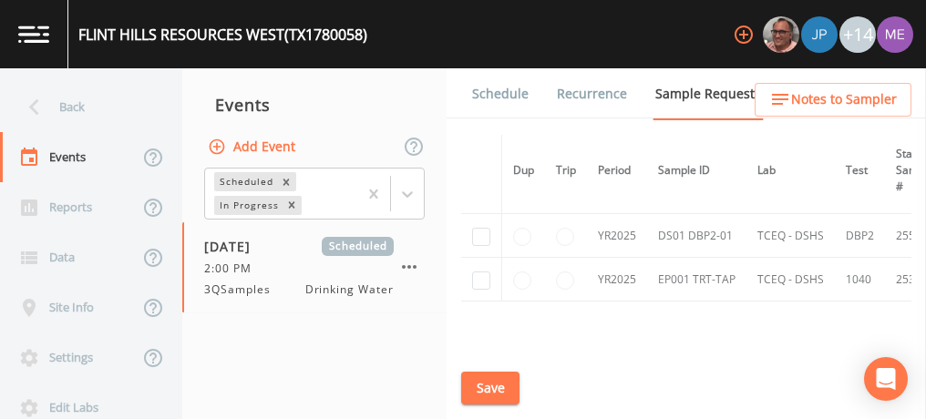
scroll to position [188, 0]
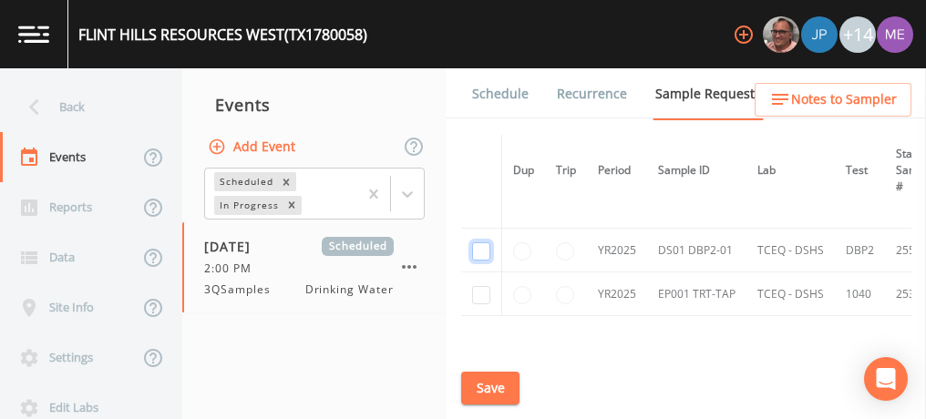
click at [479, 249] on input "checkbox" at bounding box center [481, 251] width 18 height 18
checkbox input "true"
click at [482, 294] on input "checkbox" at bounding box center [481, 295] width 18 height 18
checkbox input "true"
click at [496, 395] on button "Save" at bounding box center [490, 389] width 58 height 34
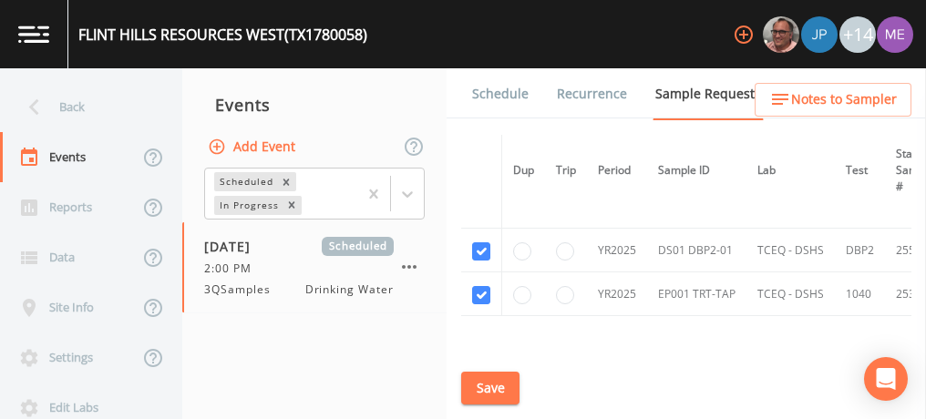
click at [497, 89] on link "Schedule" at bounding box center [500, 93] width 62 height 51
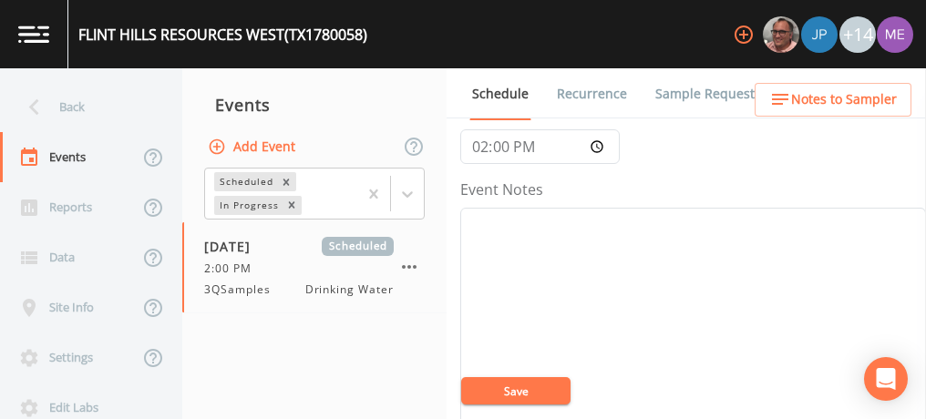
scroll to position [193, 0]
click at [688, 259] on textarea "Event Notes" at bounding box center [693, 317] width 466 height 232
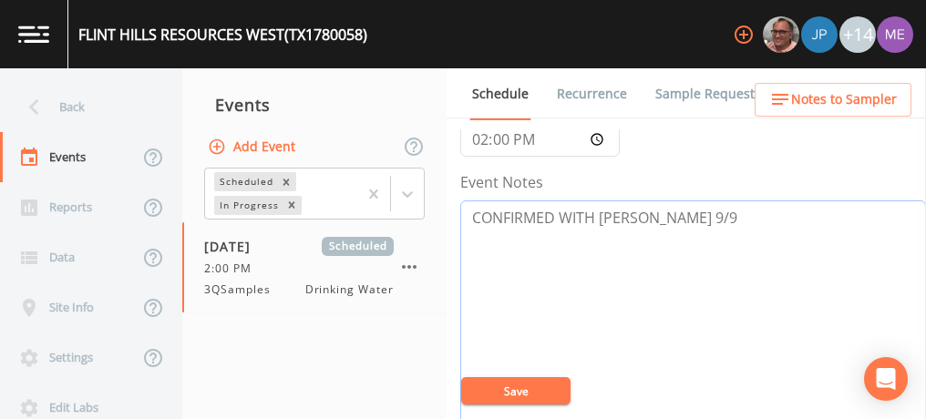
type textarea "CONFIRMED WITH [PERSON_NAME] 9/9"
click at [543, 389] on button "Save" at bounding box center [515, 390] width 109 height 27
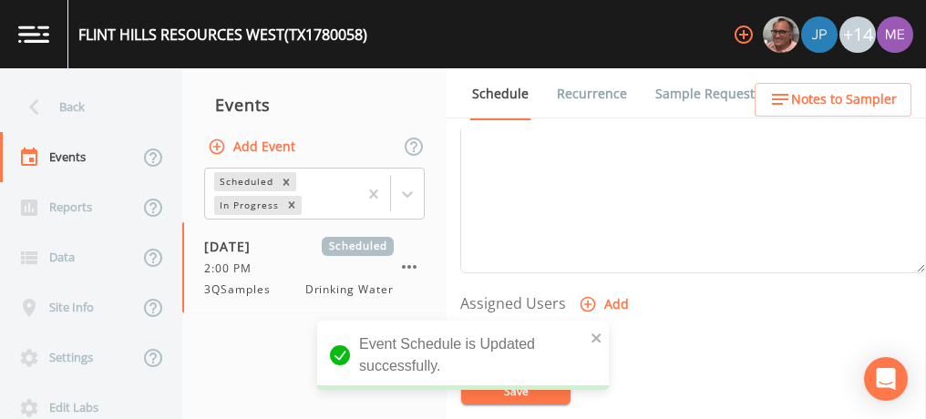
scroll to position [636, 0]
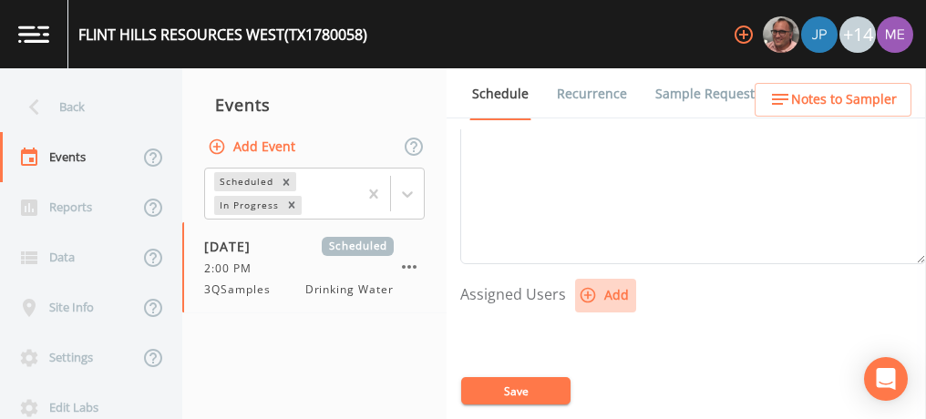
click at [590, 289] on icon "button" at bounding box center [588, 295] width 18 height 18
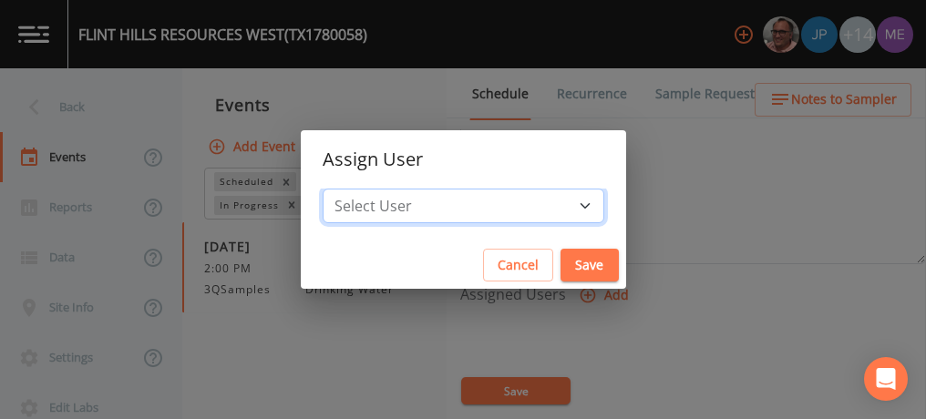
click at [561, 205] on select "Select User [PERSON_NAME] [PERSON_NAME] [PERSON_NAME] [PERSON_NAME] [PERSON_NAM…" at bounding box center [464, 206] width 282 height 35
select select "0c4ac92a-2052-4971-af99-d49bdd27a7b1"
click at [350, 189] on select "Select User [PERSON_NAME] [PERSON_NAME] [PERSON_NAME] [PERSON_NAME] [PERSON_NAM…" at bounding box center [464, 206] width 282 height 35
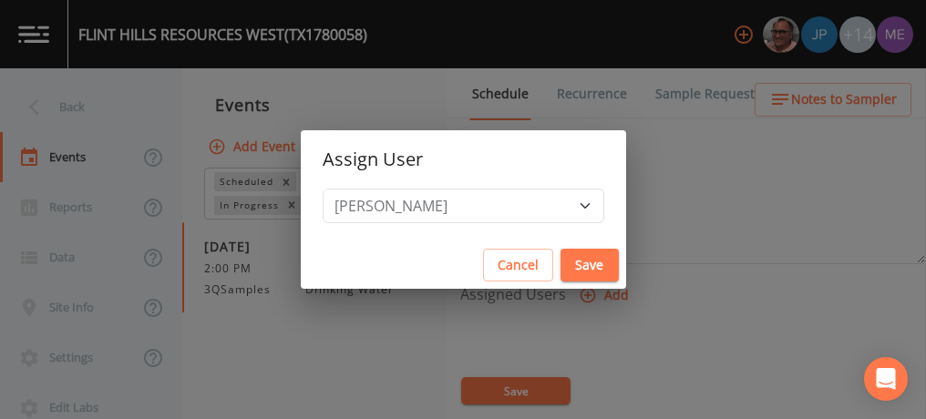
click at [561, 258] on button "Save" at bounding box center [590, 266] width 58 height 34
select select
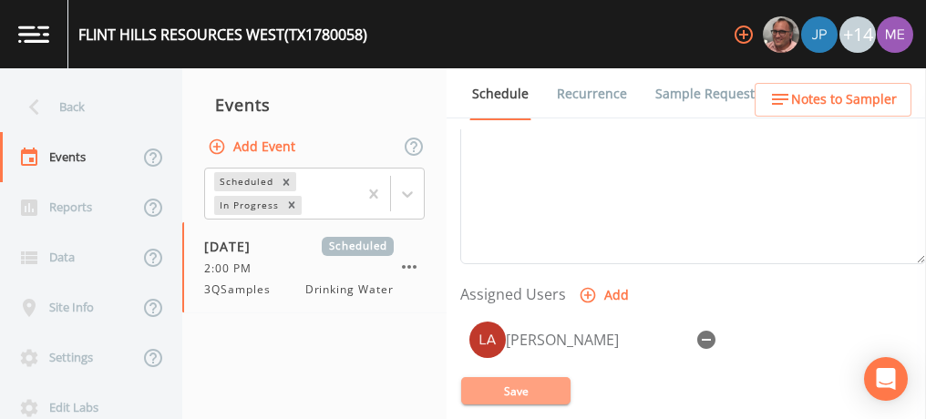
click at [511, 394] on button "Save" at bounding box center [515, 390] width 109 height 27
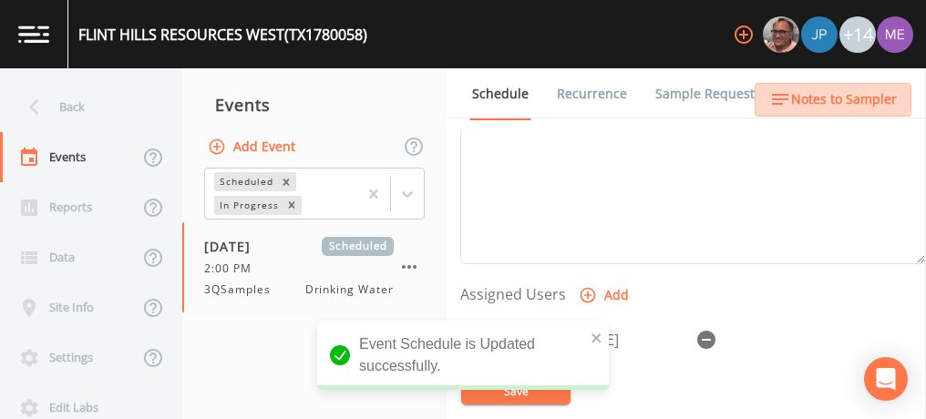
click at [818, 95] on span "Notes to Sampler" at bounding box center [844, 99] width 106 height 23
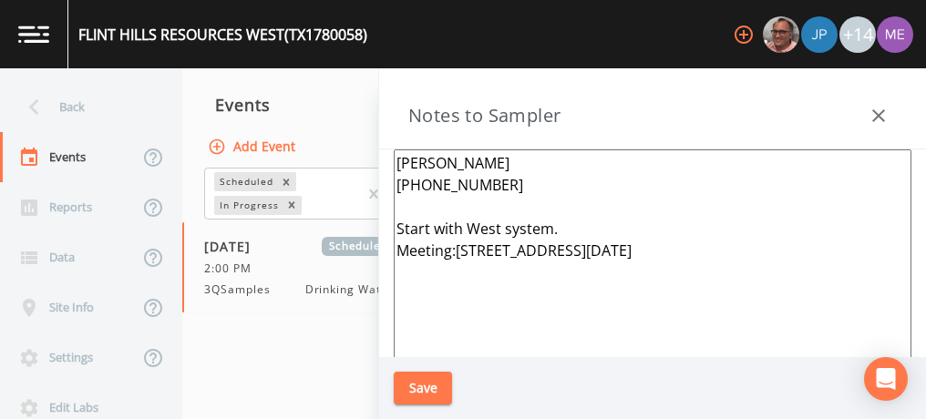
drag, startPoint x: 397, startPoint y: 159, endPoint x: 538, endPoint y: 221, distance: 153.4
click at [538, 221] on textarea "[PERSON_NAME] [PHONE_NUMBER] Start with West system. Meeting:[STREET_ADDRESS][D…" at bounding box center [653, 370] width 518 height 443
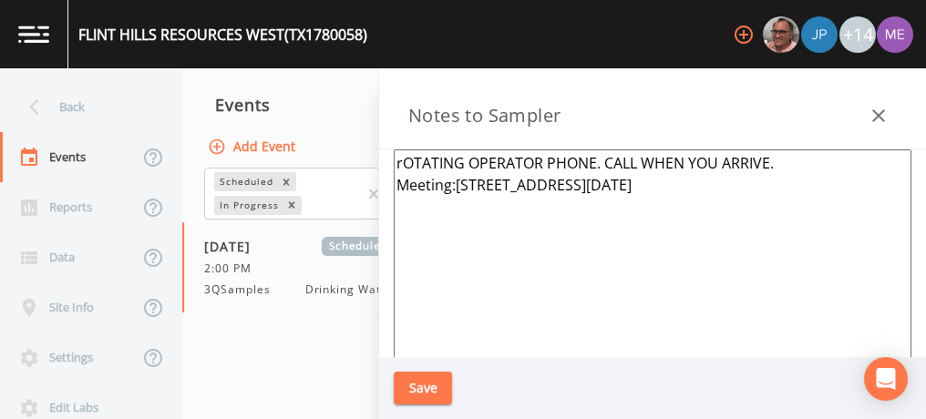
click at [796, 159] on textarea "rOTATING OPERATOR PHONE. CALL WHEN YOU ARRIVE. Meeting:[STREET_ADDRESS][DATE]" at bounding box center [653, 370] width 518 height 443
type textarea "rOTATING OPERATOR PHONE. CALL WHEN YOU ARRIVE. [PHONE_NUMBER] Meeting:[STREET_A…"
click at [422, 399] on button "Save" at bounding box center [423, 389] width 58 height 34
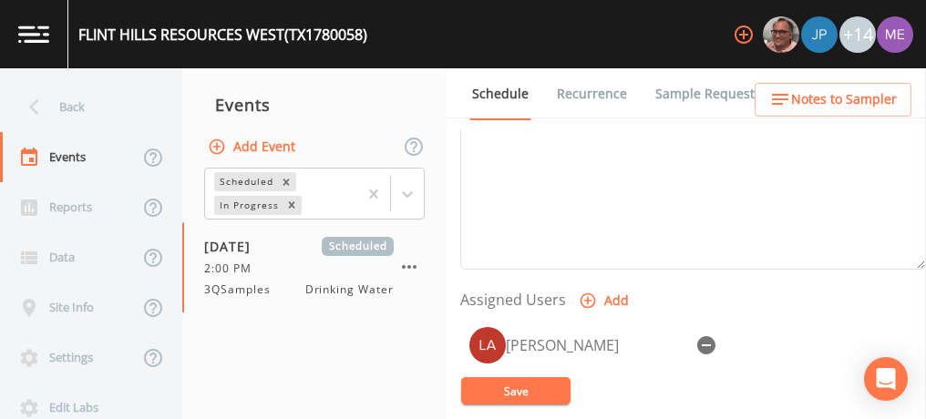
scroll to position [633, 0]
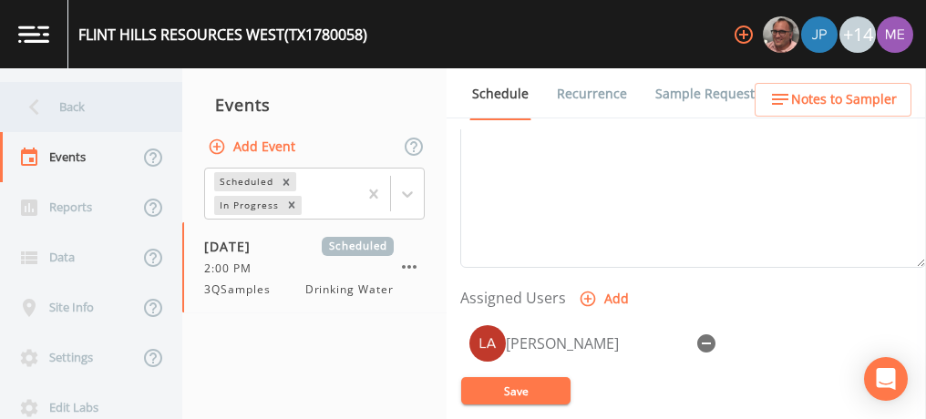
click at [80, 104] on div "Back" at bounding box center [82, 107] width 164 height 50
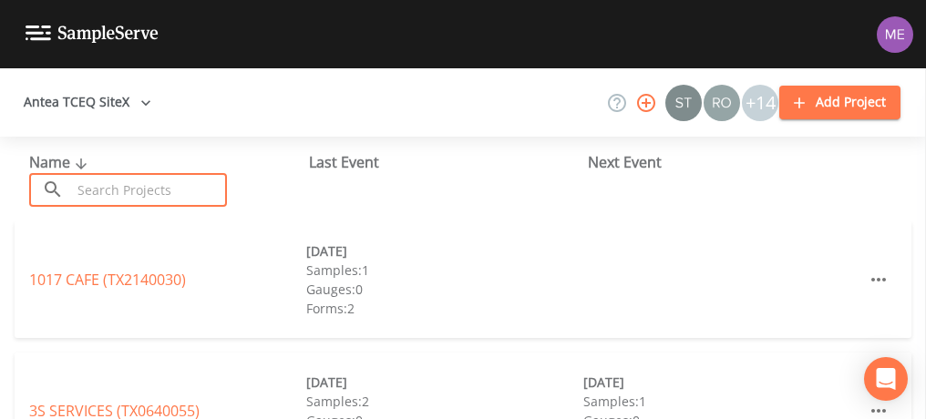
click at [100, 184] on input "text" at bounding box center [149, 190] width 156 height 34
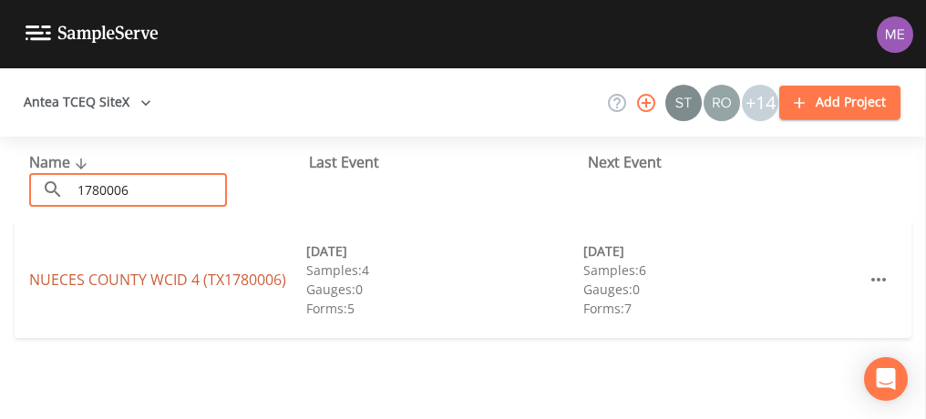
type input "1780006"
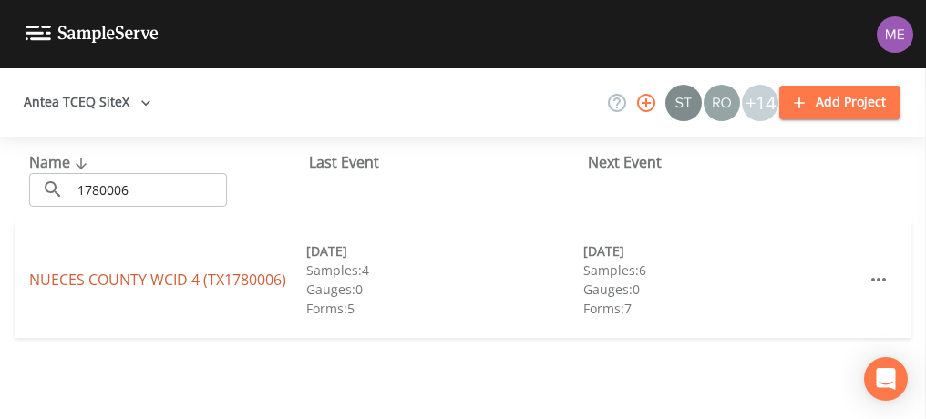
click at [57, 278] on link "[GEOGRAPHIC_DATA] 4 (TX1780006)" at bounding box center [157, 280] width 257 height 20
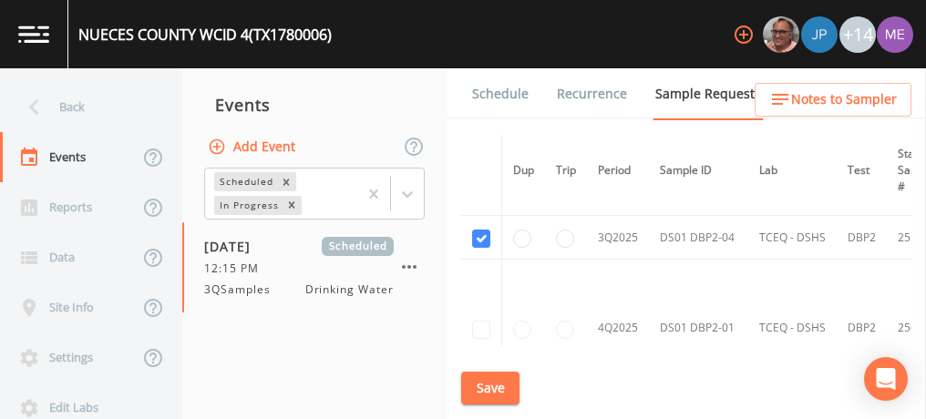
scroll to position [2506, 0]
click at [498, 98] on link "Schedule" at bounding box center [500, 93] width 62 height 51
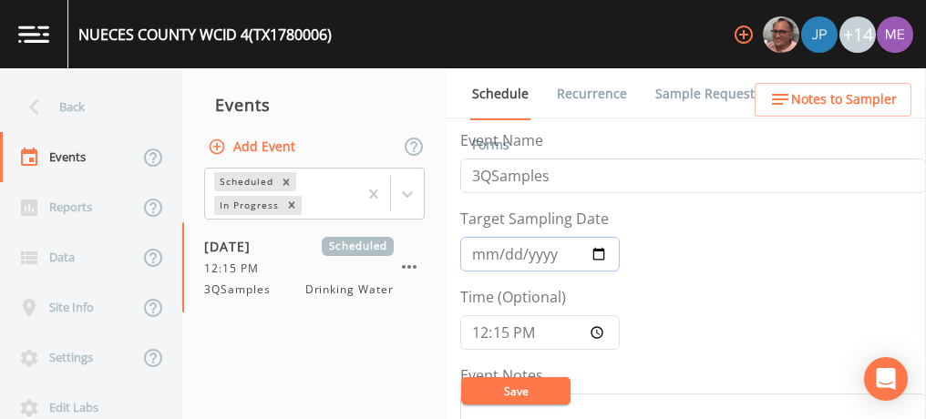
click at [498, 252] on input "[DATE]" at bounding box center [540, 254] width 160 height 35
type input "[DATE]"
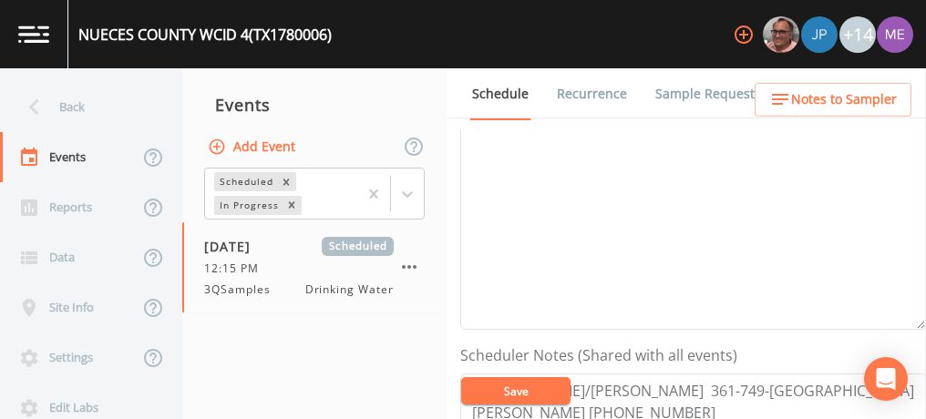
scroll to position [224, 0]
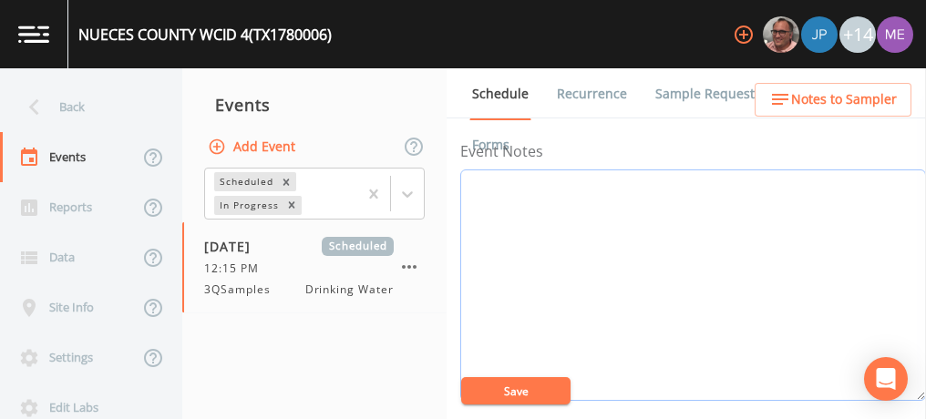
click at [498, 252] on textarea "Event Notes" at bounding box center [693, 286] width 466 height 232
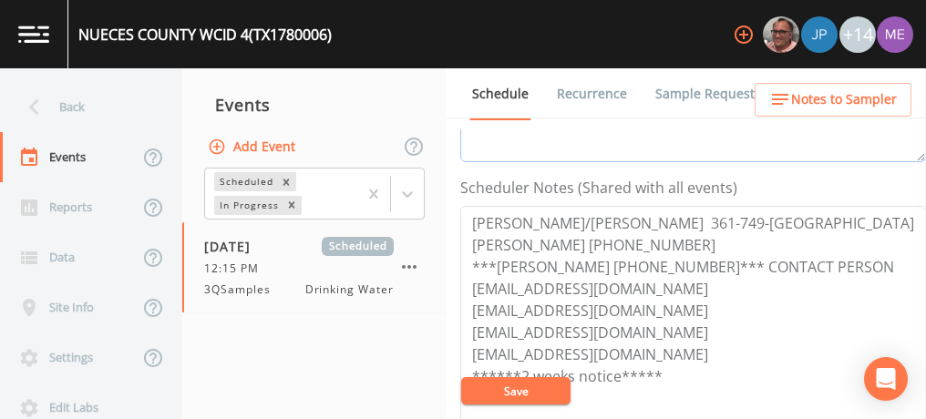
scroll to position [44, 0]
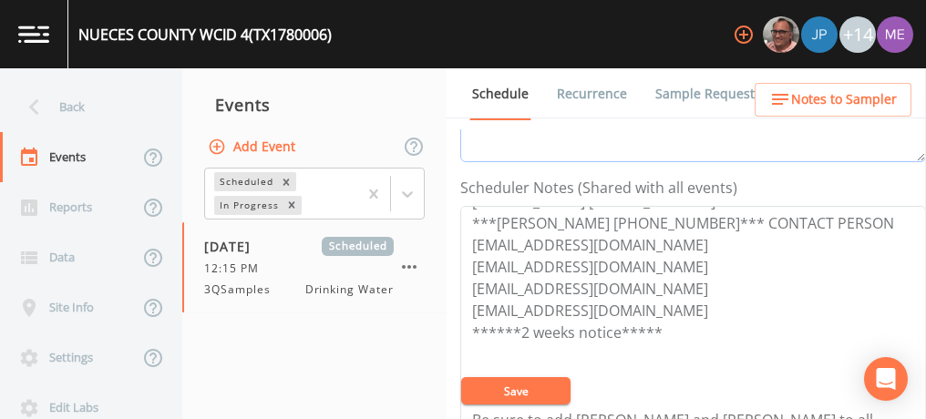
type textarea "CONFIRMED BY [PERSON_NAME] 9/9"
click at [514, 391] on button "Save" at bounding box center [515, 390] width 109 height 27
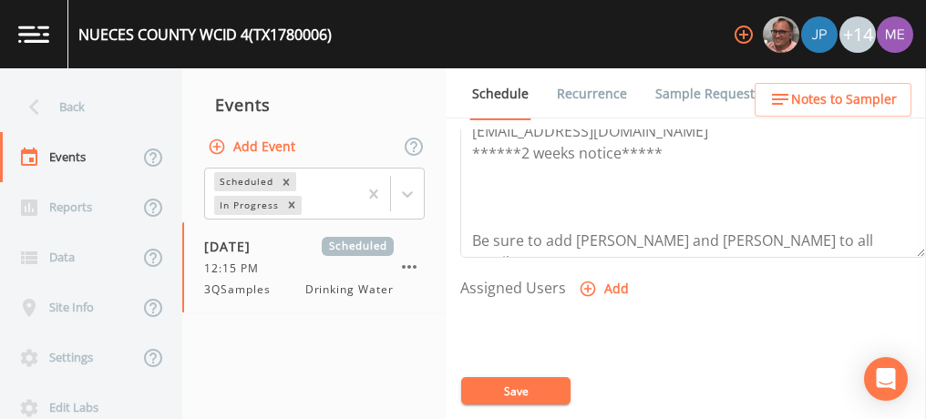
scroll to position [667, 0]
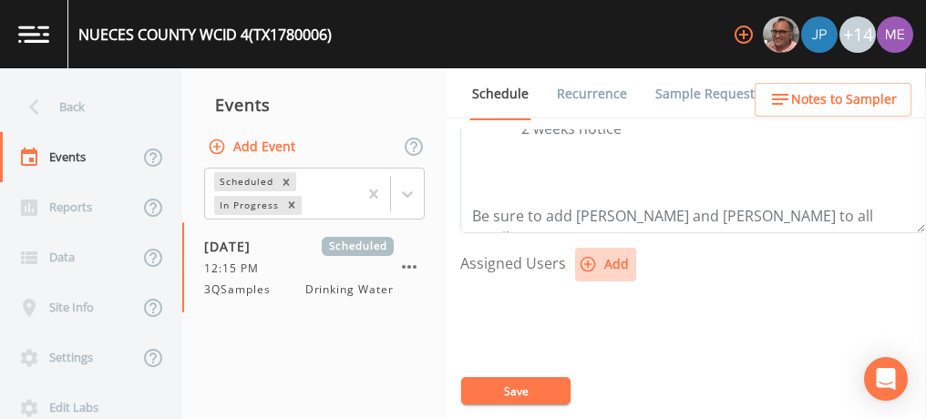
click at [584, 257] on icon "button" at bounding box center [588, 264] width 15 height 15
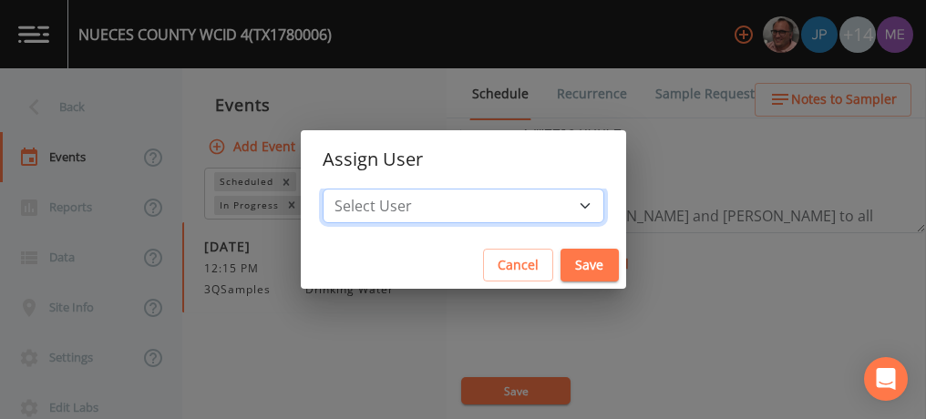
click at [561, 211] on select "Select User [PERSON_NAME] [PERSON_NAME] [PERSON_NAME] [PERSON_NAME] [PERSON_NAM…" at bounding box center [464, 206] width 282 height 35
select select "0c4ac92a-2052-4971-af99-d49bdd27a7b1"
click at [350, 189] on select "Select User [PERSON_NAME] [PERSON_NAME] [PERSON_NAME] [PERSON_NAME] [PERSON_NAM…" at bounding box center [464, 206] width 282 height 35
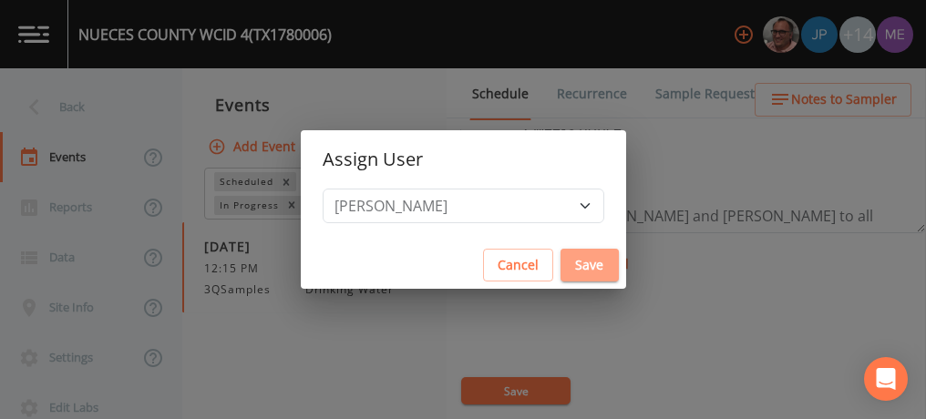
click at [565, 263] on button "Save" at bounding box center [590, 266] width 58 height 34
select select
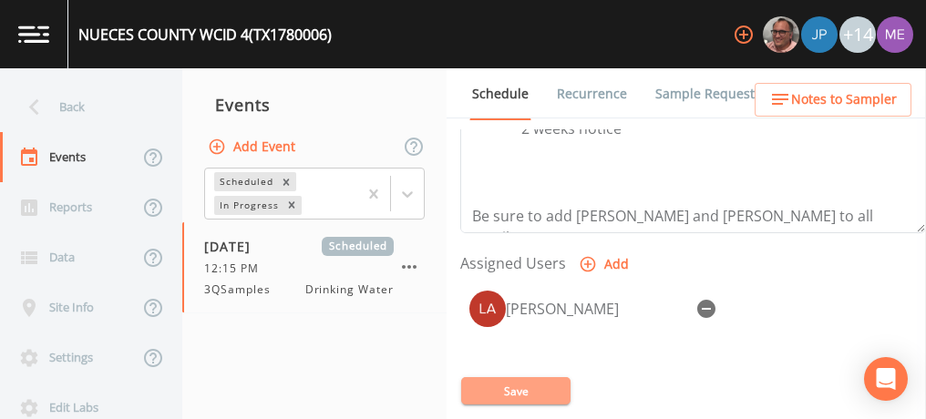
click at [495, 396] on button "Save" at bounding box center [515, 390] width 109 height 27
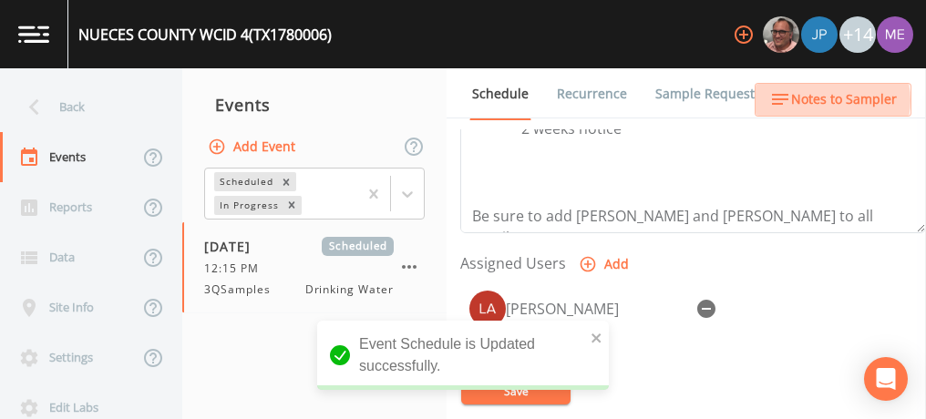
click at [830, 100] on span "Notes to Sampler" at bounding box center [844, 99] width 106 height 23
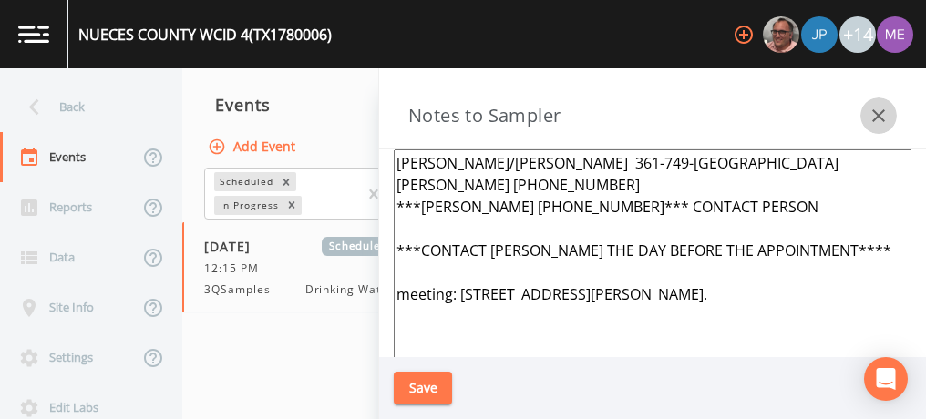
click at [881, 117] on icon "button" at bounding box center [879, 116] width 22 height 22
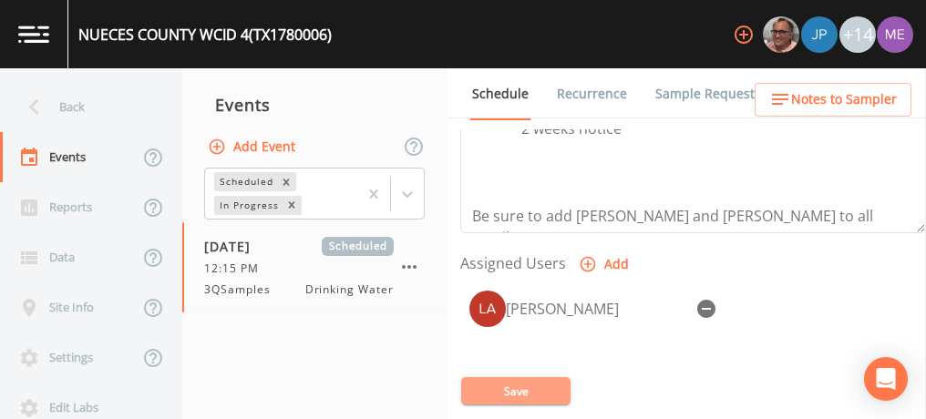
click at [540, 384] on button "Save" at bounding box center [515, 390] width 109 height 27
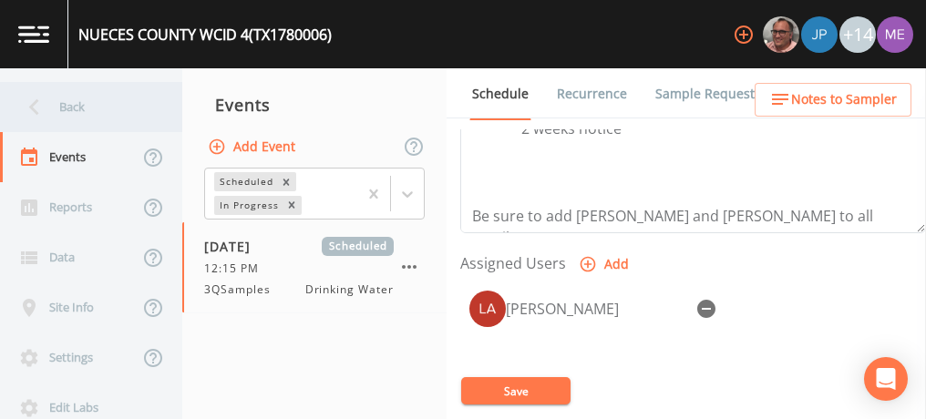
click at [74, 105] on div "Back" at bounding box center [82, 107] width 164 height 50
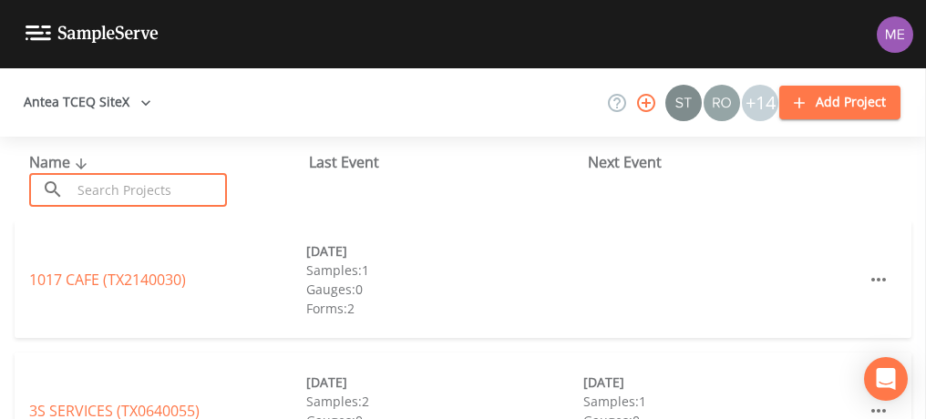
click at [117, 182] on input "text" at bounding box center [149, 190] width 156 height 34
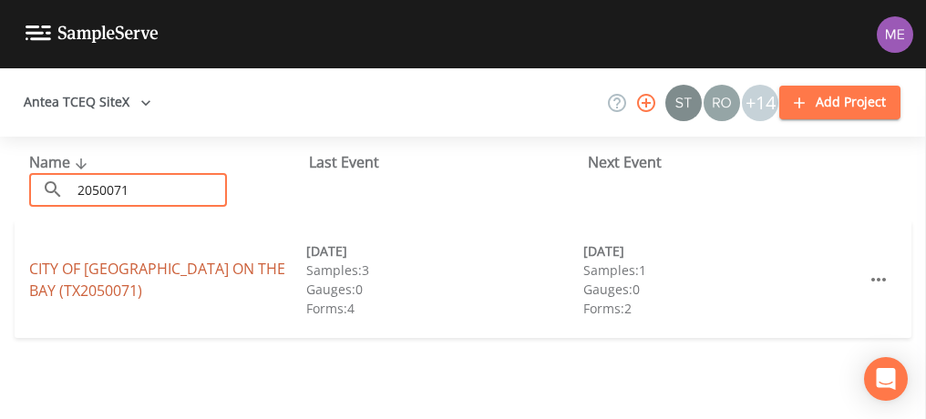
type input "2050071"
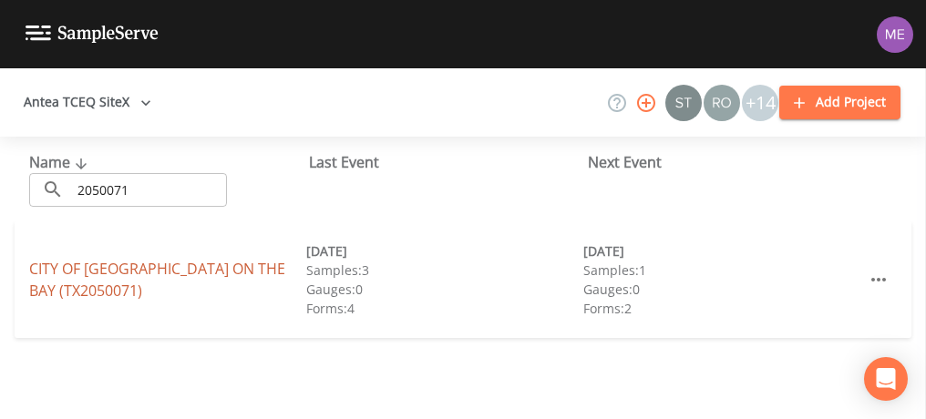
click at [67, 283] on link "CITY OF [GEOGRAPHIC_DATA] ON THE BAY (TX2050071)" at bounding box center [157, 280] width 256 height 42
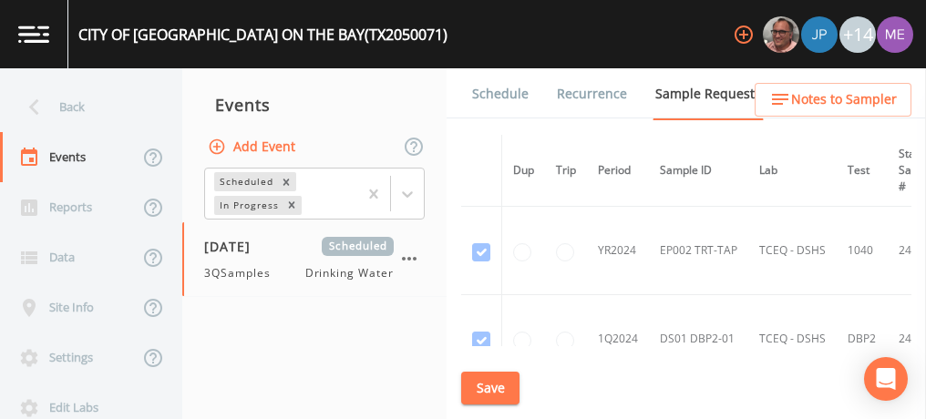
click at [498, 92] on link "Schedule" at bounding box center [500, 93] width 62 height 51
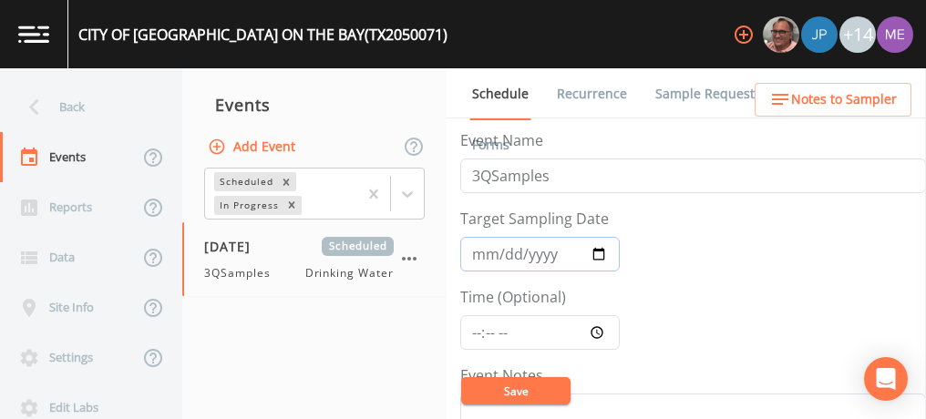
click at [506, 253] on input "[DATE]" at bounding box center [540, 254] width 160 height 35
type input "[DATE]"
click at [479, 327] on input "Time (Optional)" at bounding box center [540, 332] width 160 height 35
type input "02:30"
type input "14:30"
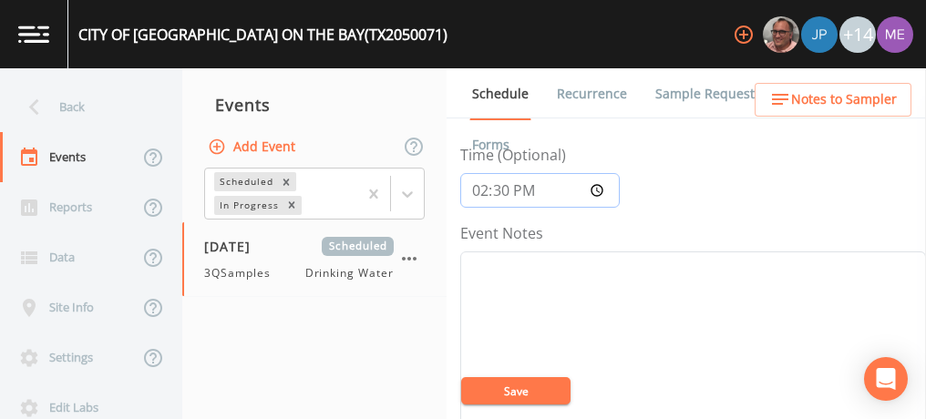
scroll to position [142, 0]
click at [479, 327] on textarea "Event Notes" at bounding box center [693, 368] width 466 height 232
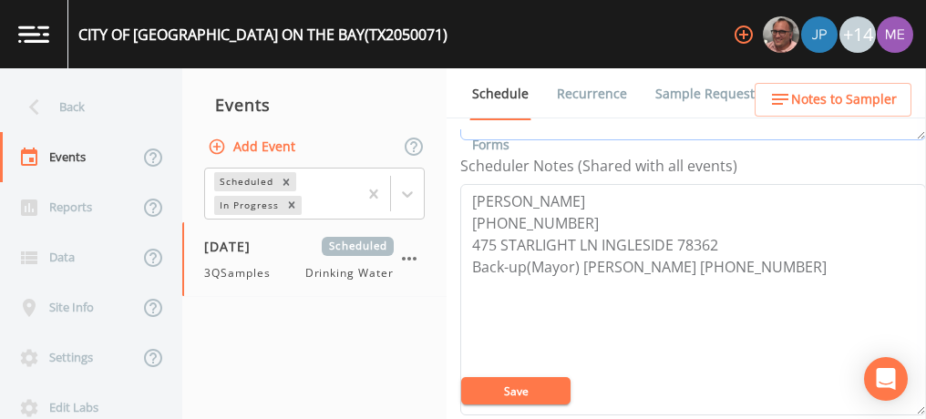
scroll to position [573, 0]
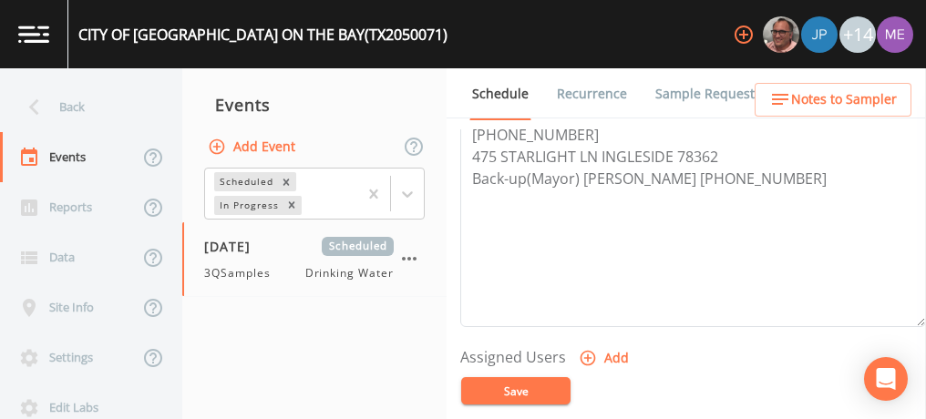
type textarea "CONFIRMED WITH [PERSON_NAME] 9/9"
click at [590, 351] on icon "button" at bounding box center [588, 358] width 18 height 18
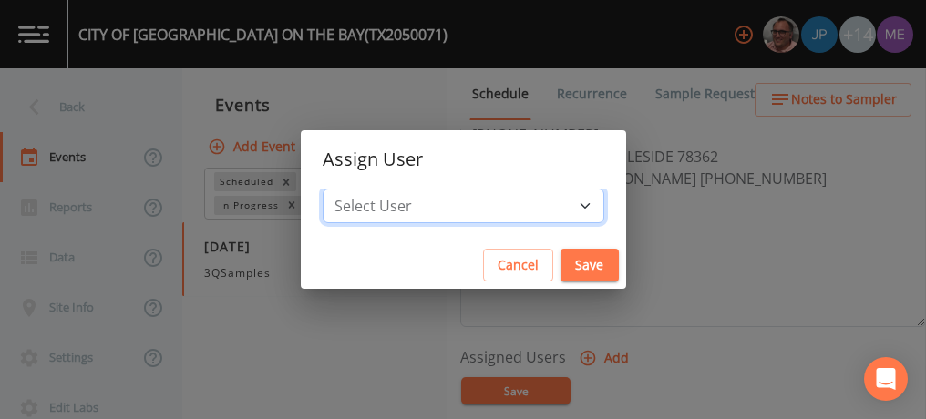
click at [555, 208] on select "Select User [PERSON_NAME] [PERSON_NAME] [PERSON_NAME] [PERSON_NAME] [PERSON_NAM…" at bounding box center [464, 206] width 282 height 35
select select "0c4ac92a-2052-4971-af99-d49bdd27a7b1"
click at [350, 189] on select "Select User [PERSON_NAME] [PERSON_NAME] [PERSON_NAME] [PERSON_NAME] [PERSON_NAM…" at bounding box center [464, 206] width 282 height 35
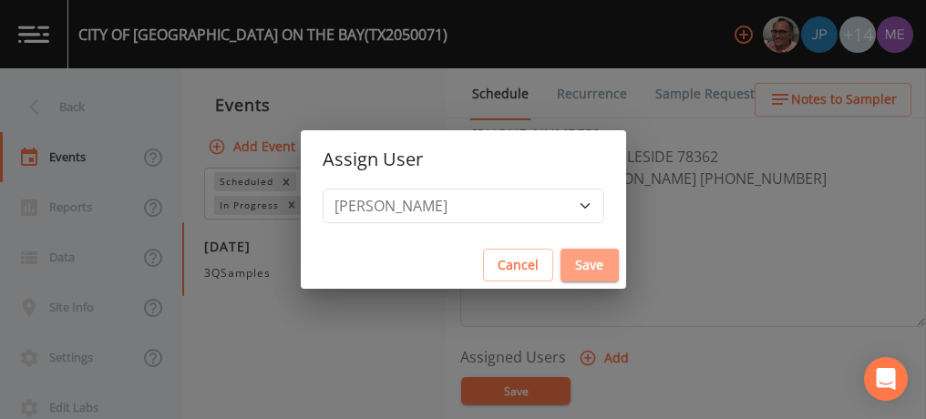
click at [561, 273] on button "Save" at bounding box center [590, 266] width 58 height 34
select select
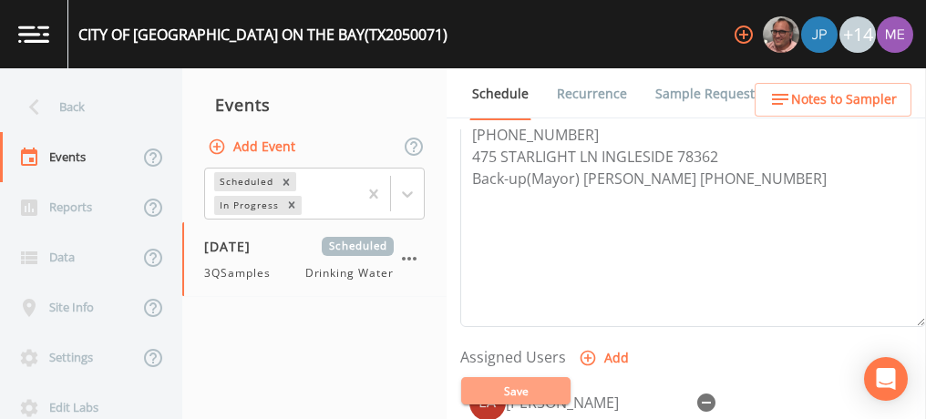
click at [500, 386] on button "Save" at bounding box center [515, 390] width 109 height 27
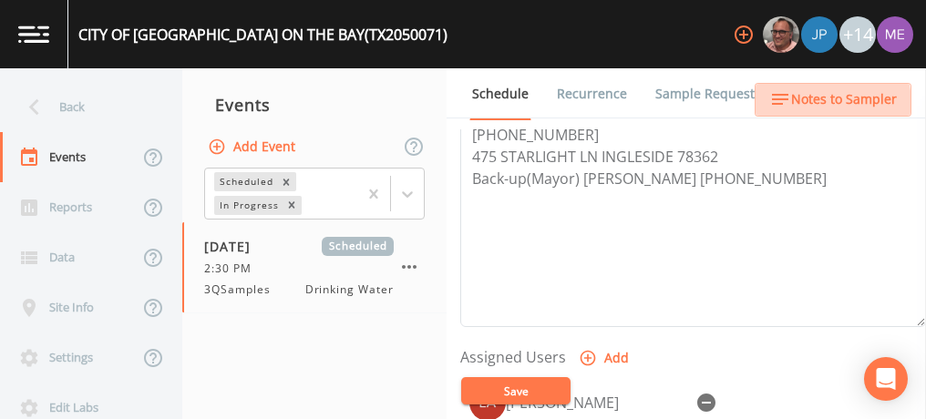
click at [820, 104] on span "Notes to Sampler" at bounding box center [844, 99] width 106 height 23
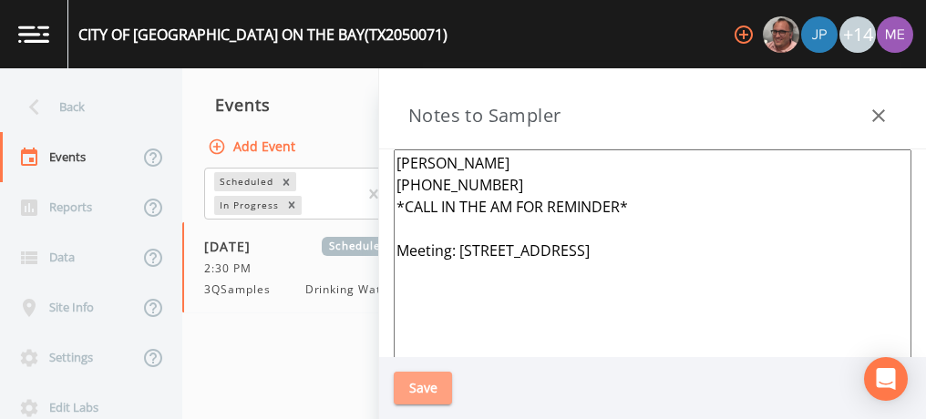
click at [414, 385] on button "Save" at bounding box center [423, 389] width 58 height 34
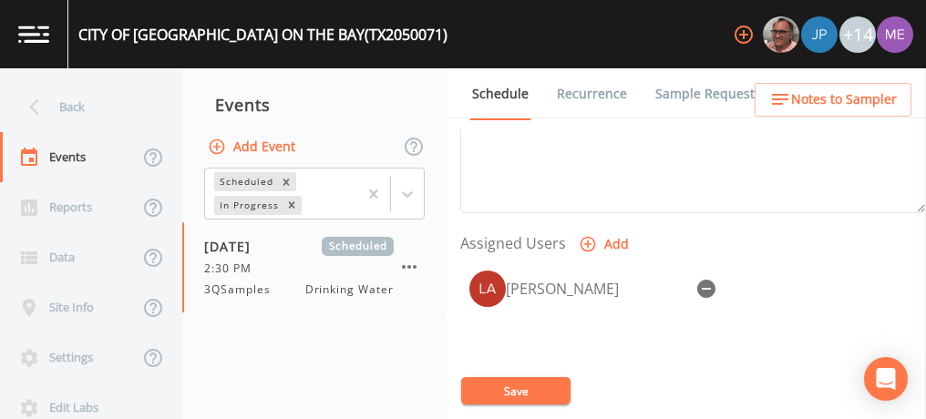
scroll to position [689, 0]
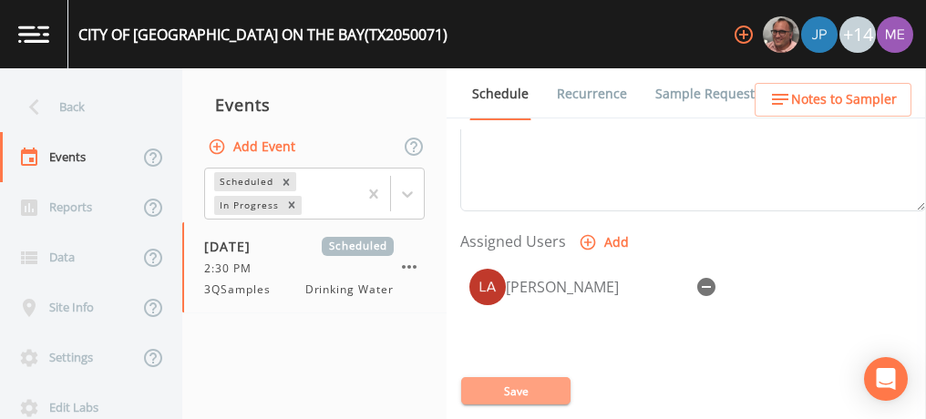
click at [524, 392] on button "Save" at bounding box center [515, 390] width 109 height 27
